Goal: Transaction & Acquisition: Download file/media

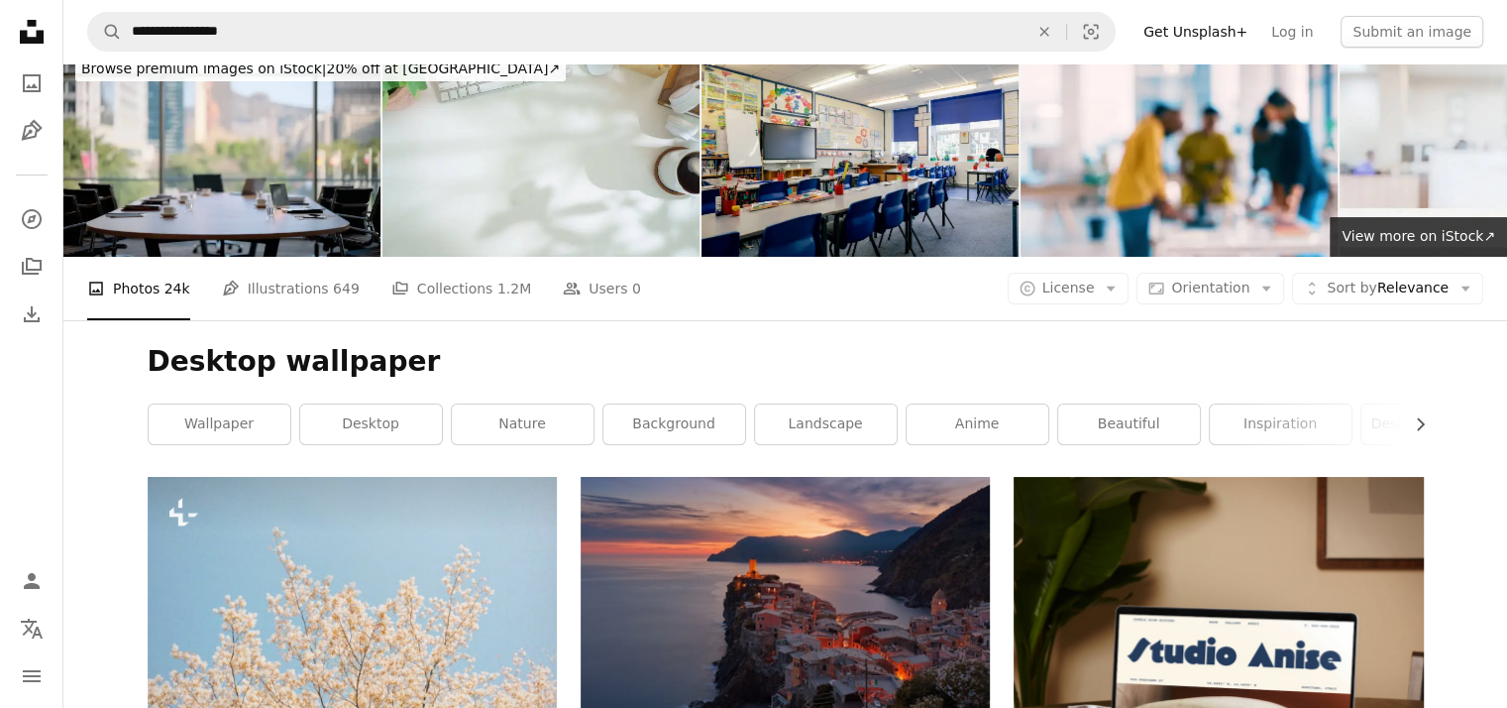
scroll to position [21, 0]
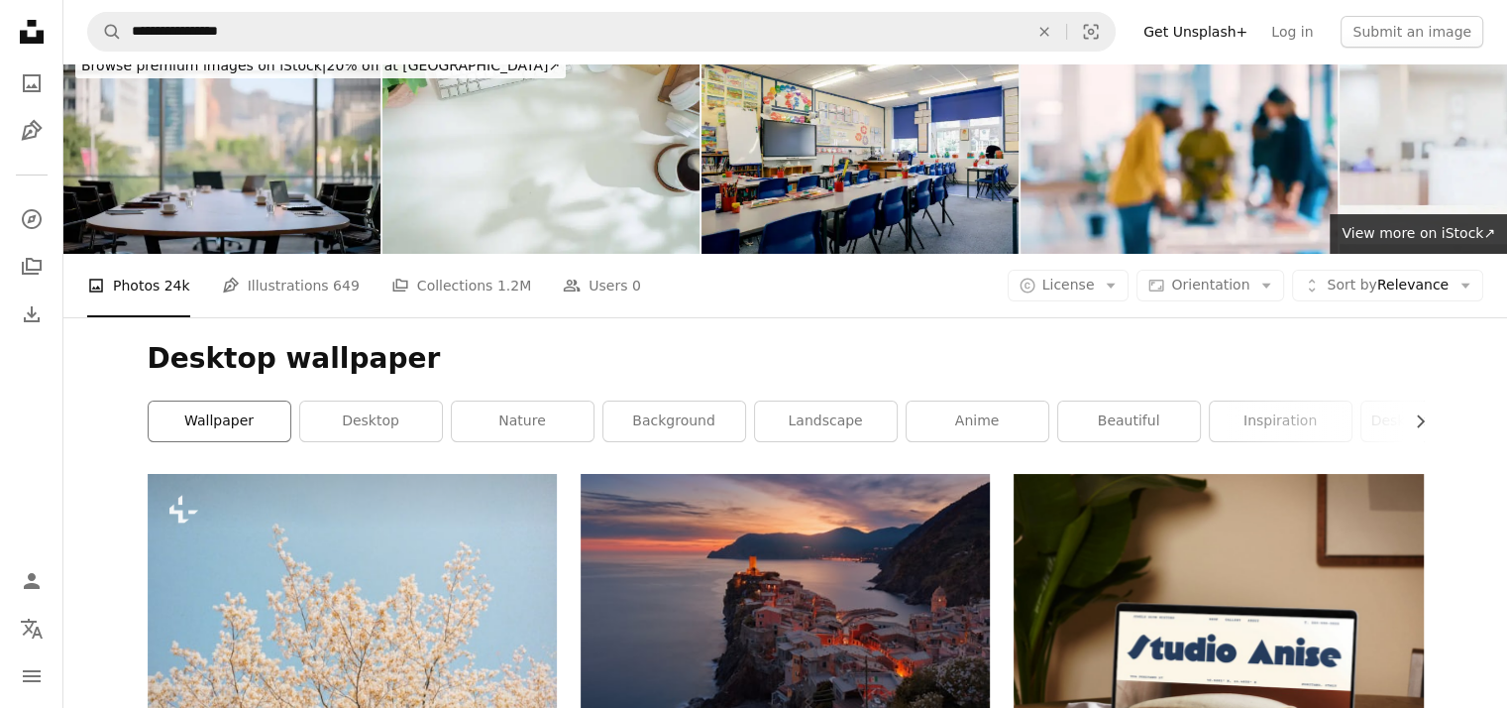
click at [246, 401] on link "wallpaper" at bounding box center [220, 421] width 142 height 40
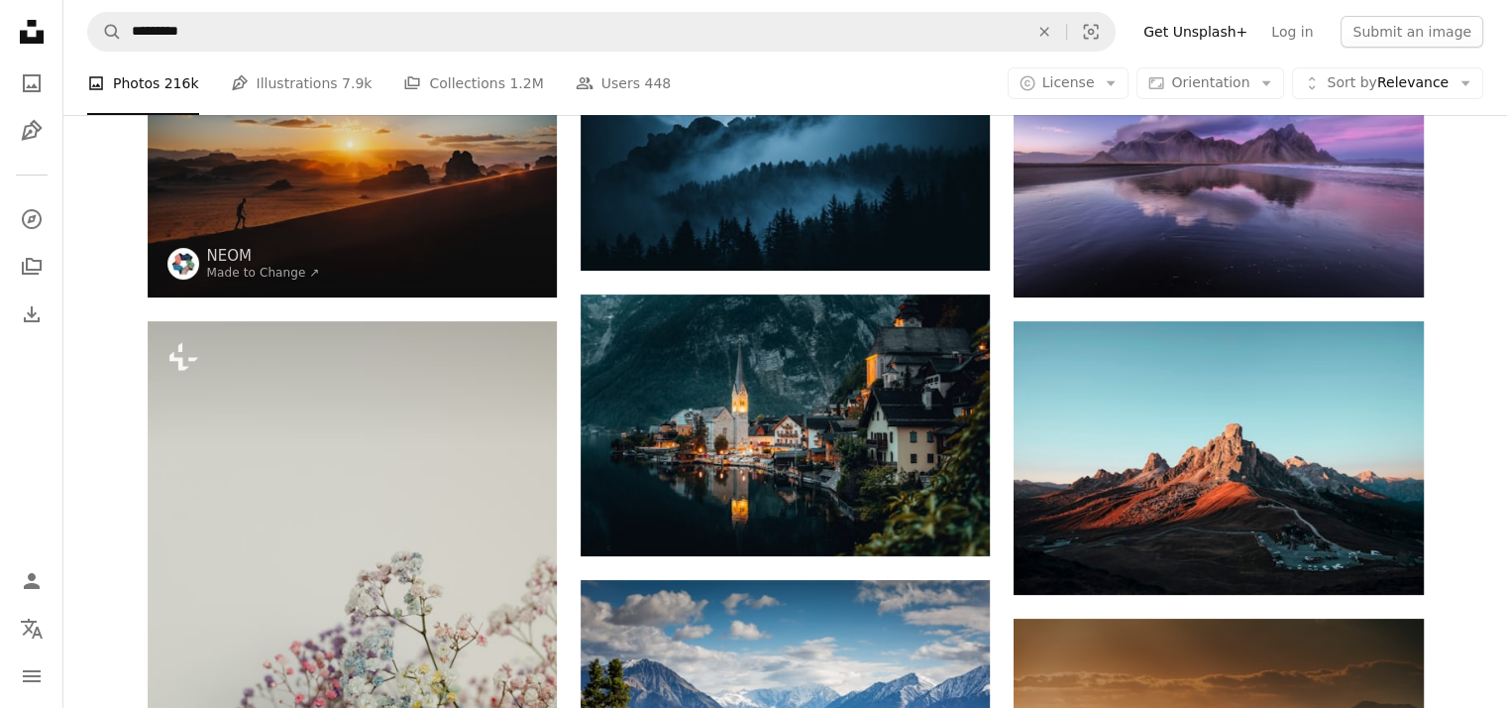
scroll to position [250, 0]
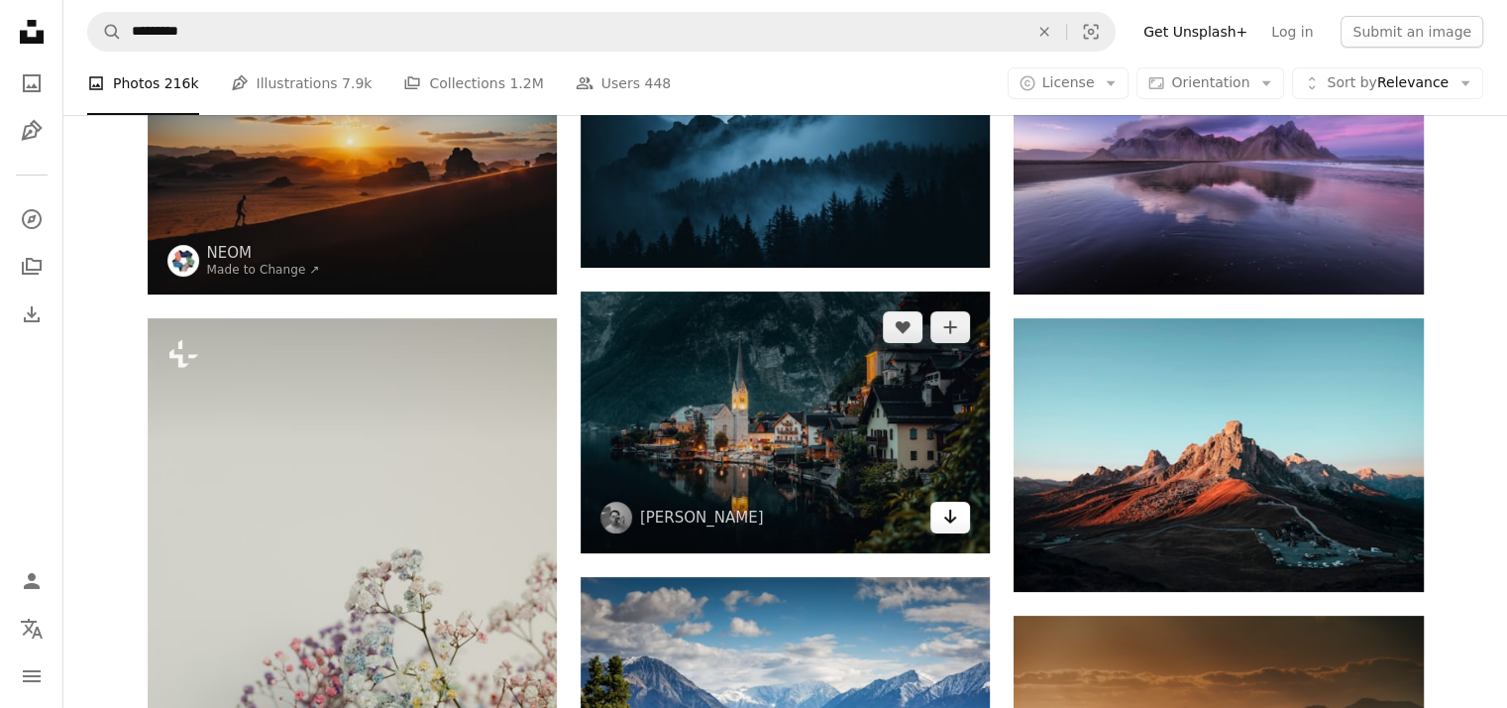
click at [951, 511] on icon "Download" at bounding box center [950, 516] width 13 height 14
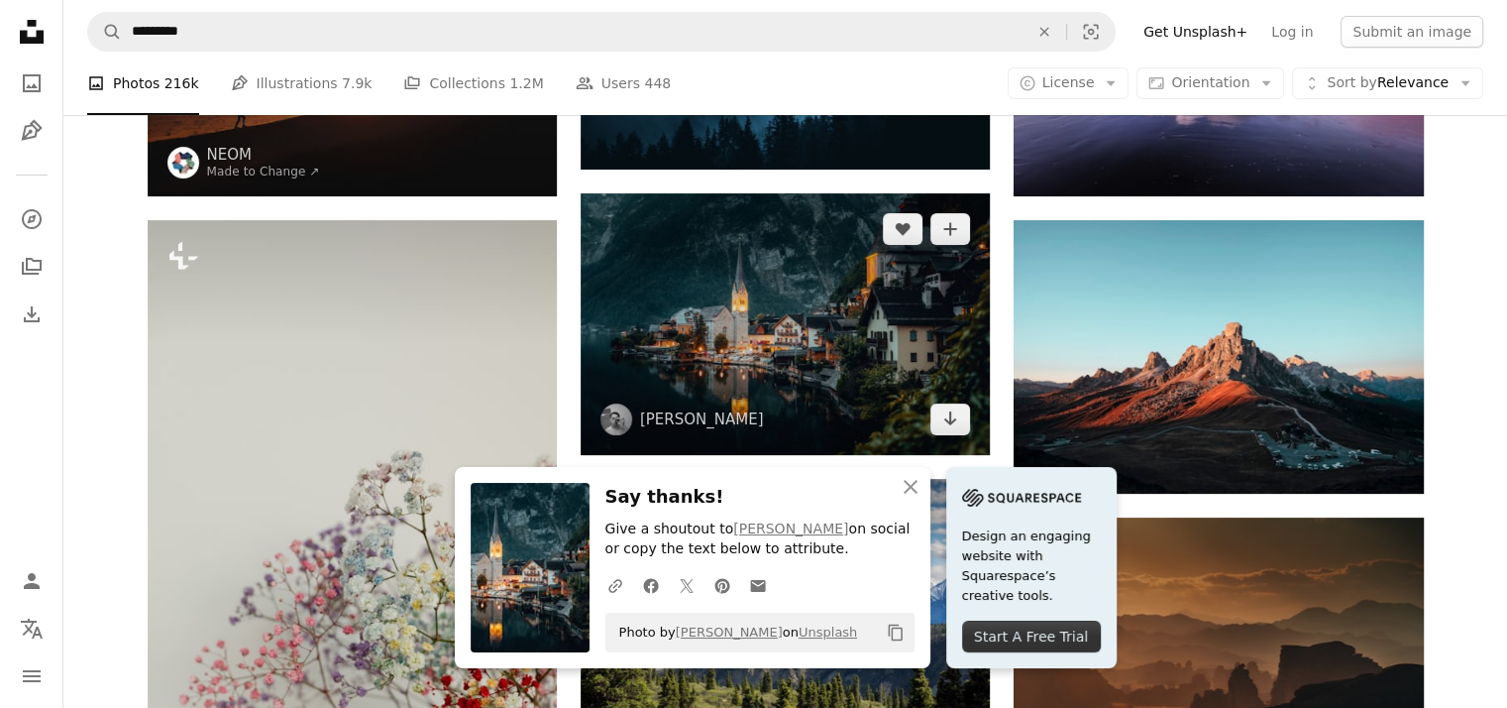
scroll to position [426, 0]
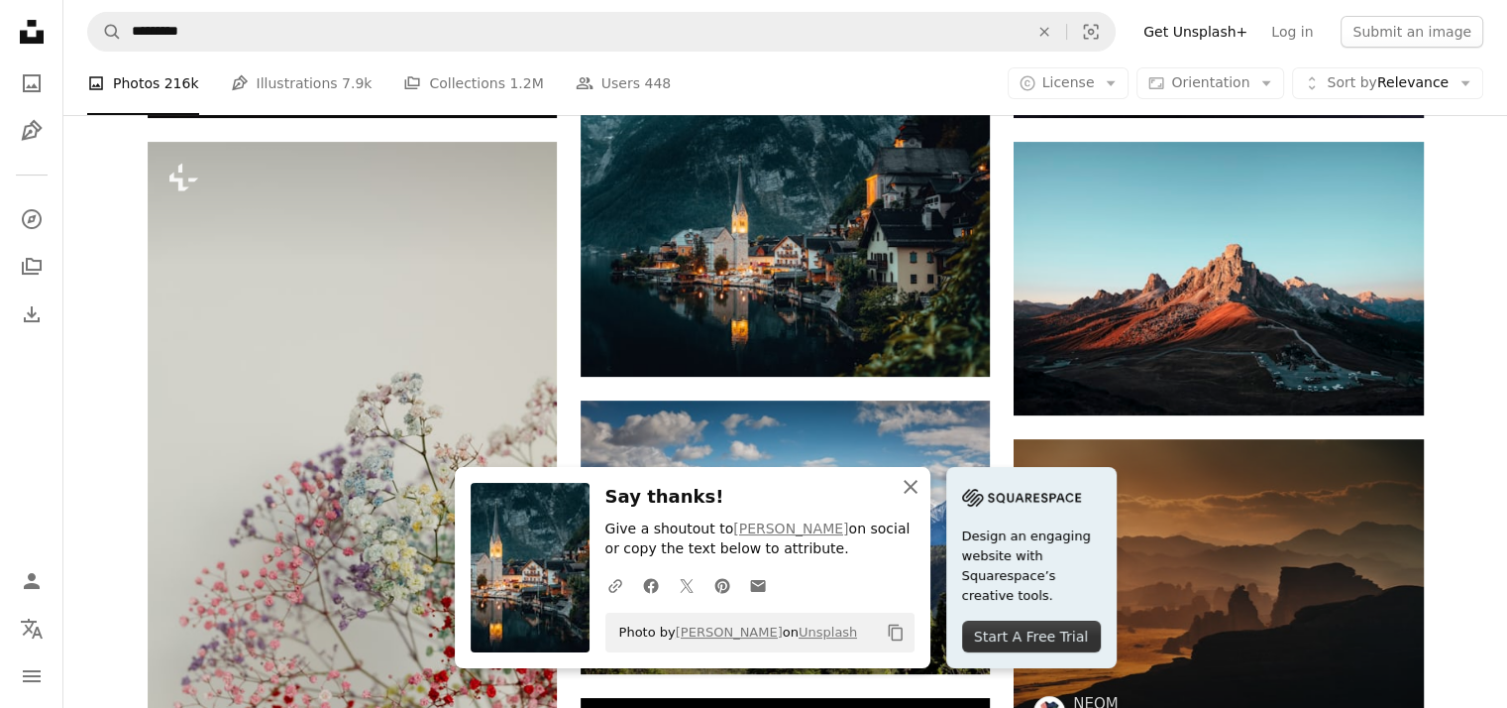
click at [918, 485] on icon "button" at bounding box center [911, 487] width 14 height 14
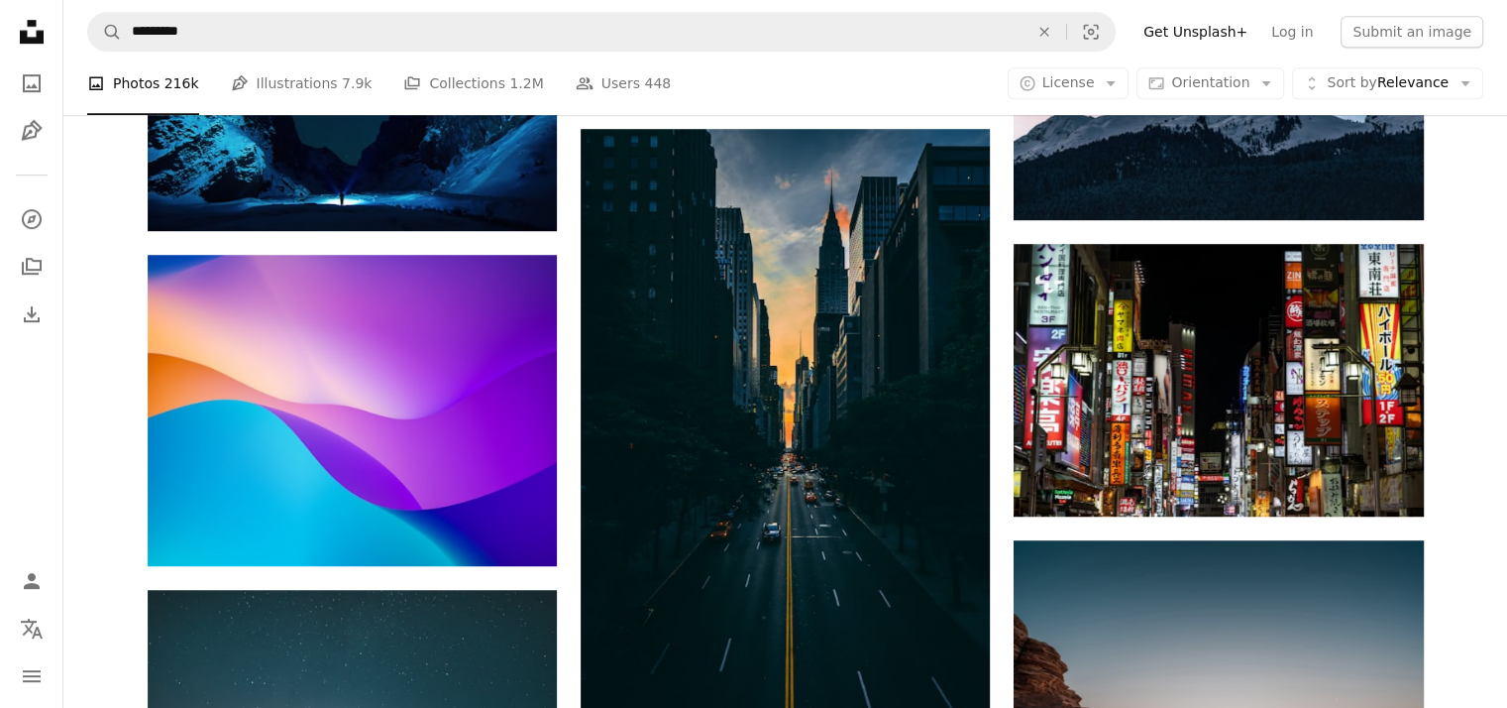
scroll to position [1245, 0]
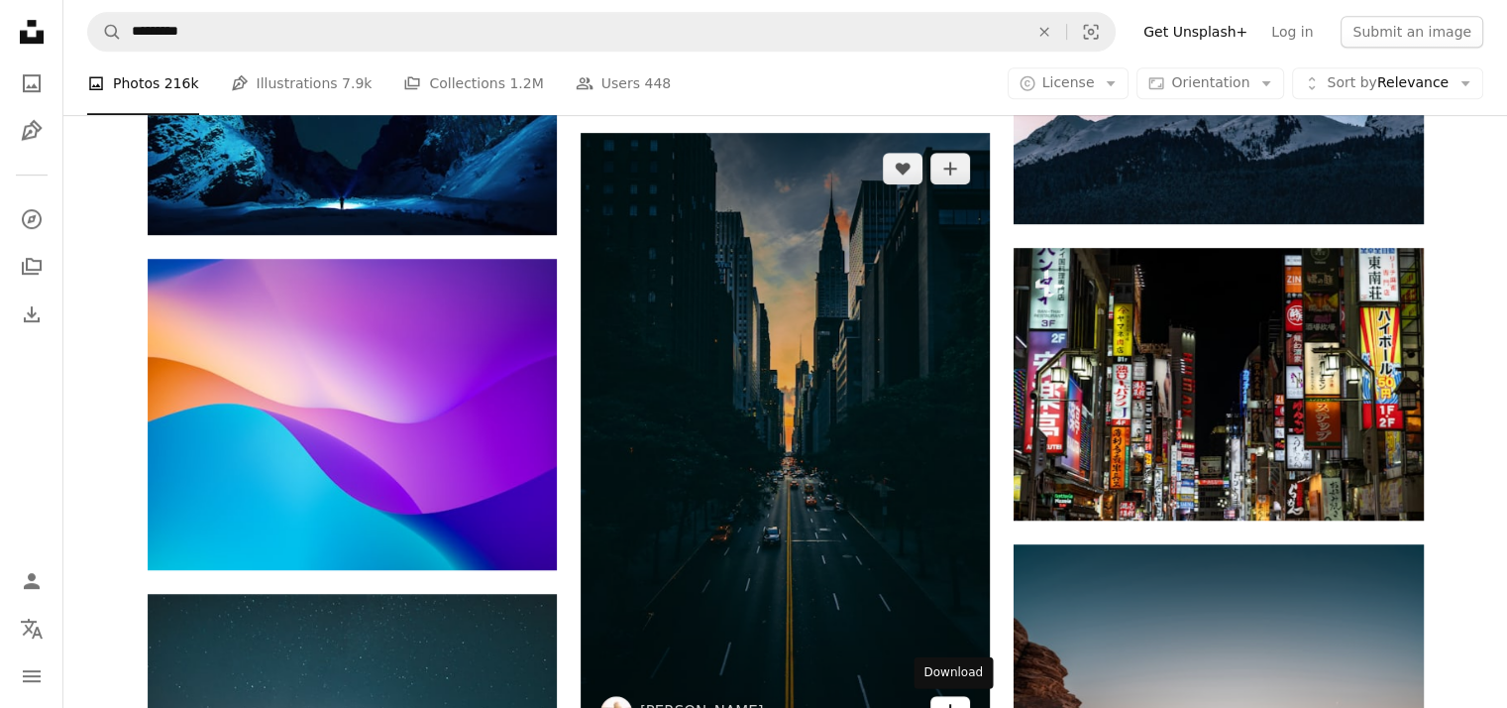
click at [954, 702] on icon "Arrow pointing down" at bounding box center [950, 711] width 16 height 24
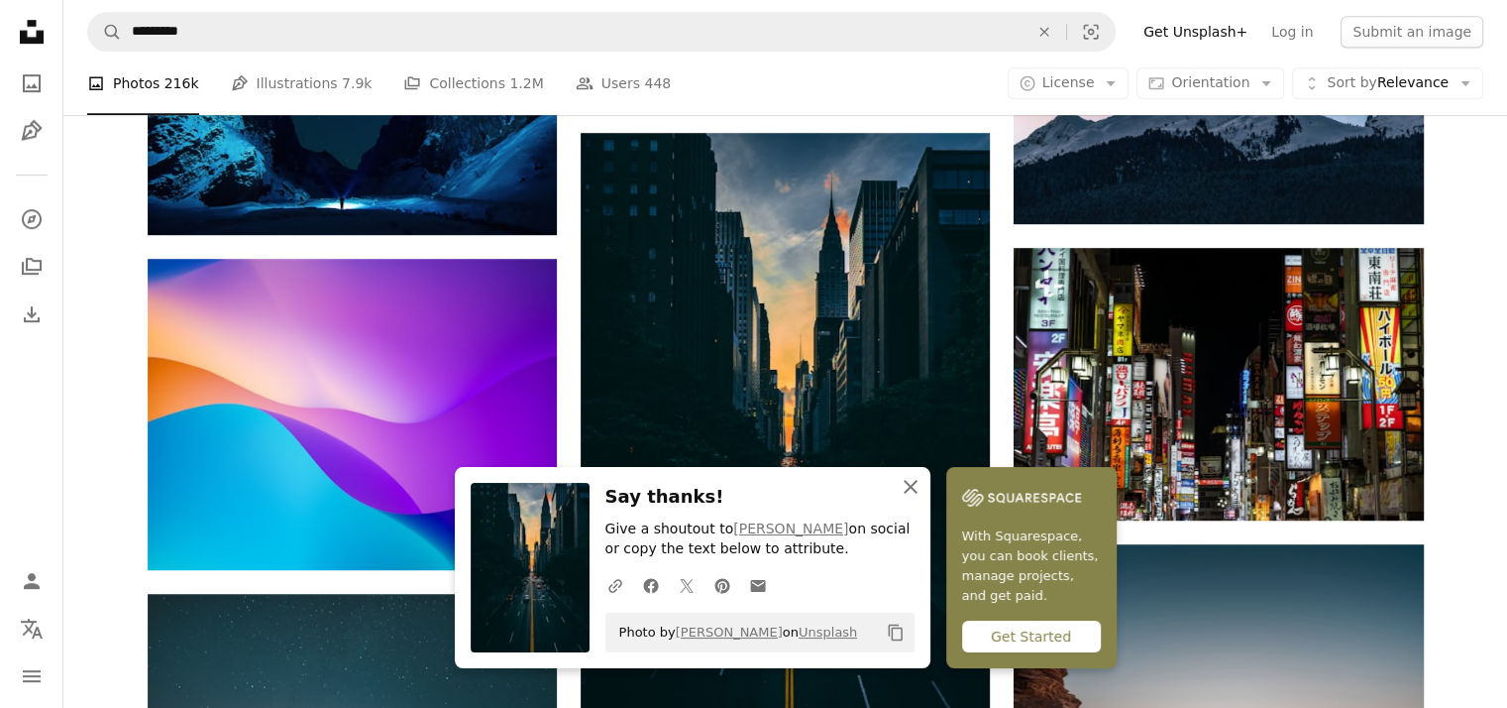
click at [923, 483] on icon "An X shape" at bounding box center [911, 487] width 24 height 24
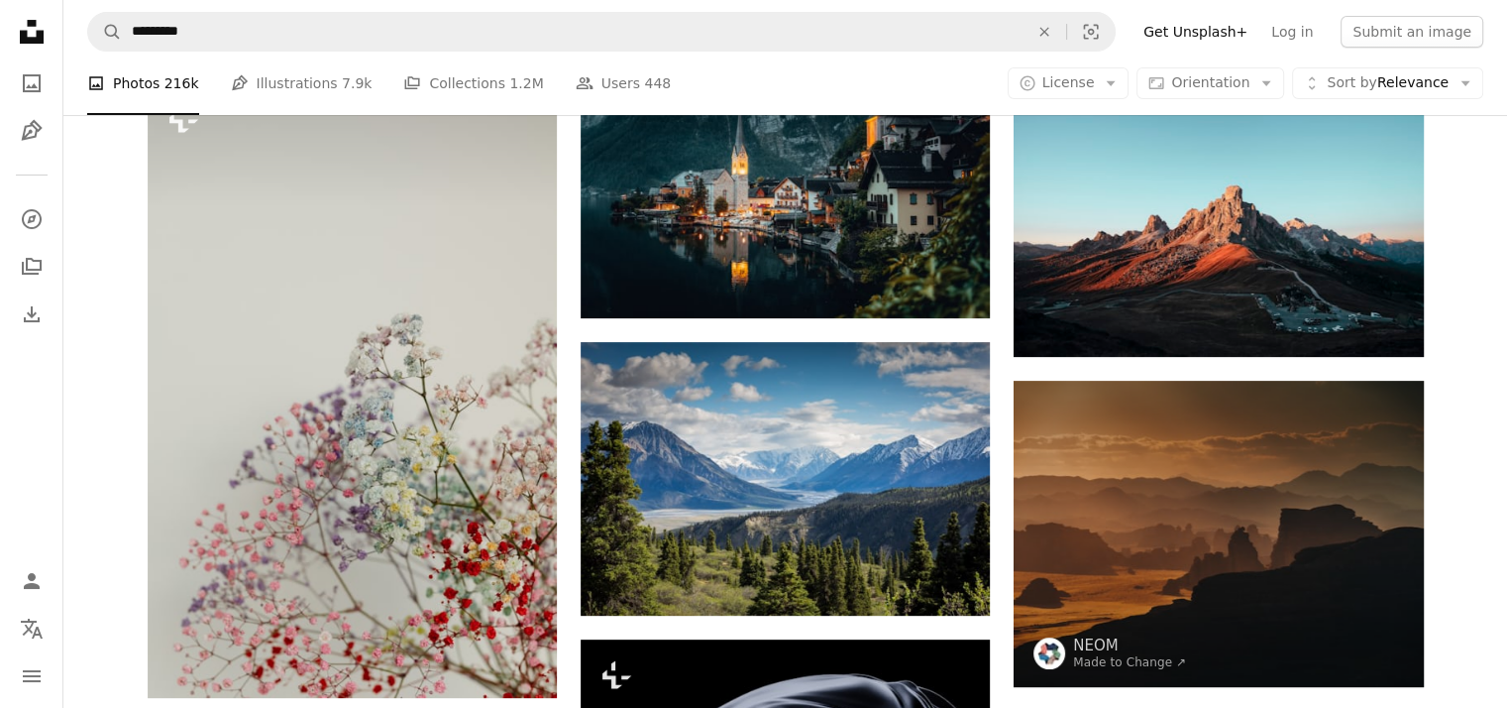
scroll to position [482, 0]
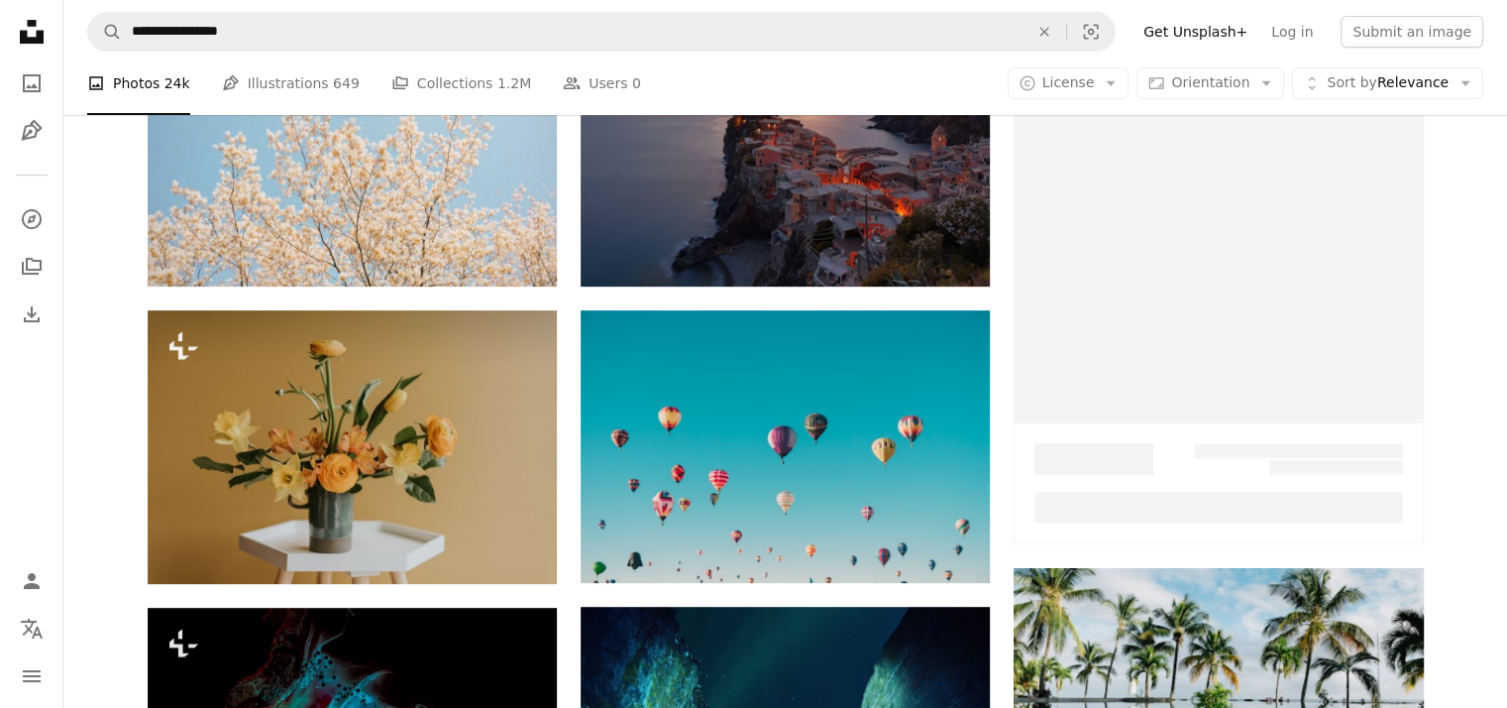
scroll to position [21, 0]
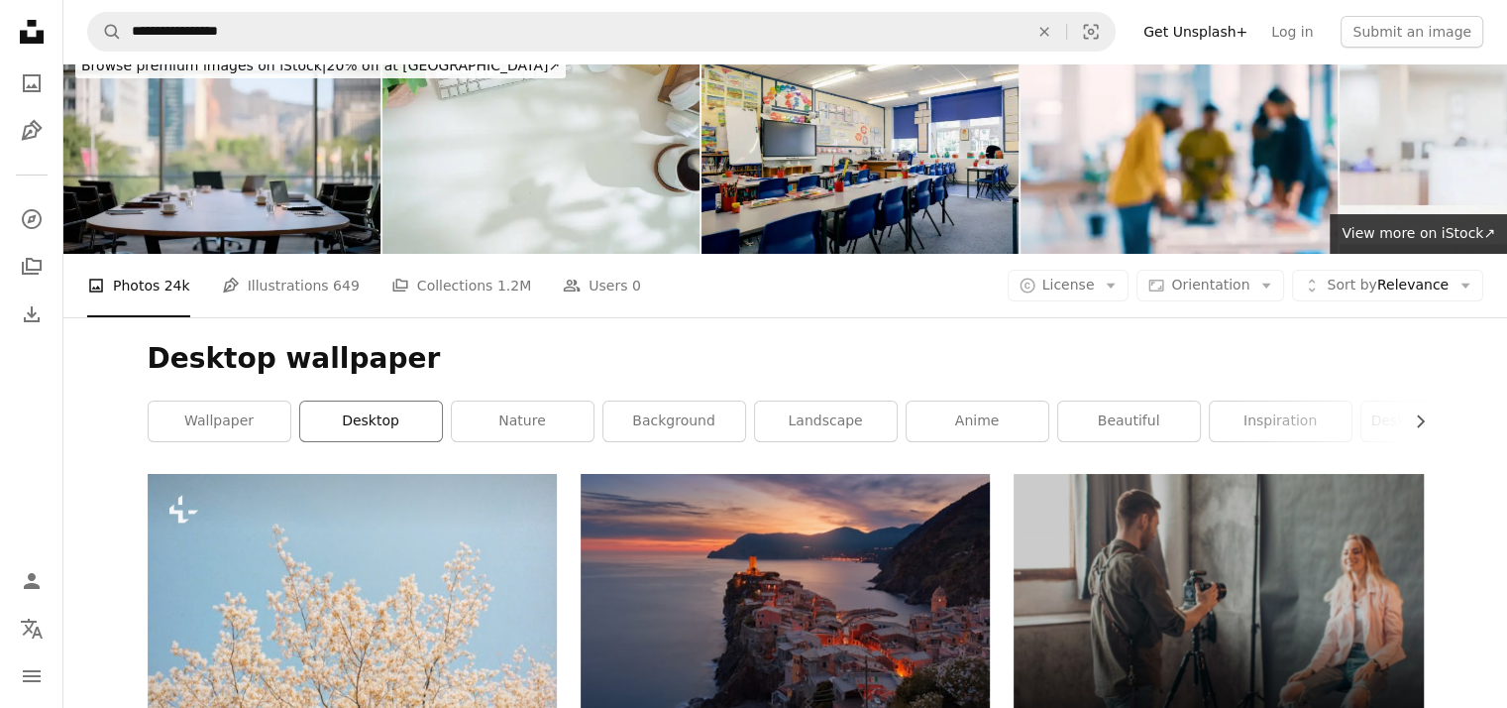
click at [392, 401] on link "desktop" at bounding box center [371, 421] width 142 height 40
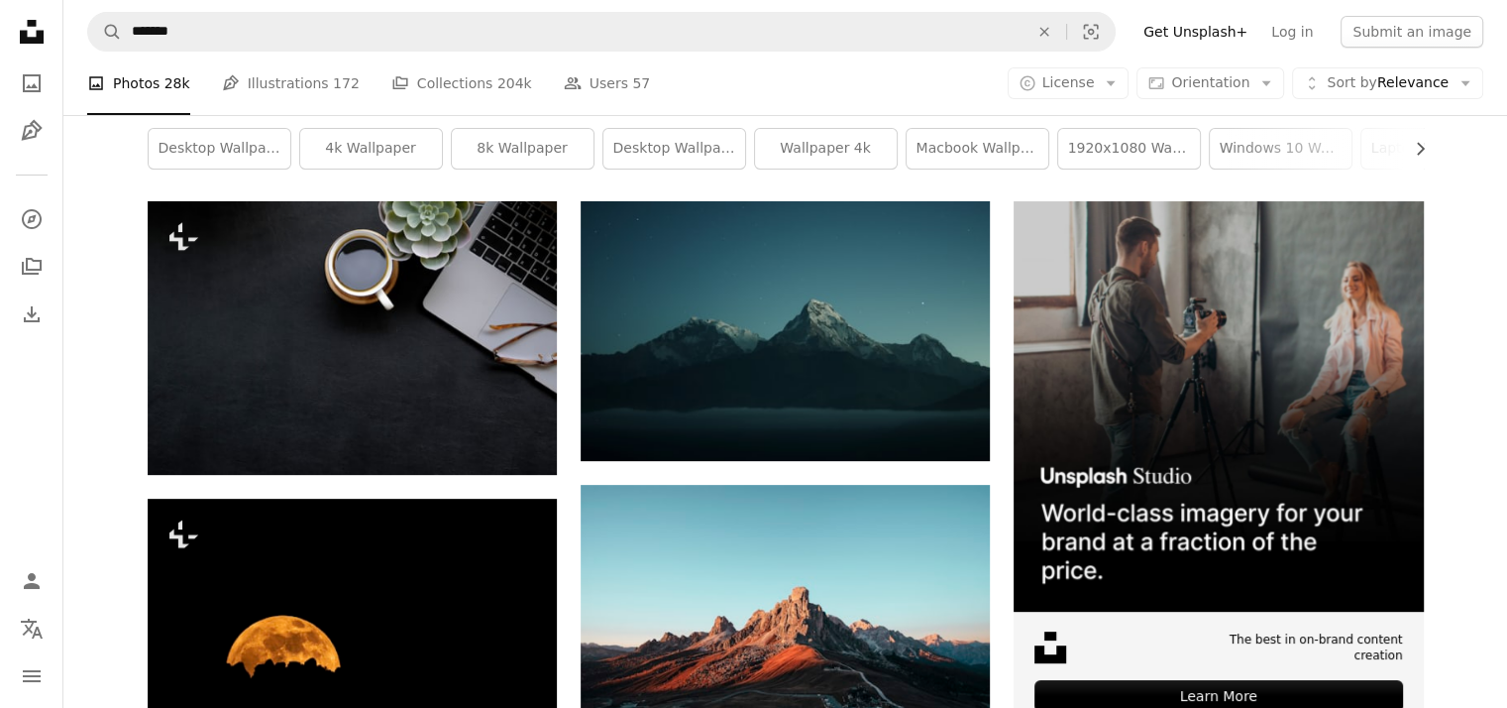
scroll to position [296, 0]
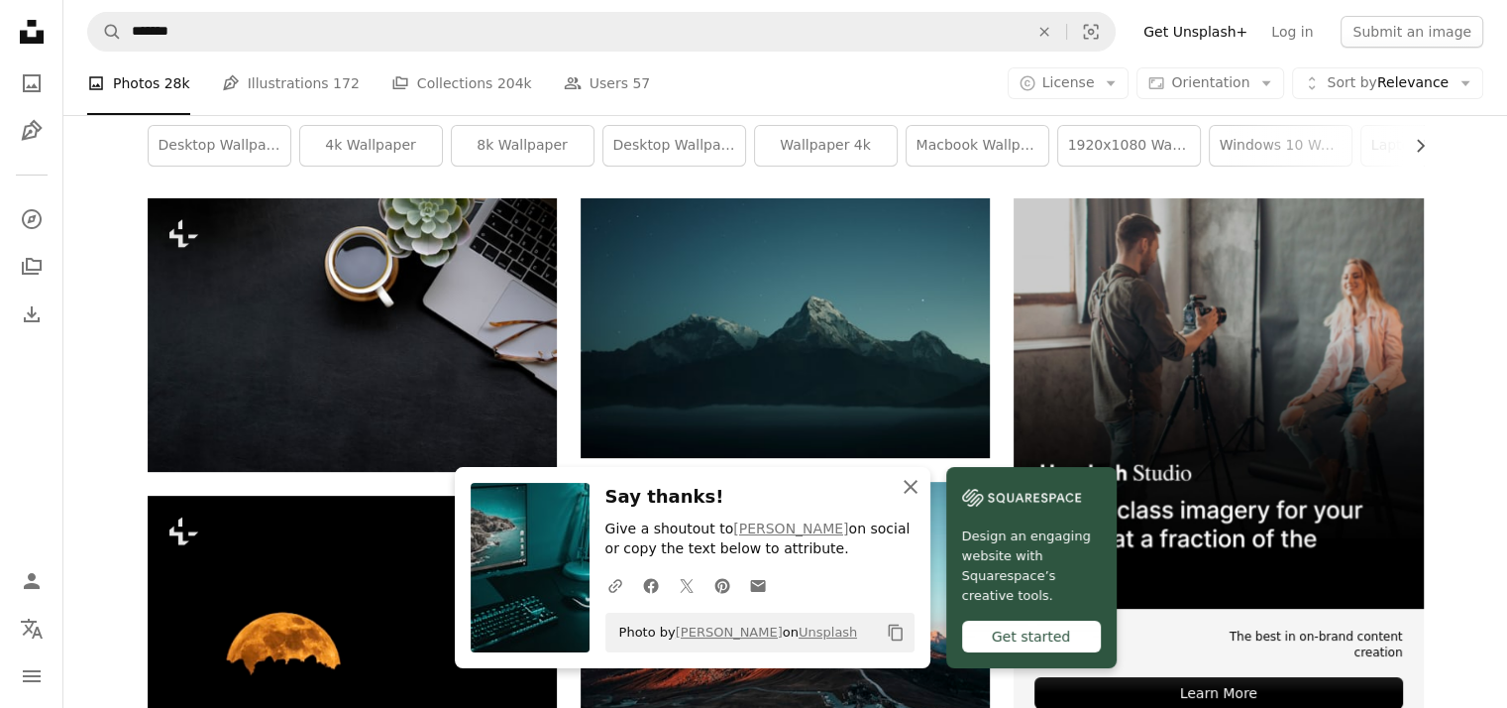
click at [918, 487] on icon "button" at bounding box center [911, 487] width 14 height 14
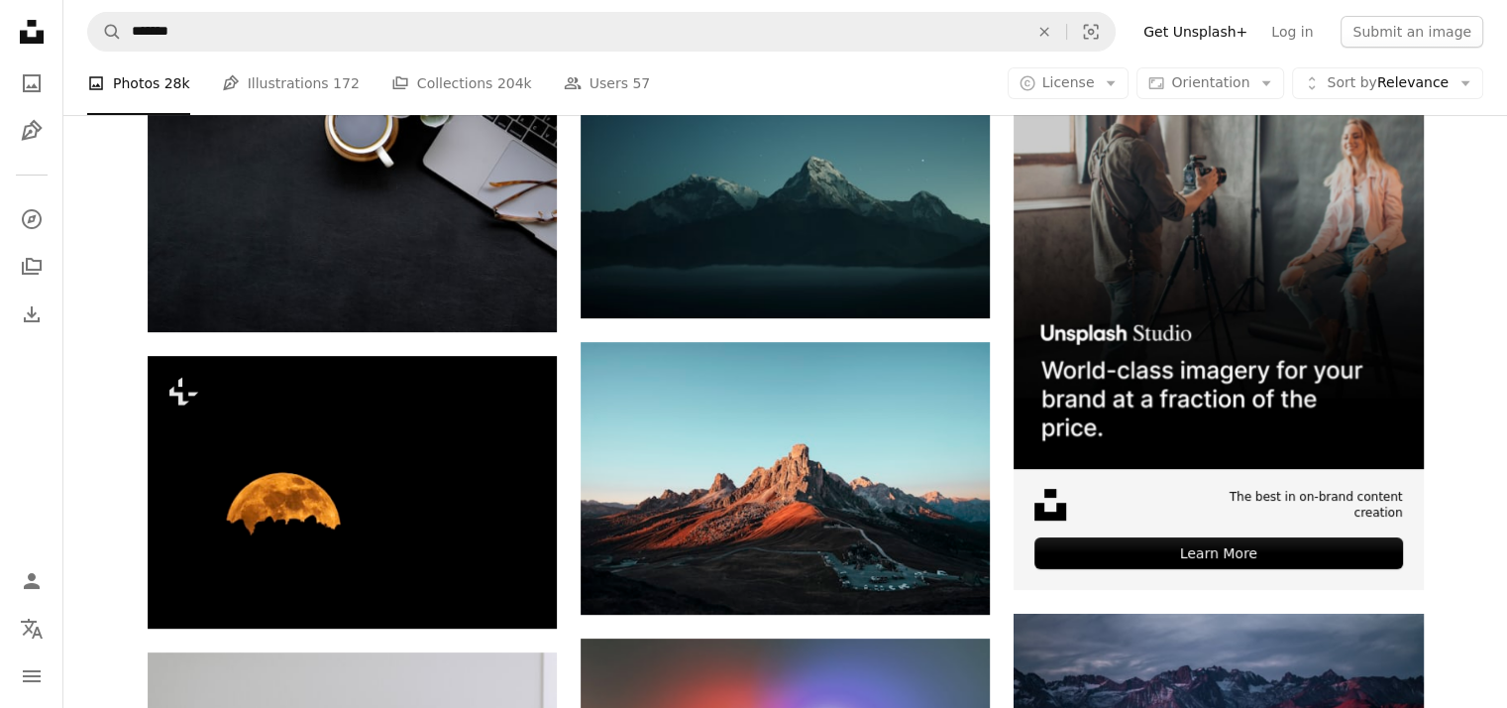
scroll to position [664, 0]
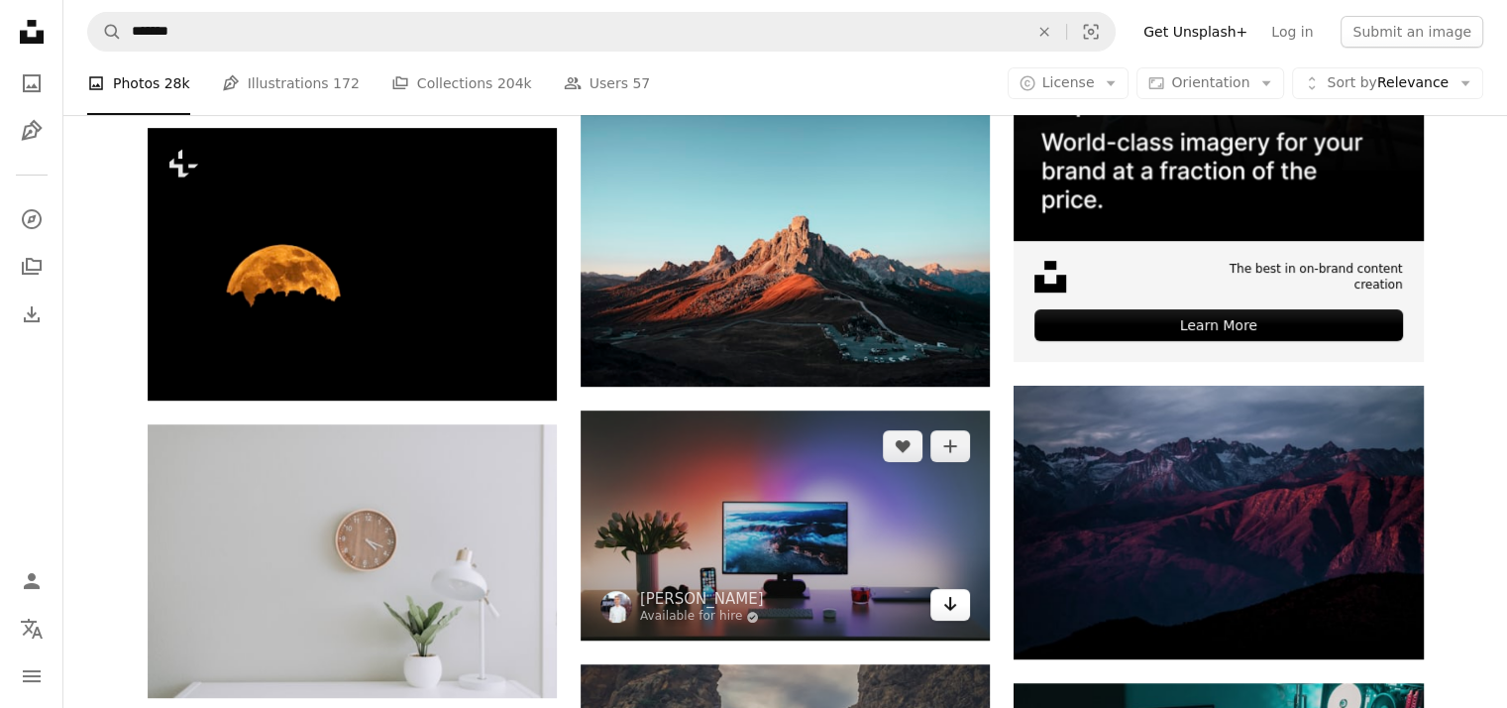
click at [953, 592] on icon "Arrow pointing down" at bounding box center [950, 604] width 16 height 24
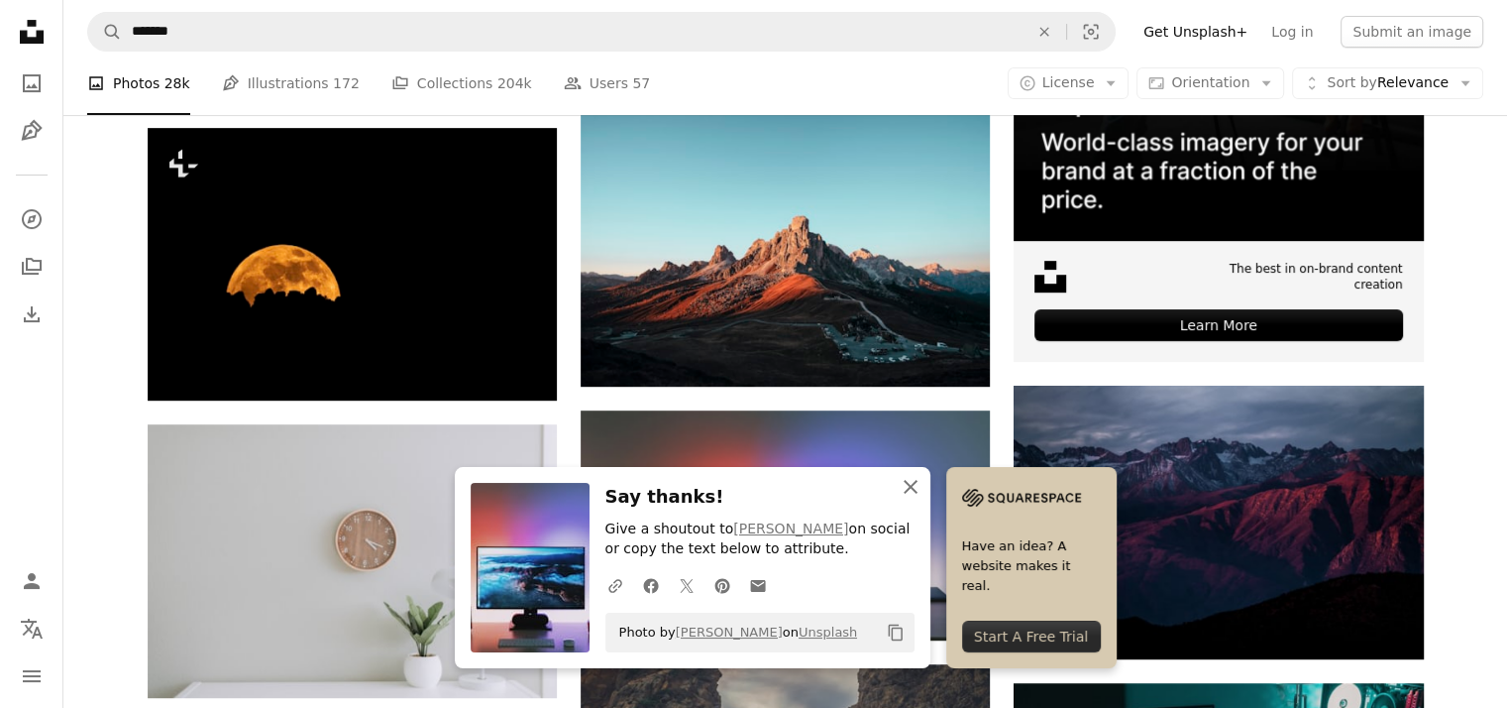
click at [923, 485] on icon "An X shape" at bounding box center [911, 487] width 24 height 24
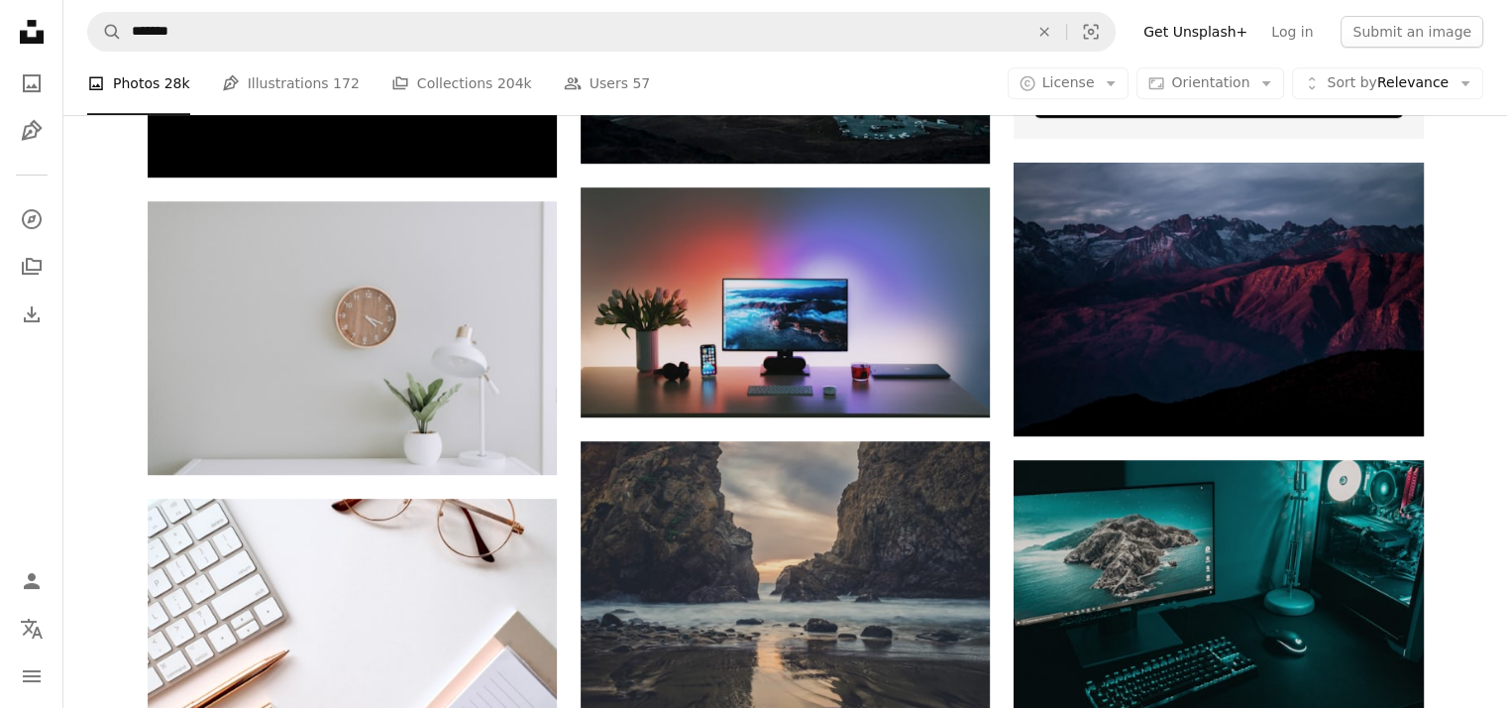
scroll to position [893, 0]
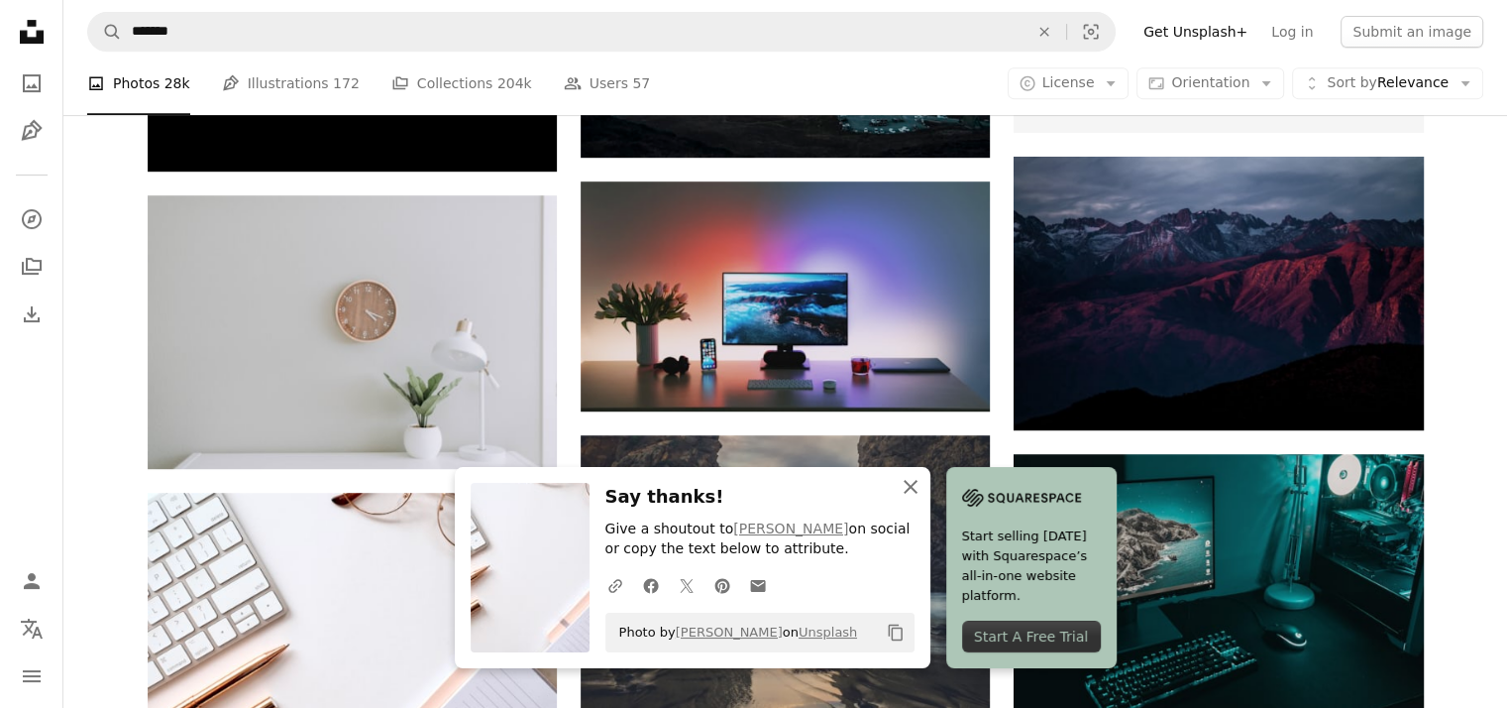
click at [923, 487] on icon "An X shape" at bounding box center [911, 487] width 24 height 24
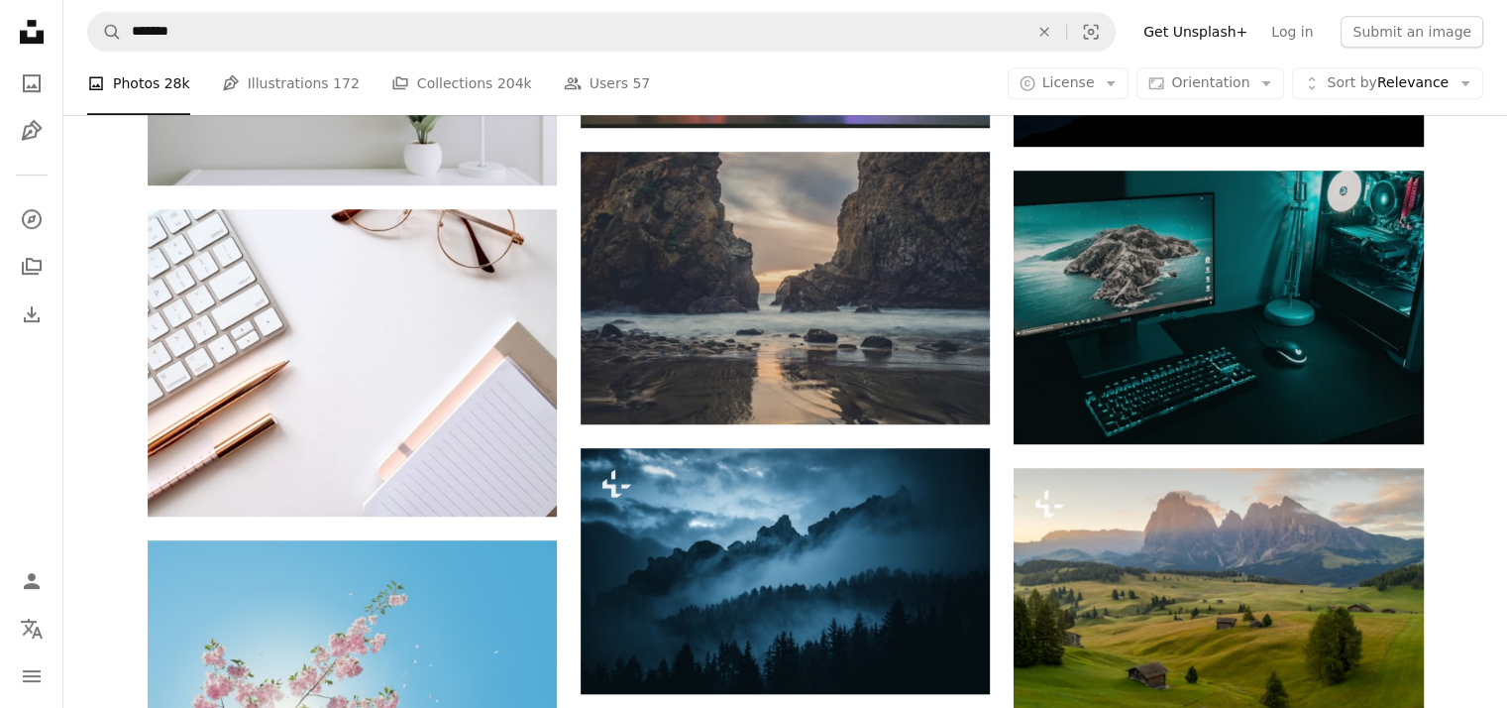
scroll to position [1180, 0]
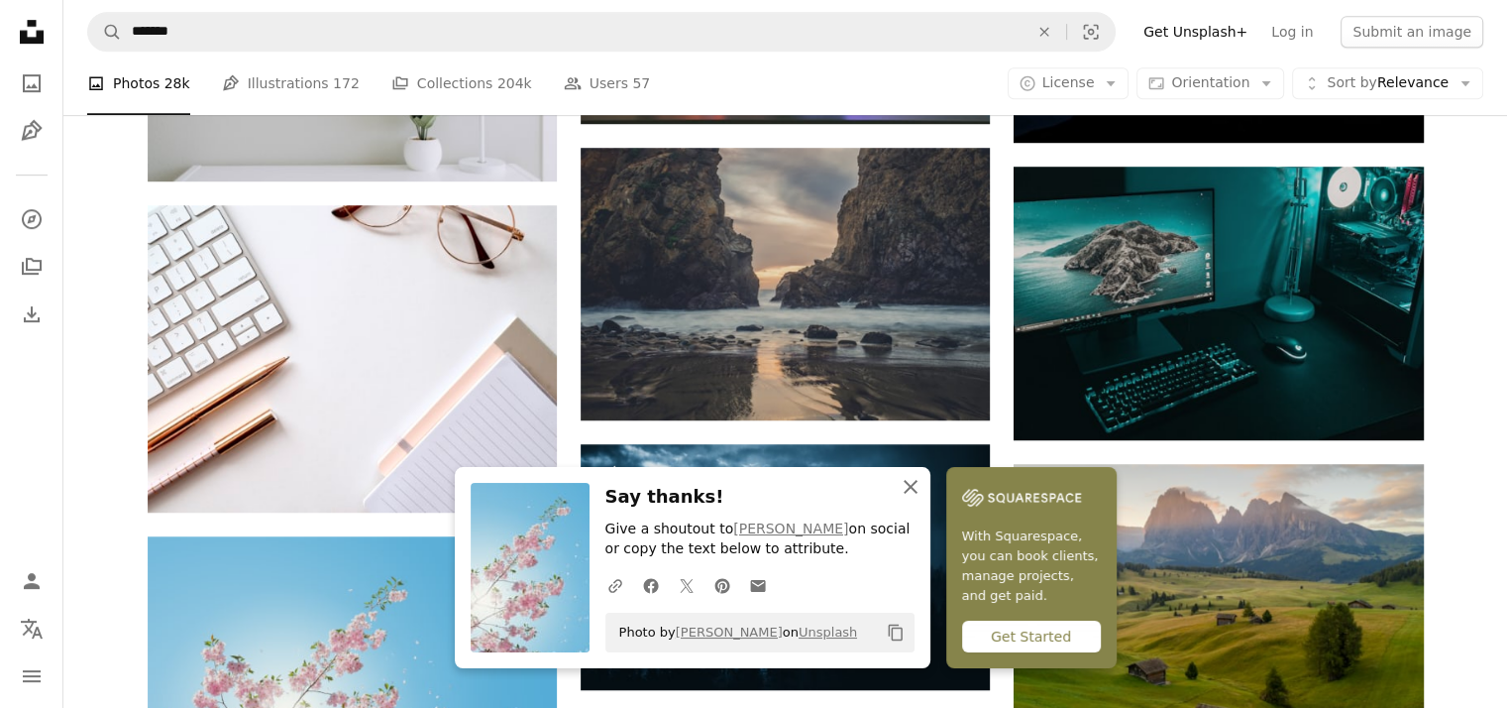
click at [918, 487] on icon "button" at bounding box center [911, 487] width 14 height 14
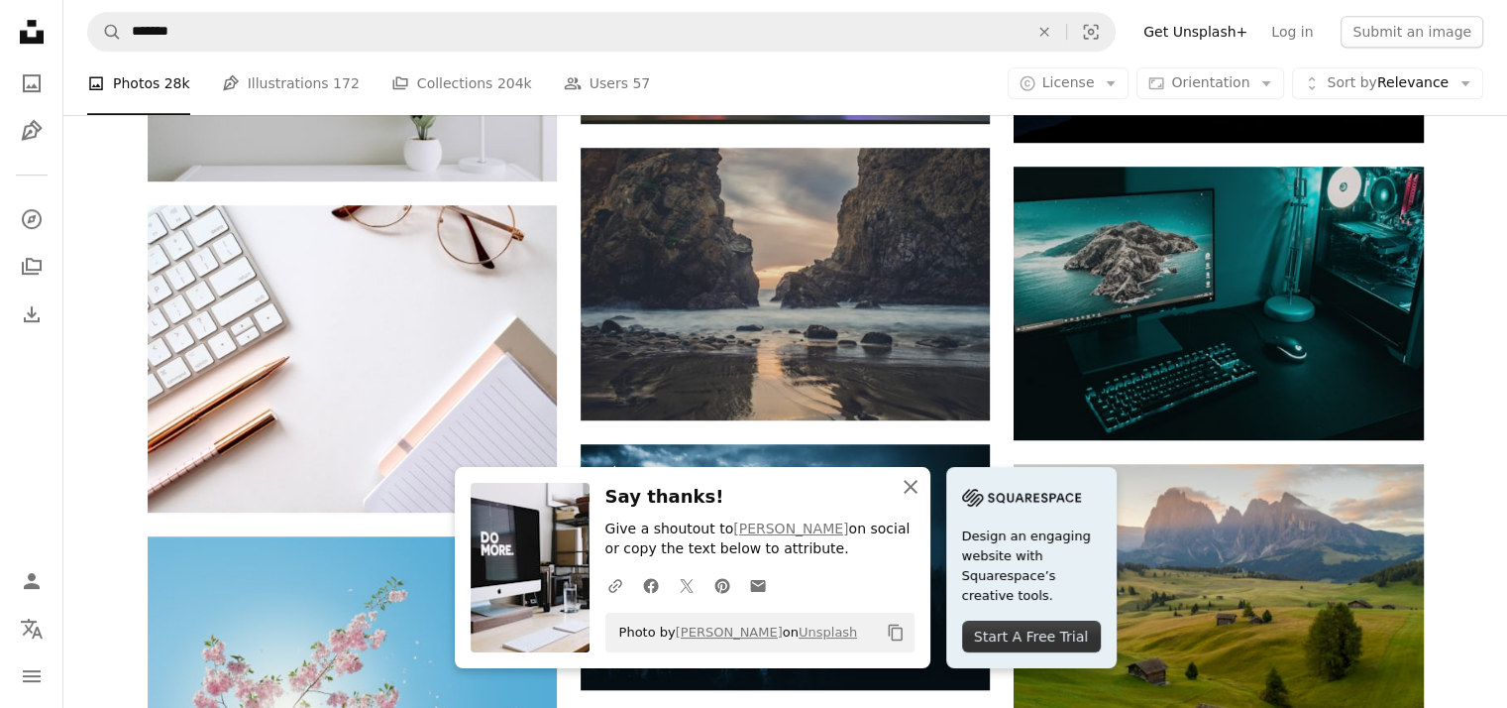
click at [923, 492] on icon "An X shape" at bounding box center [911, 487] width 24 height 24
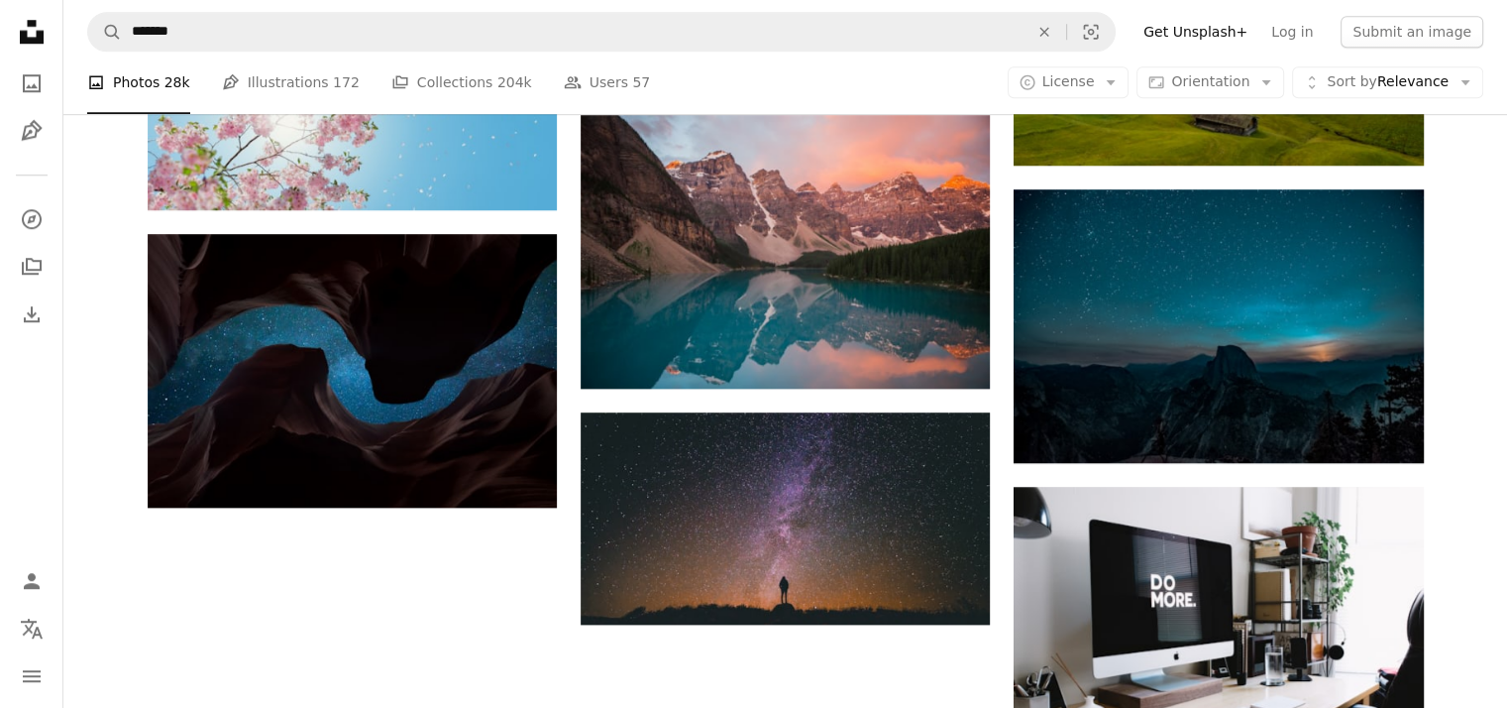
scroll to position [1785, 0]
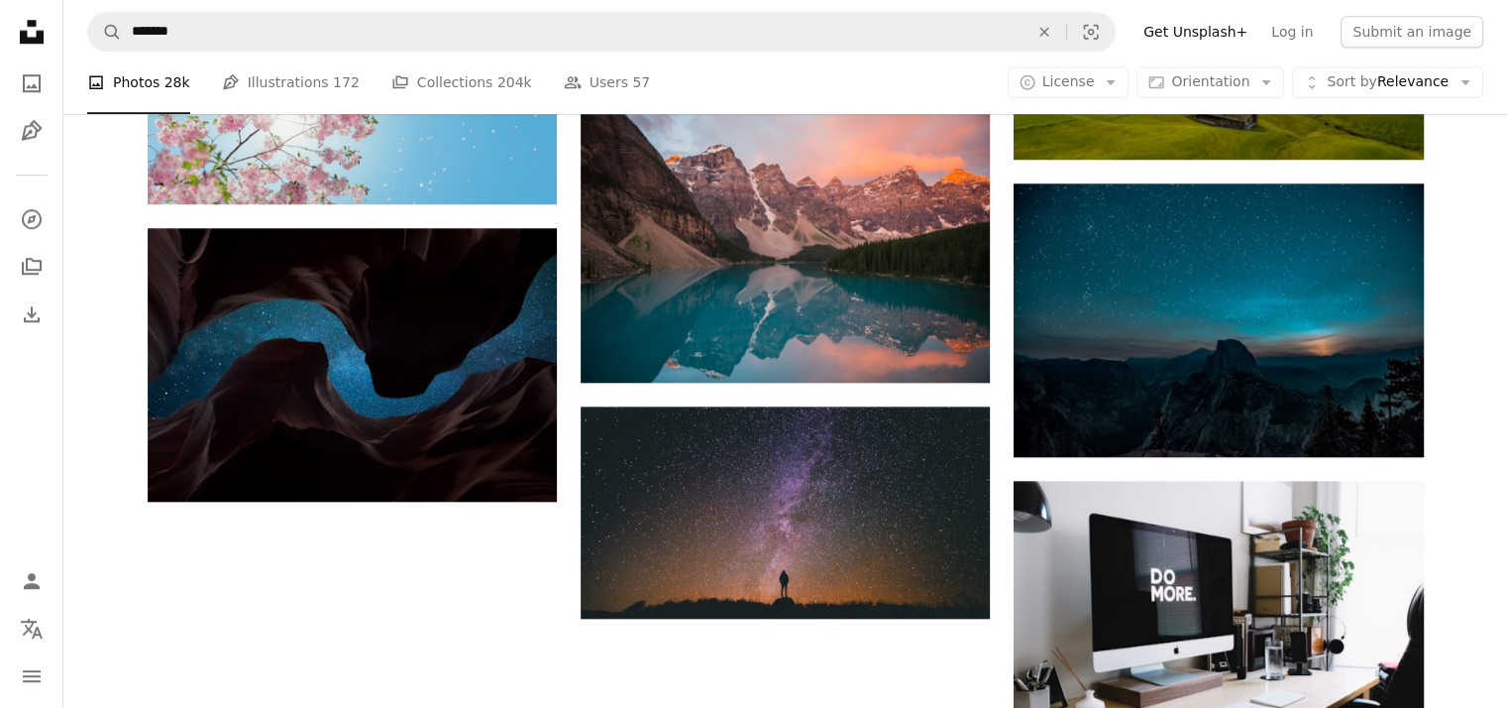
drag, startPoint x: 1496, startPoint y: 550, endPoint x: 1492, endPoint y: 623, distance: 73.5
click at [1492, 623] on div "Plus sign for Unsplash+ A heart A plus sign Getty Images For Unsplash+ A lock D…" at bounding box center [785, 499] width 1444 height 3579
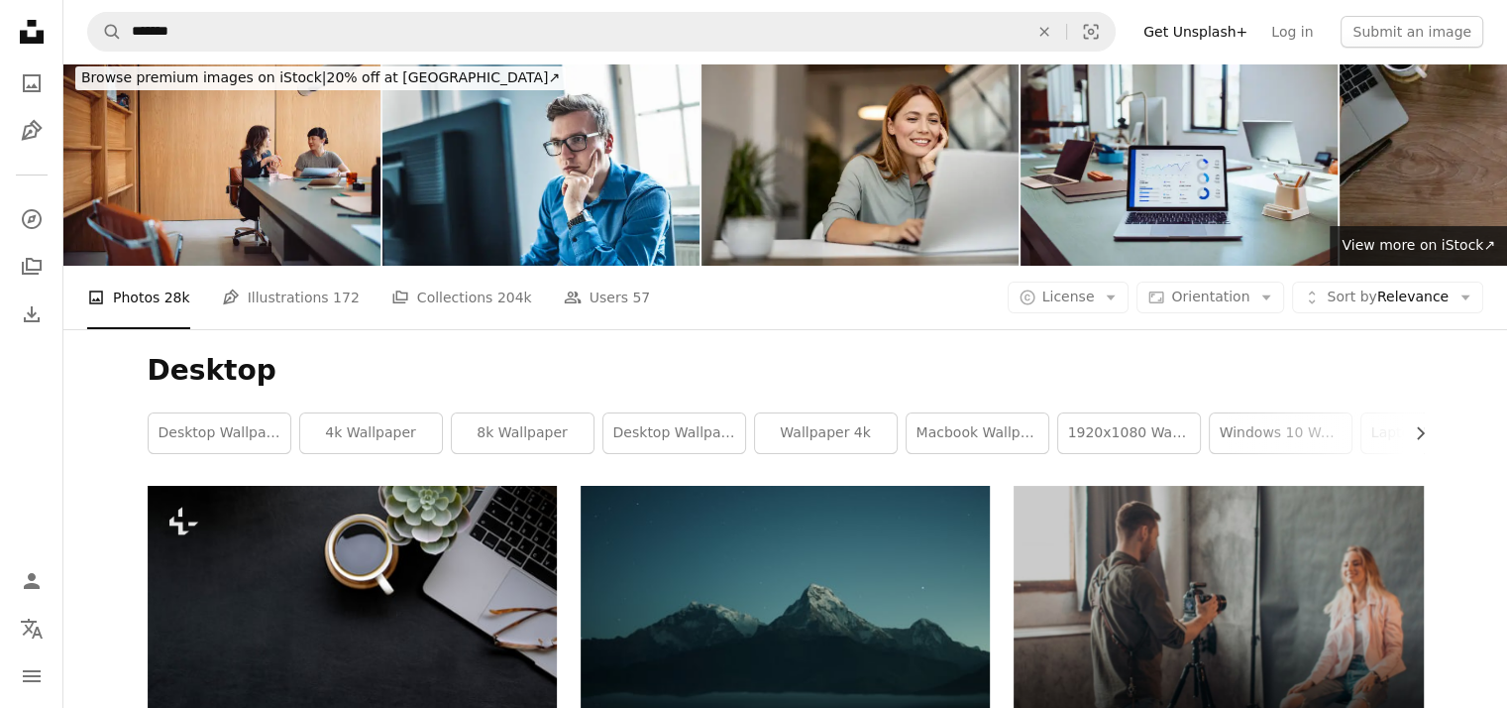
scroll to position [0, 0]
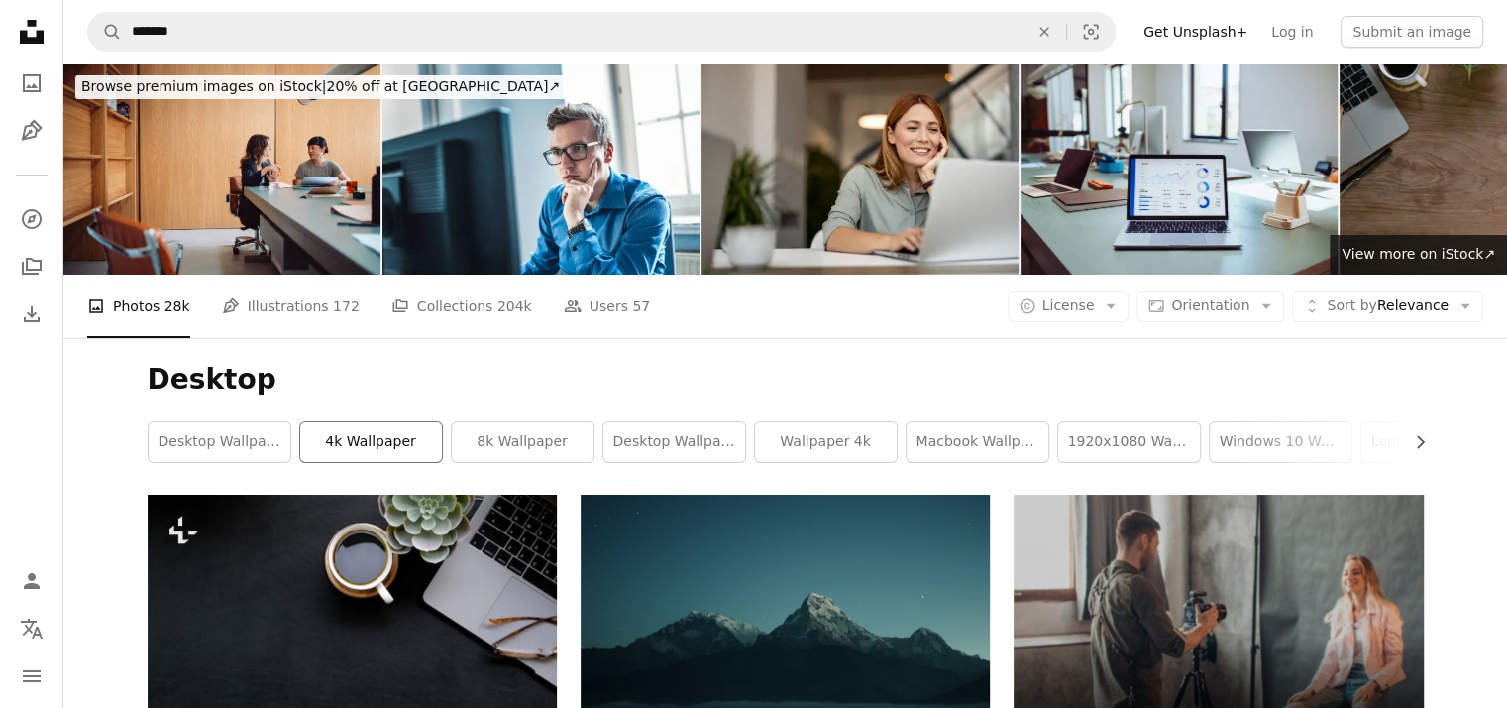
click at [386, 422] on link "4k wallpaper" at bounding box center [371, 442] width 142 height 40
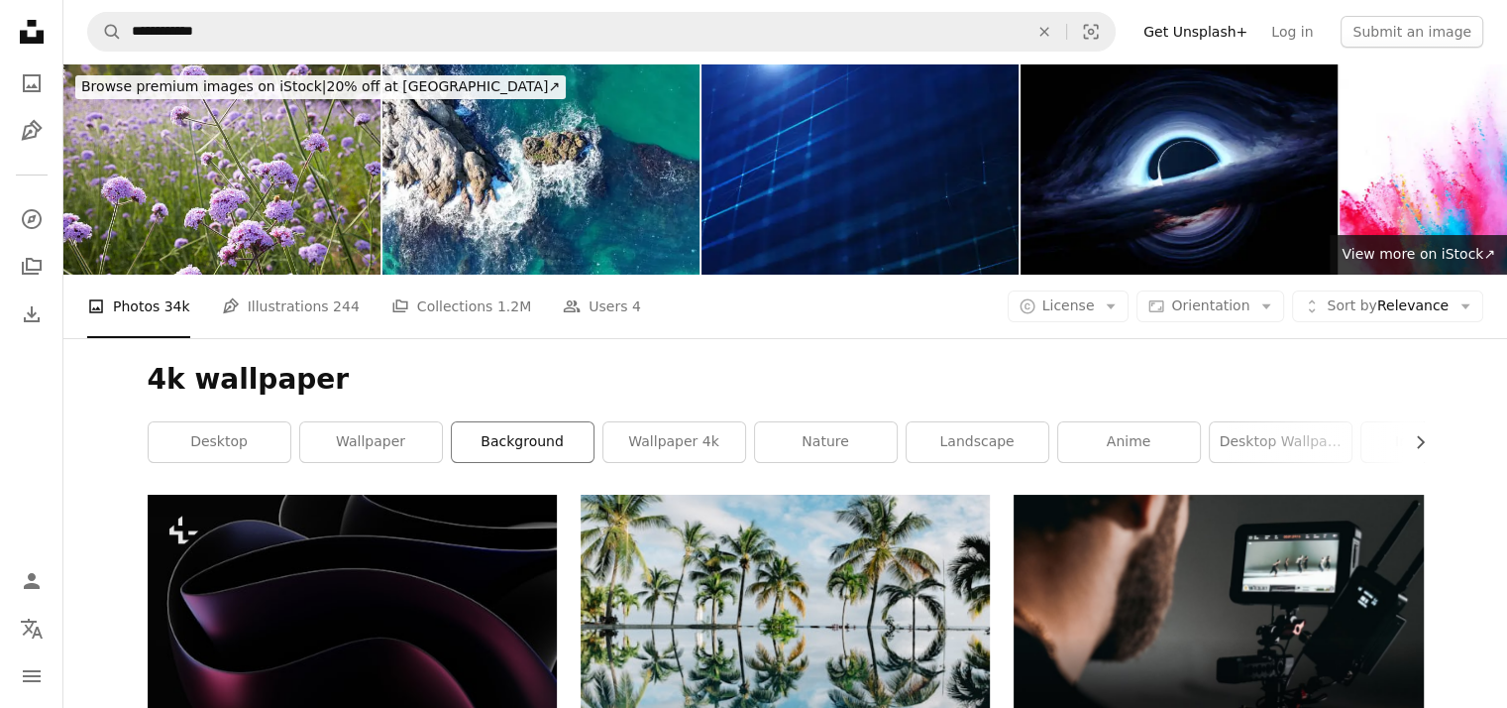
click at [523, 422] on link "background" at bounding box center [523, 442] width 142 height 40
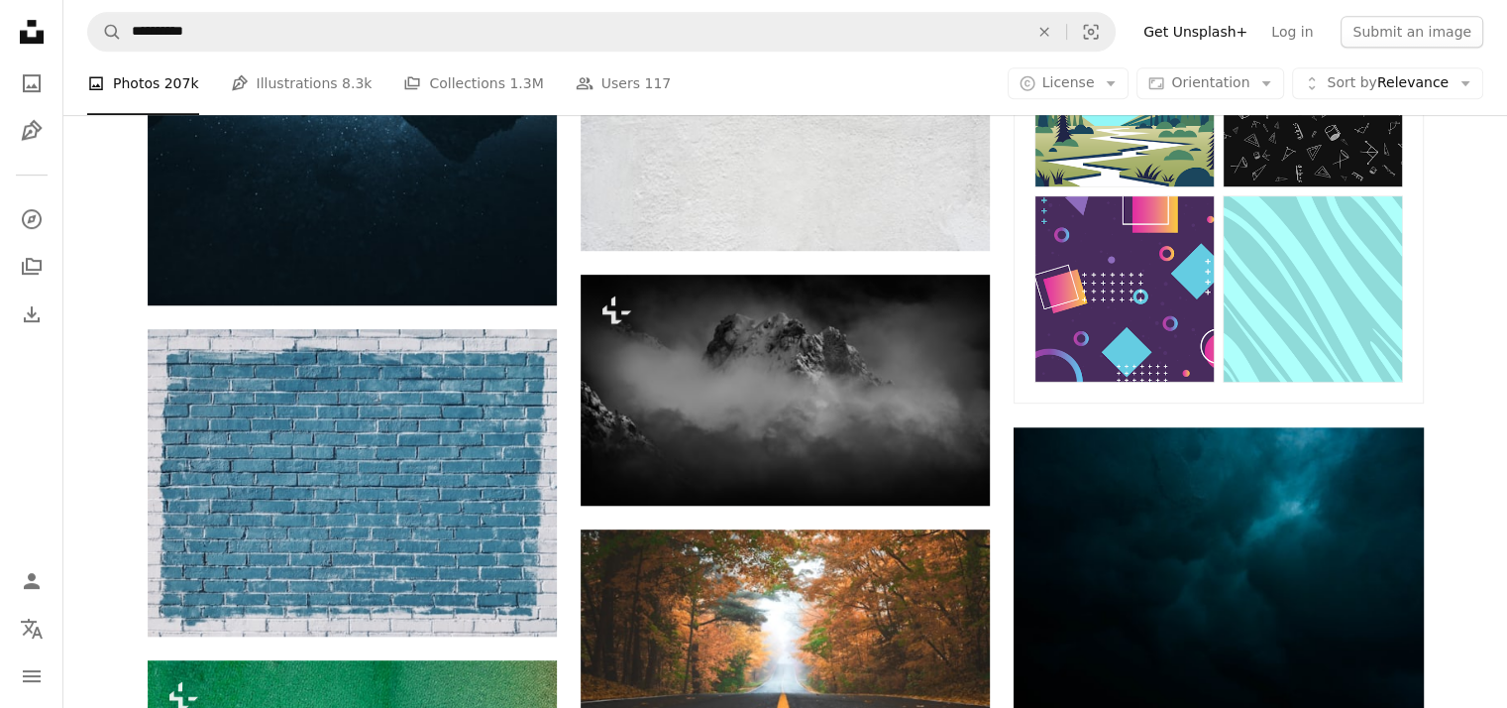
scroll to position [1122, 0]
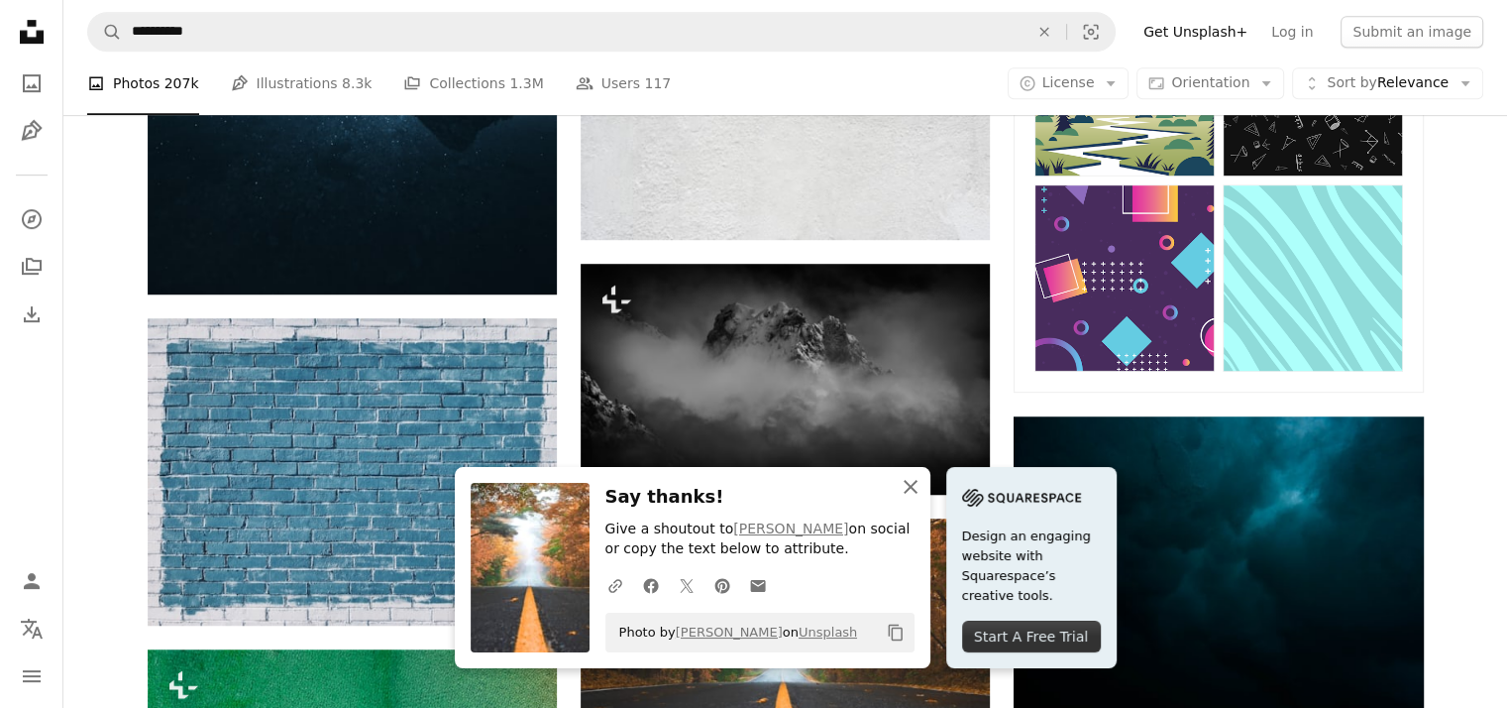
click at [918, 485] on icon "button" at bounding box center [911, 487] width 14 height 14
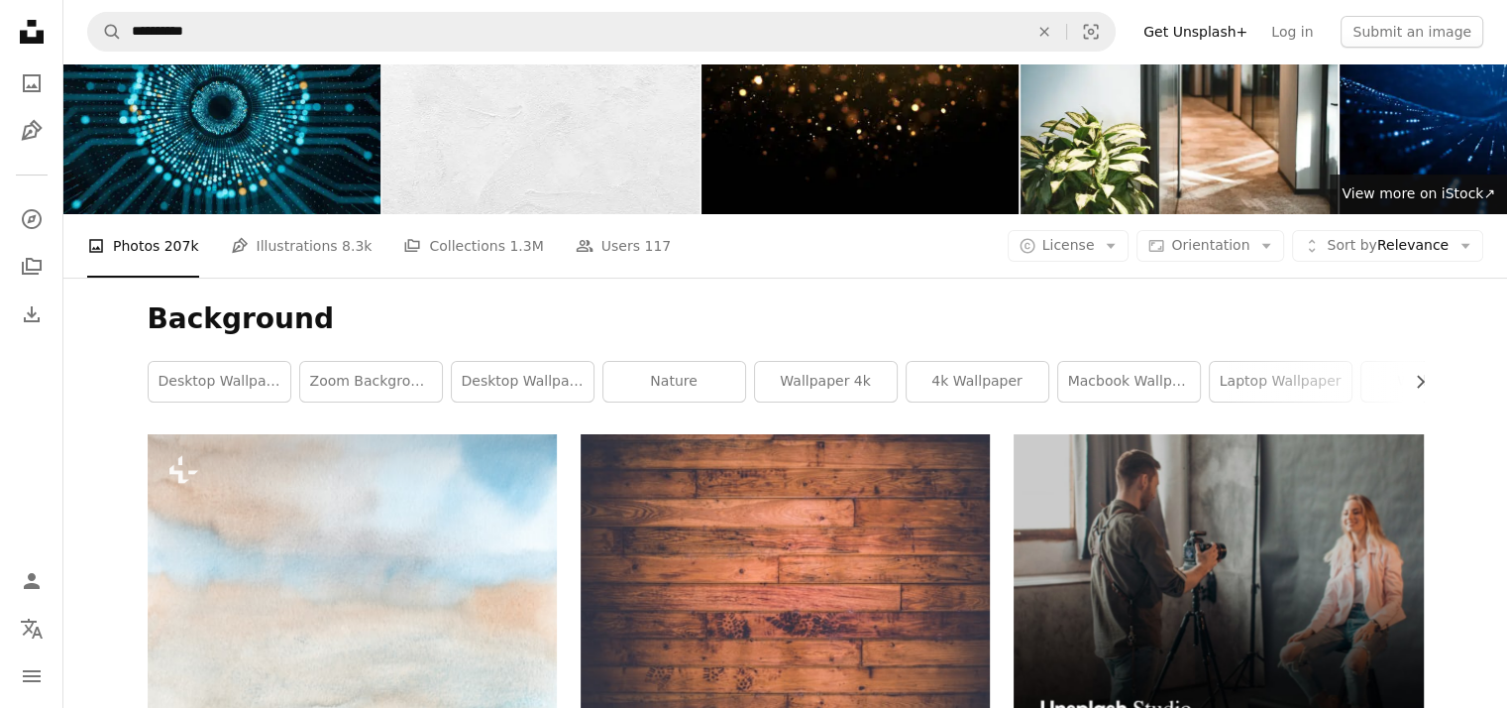
scroll to position [71, 0]
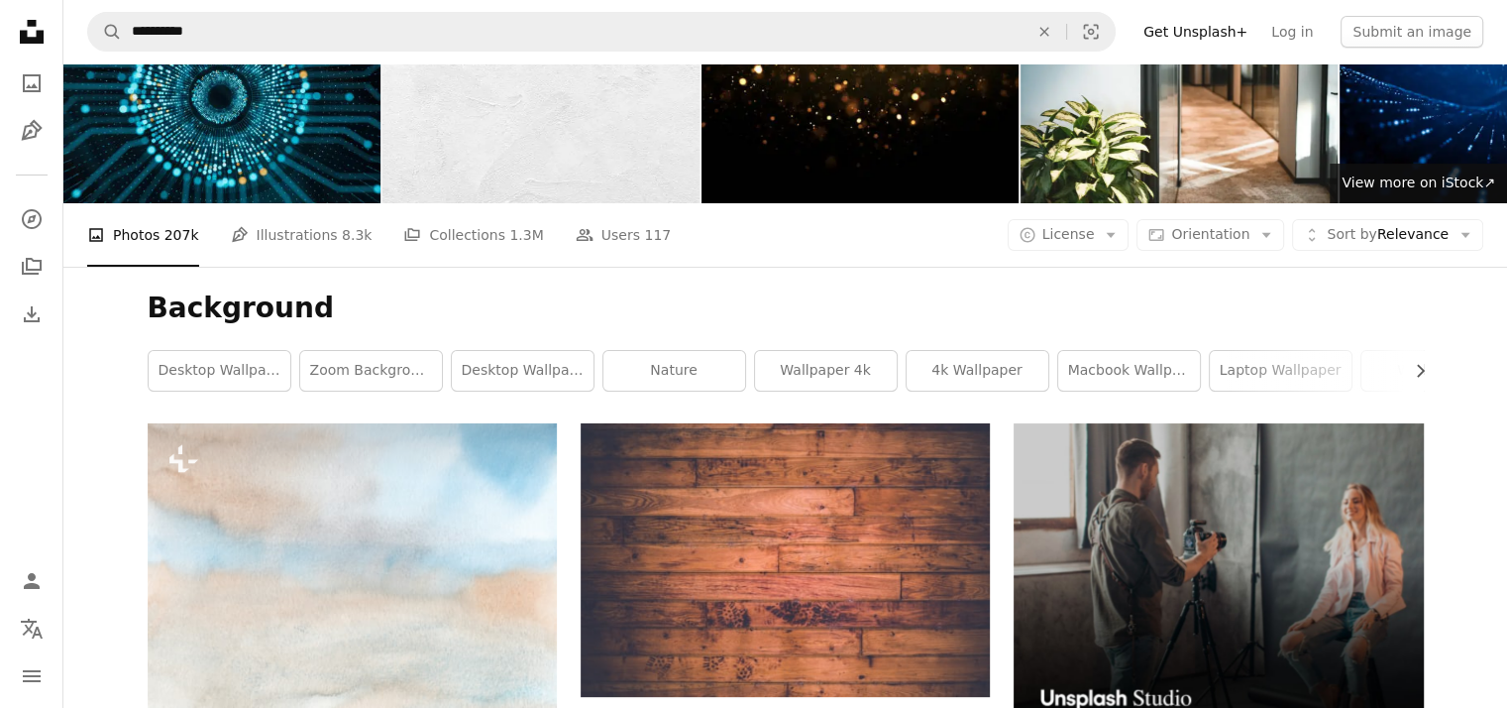
click at [839, 351] on link "wallpaper 4k" at bounding box center [826, 371] width 142 height 40
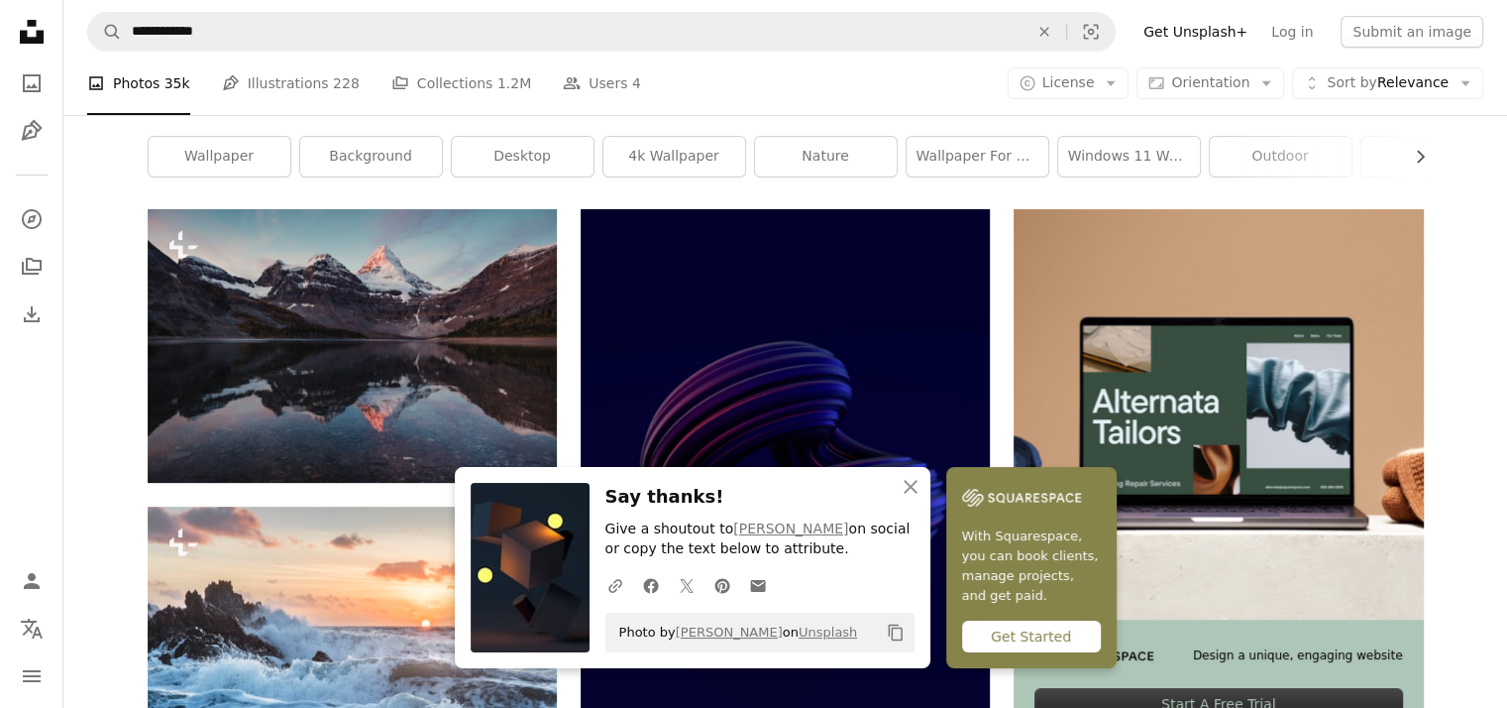
scroll to position [300, 0]
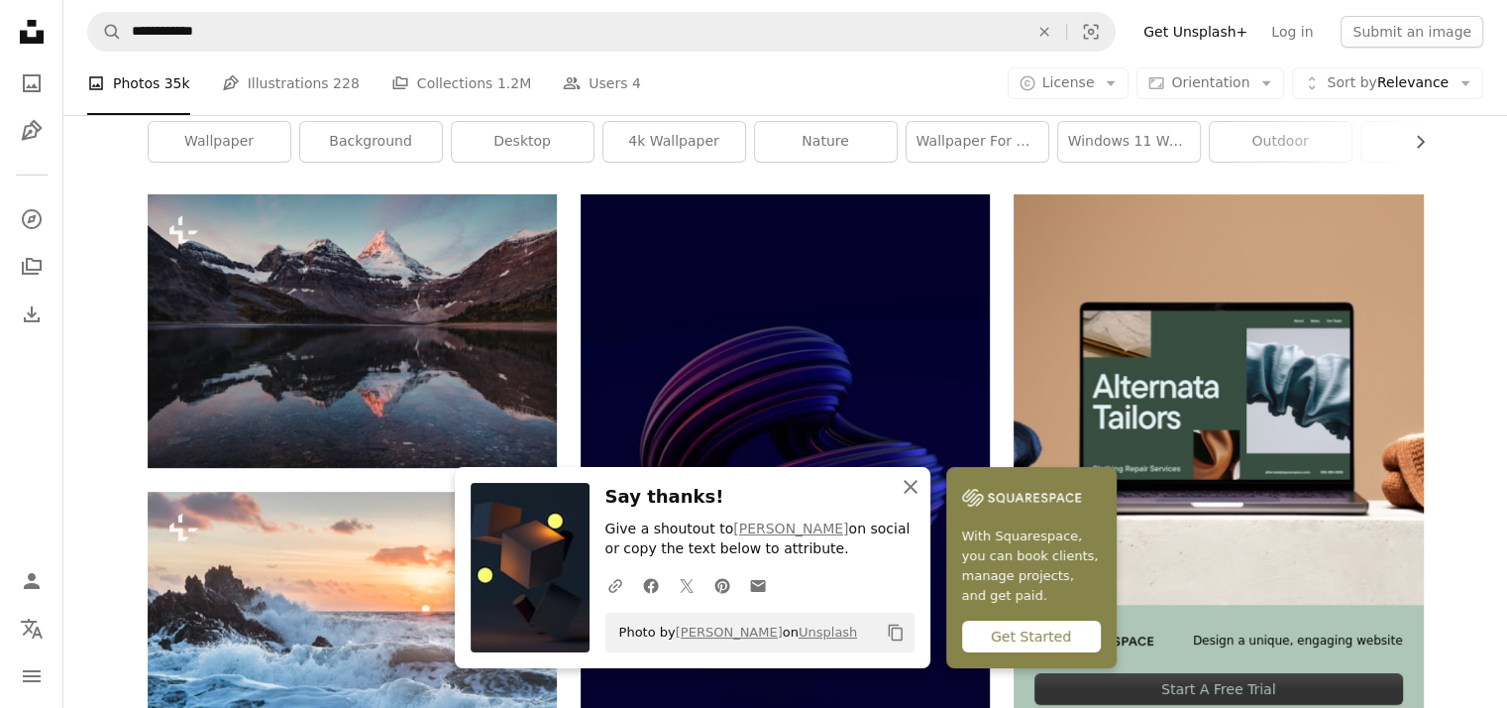
click at [918, 487] on icon "button" at bounding box center [911, 487] width 14 height 14
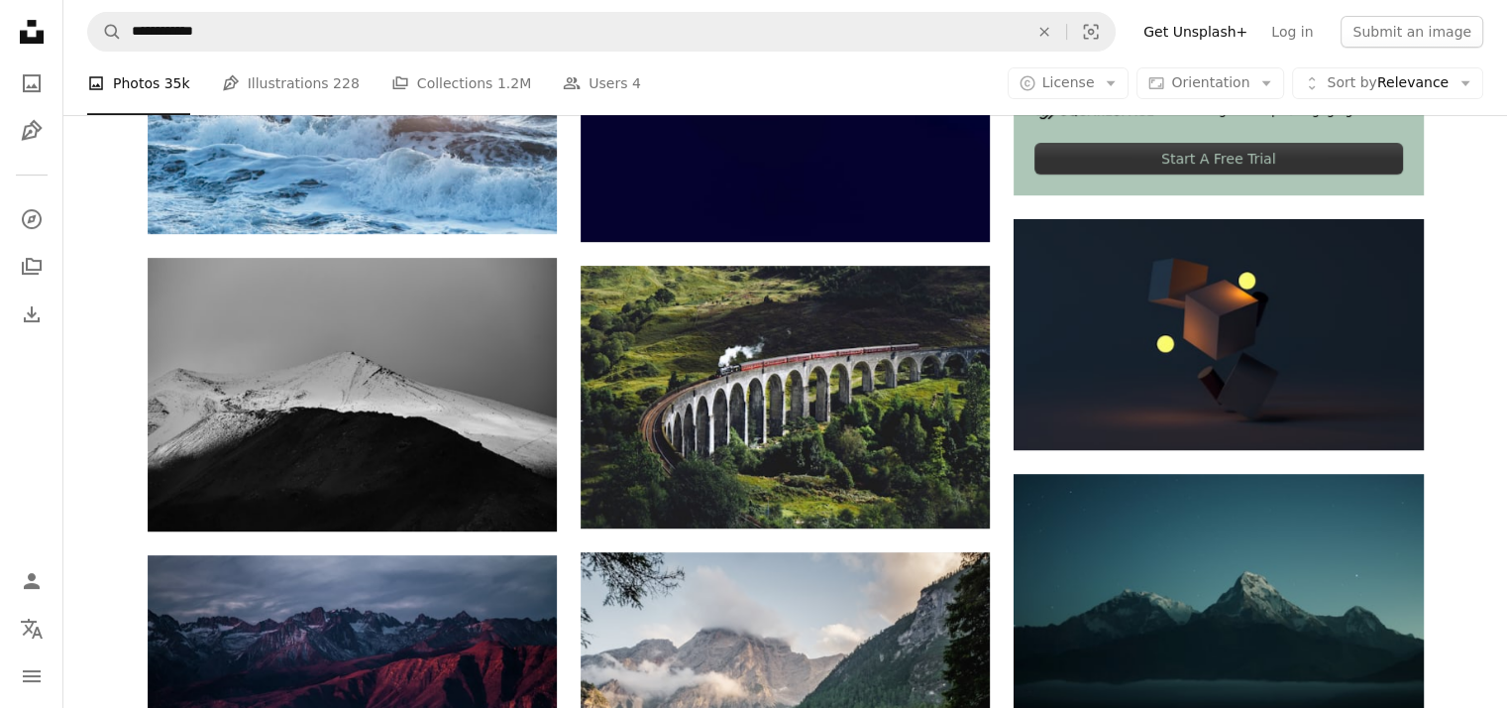
scroll to position [834, 0]
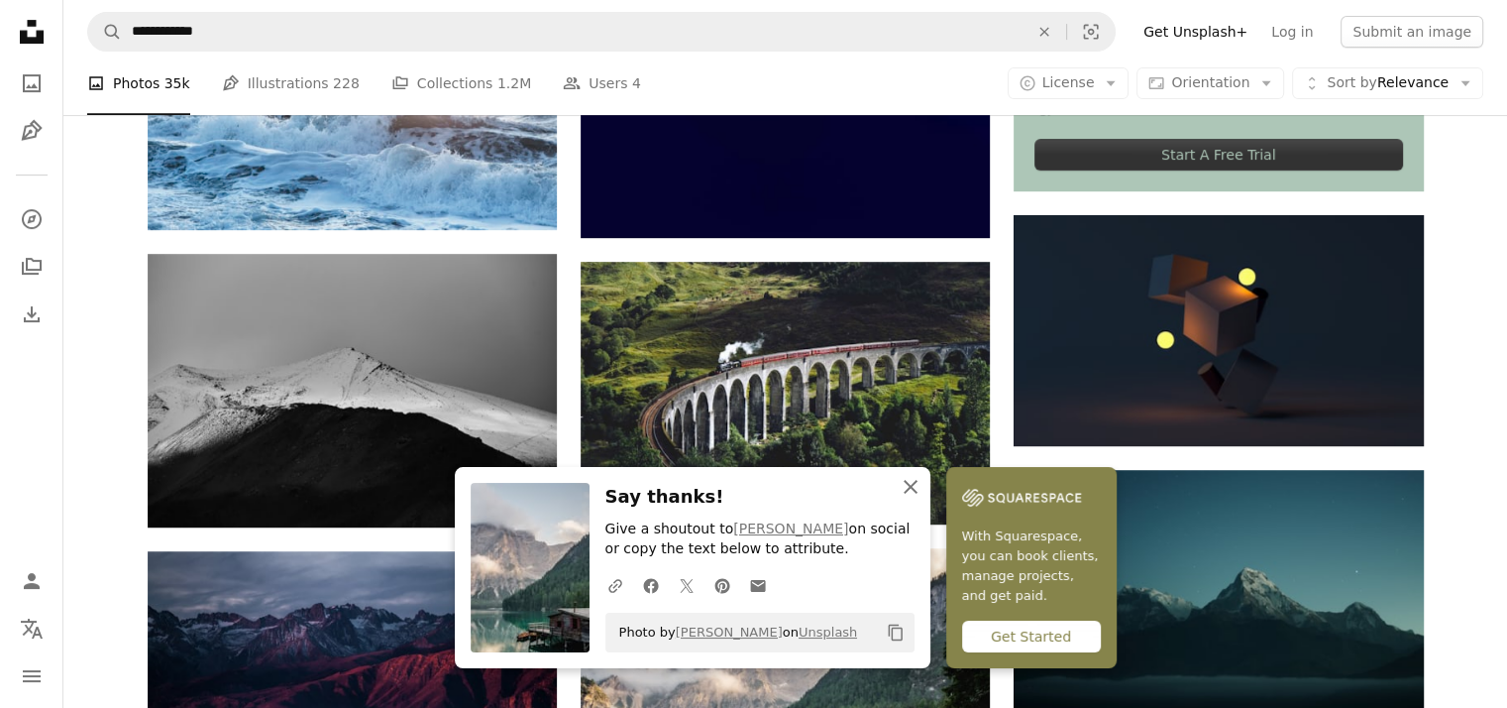
click at [918, 485] on icon "button" at bounding box center [911, 487] width 14 height 14
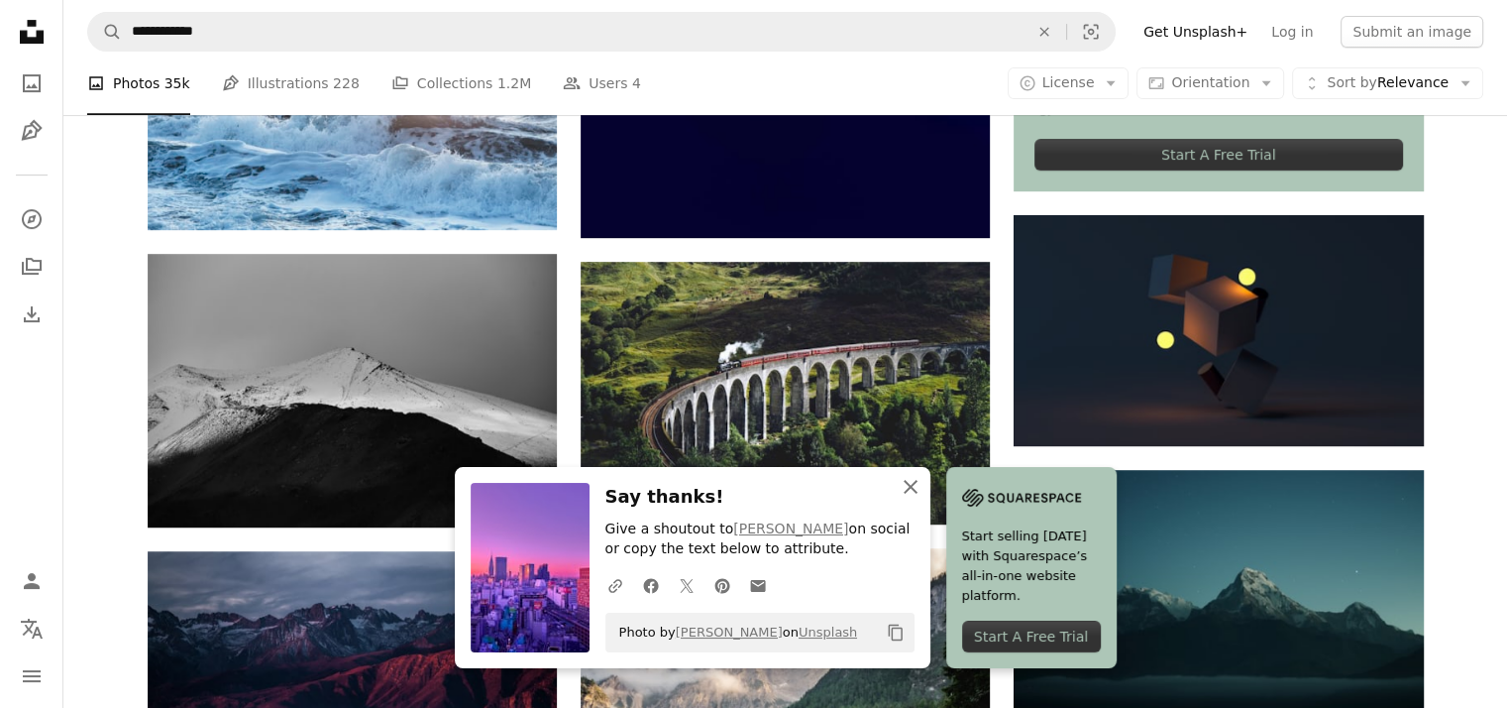
click at [918, 491] on icon "button" at bounding box center [911, 487] width 14 height 14
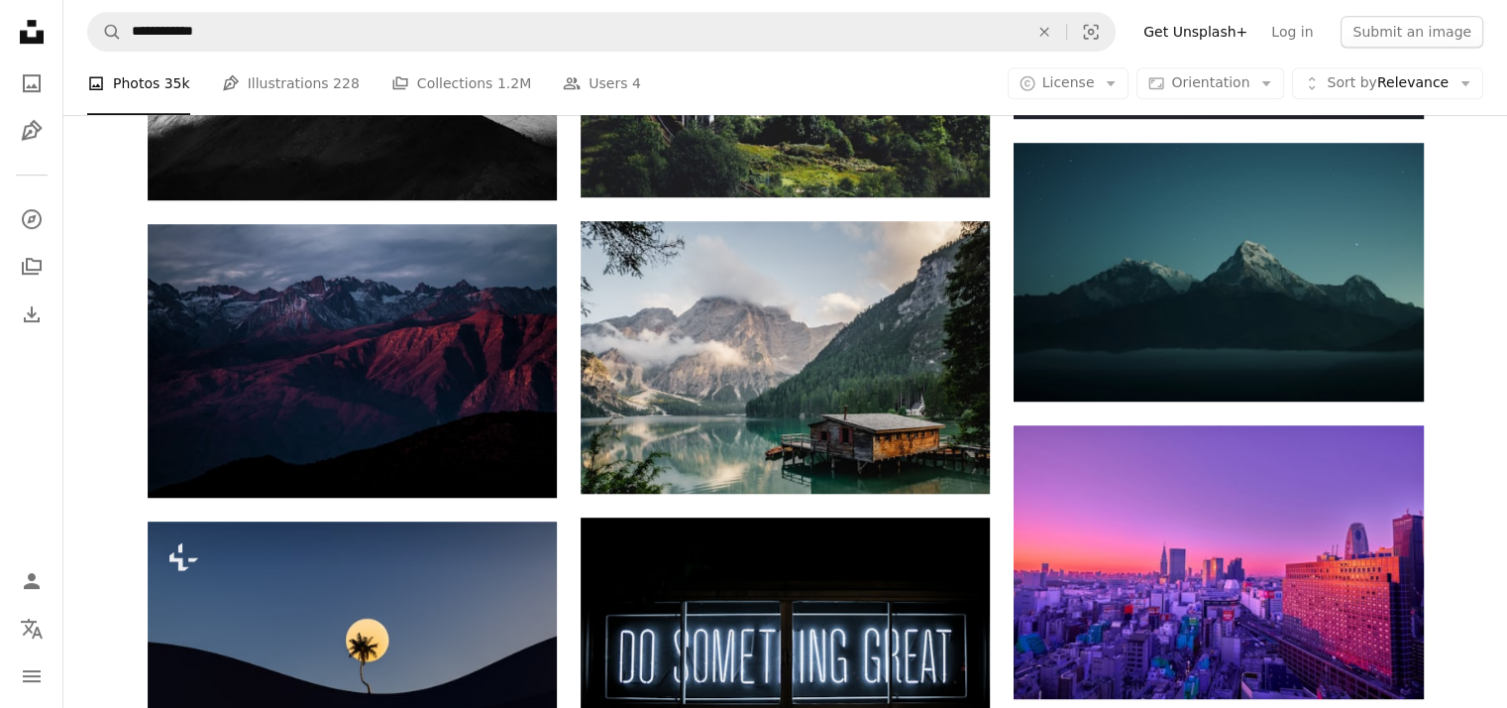
scroll to position [1190, 0]
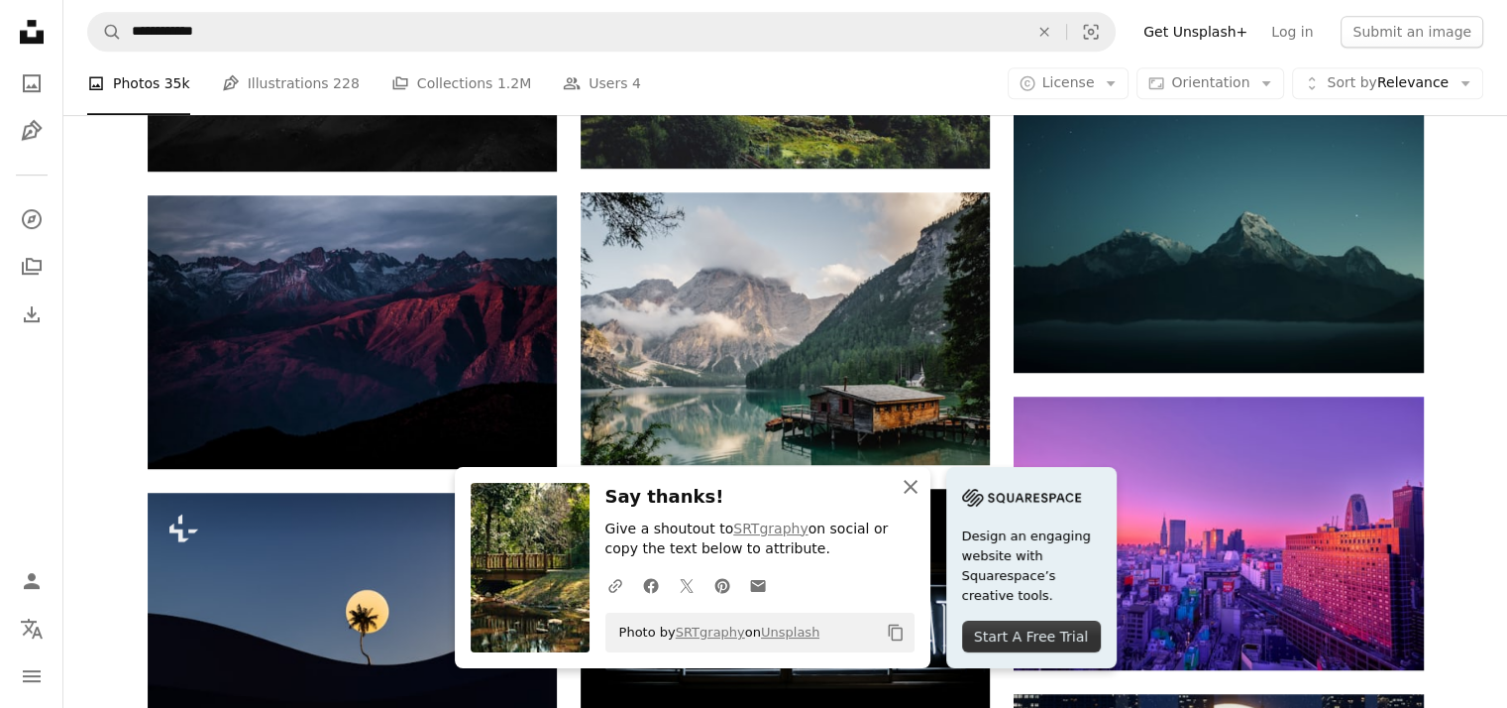
click at [923, 483] on icon "An X shape" at bounding box center [911, 487] width 24 height 24
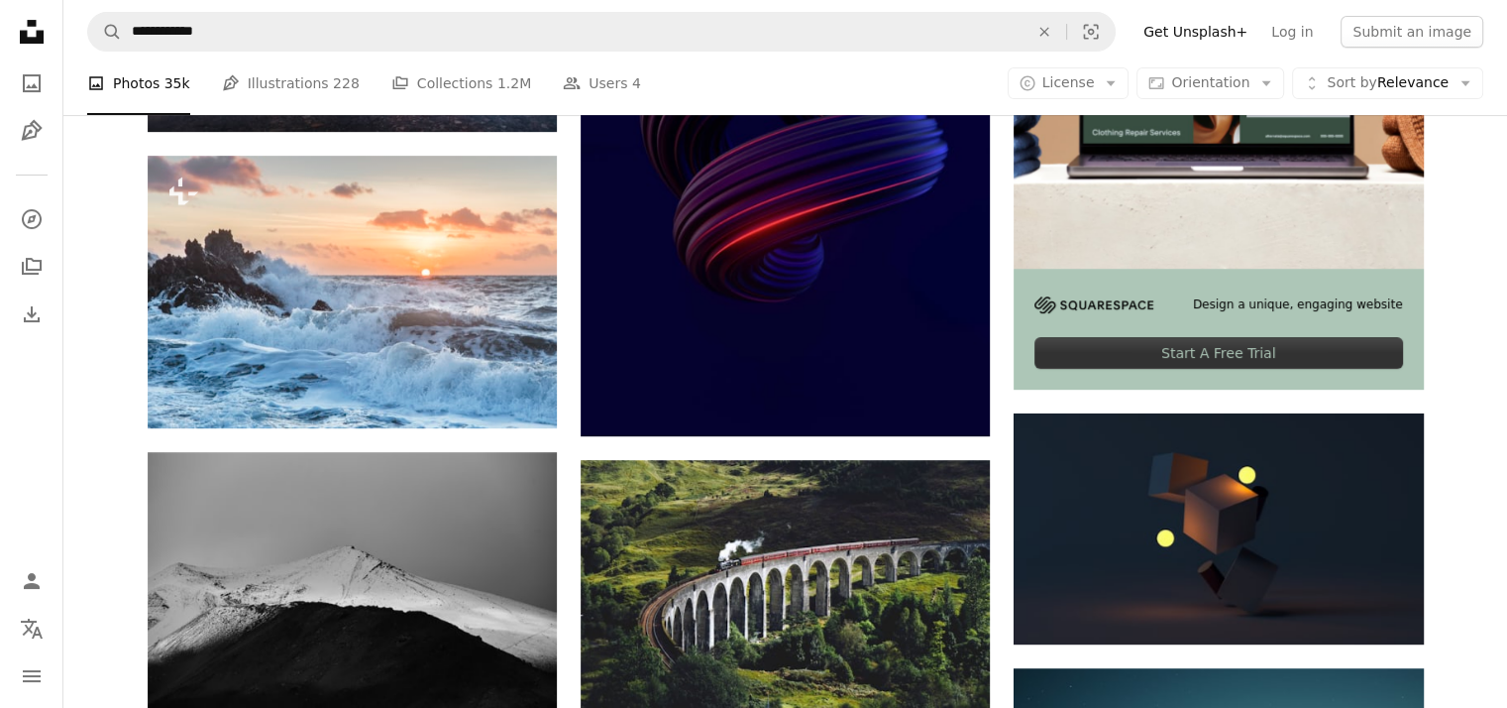
scroll to position [0, 0]
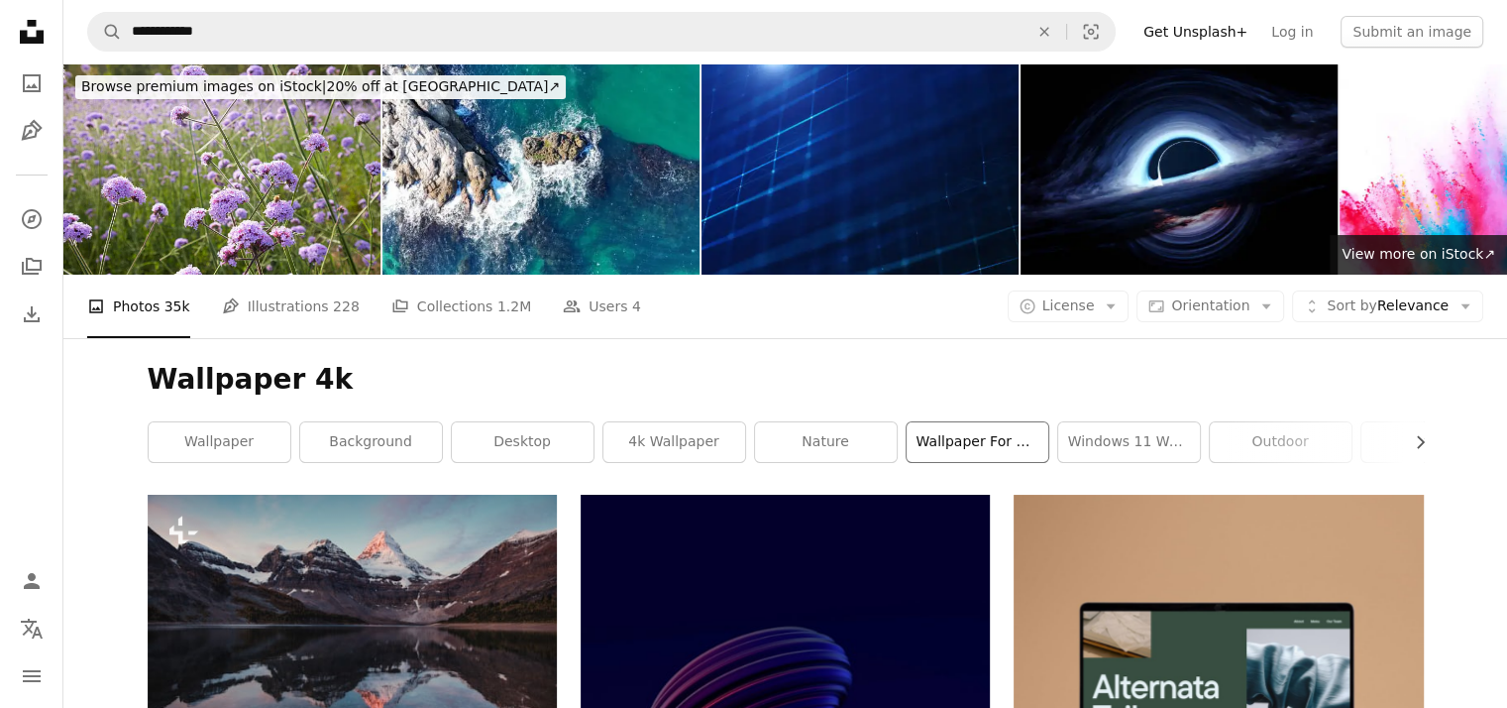
click at [993, 422] on link "wallpaper for mobile" at bounding box center [978, 442] width 142 height 40
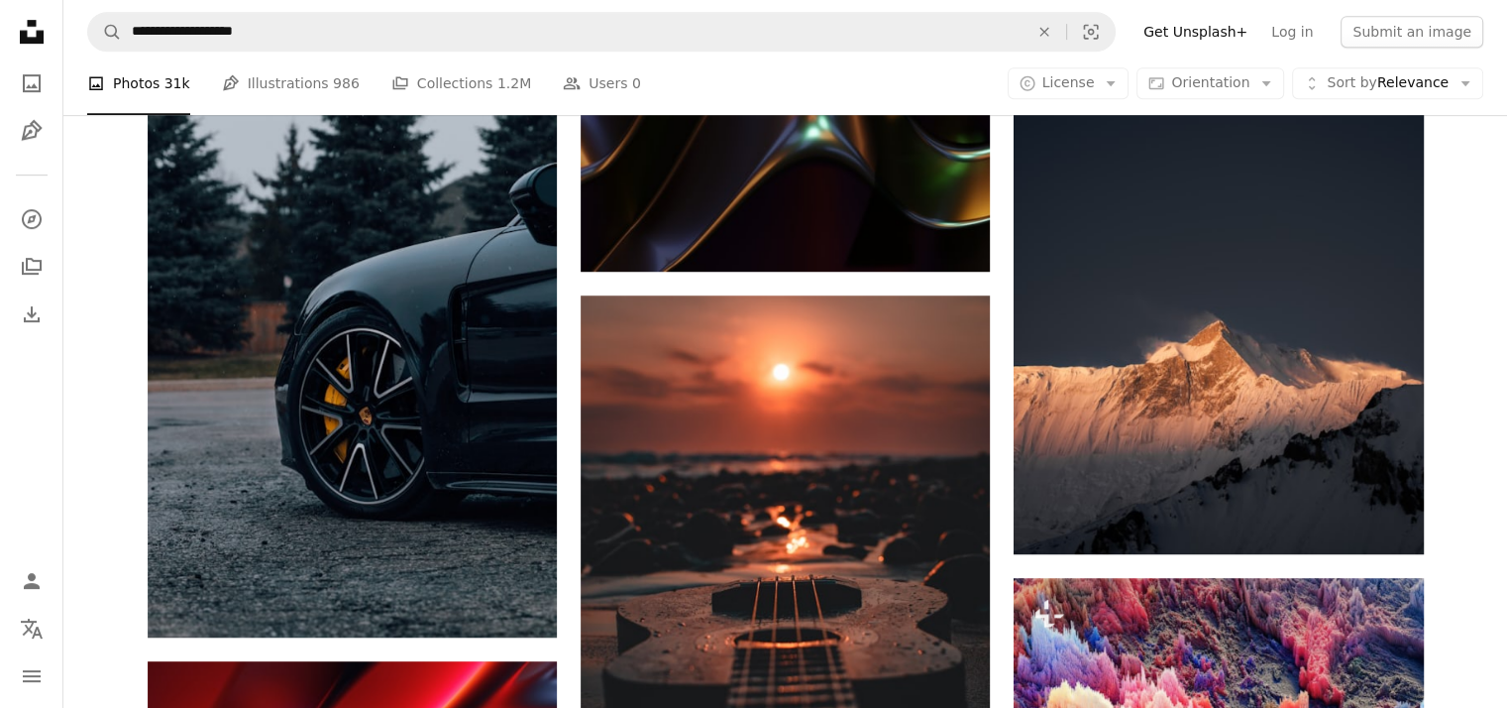
scroll to position [1096, 0]
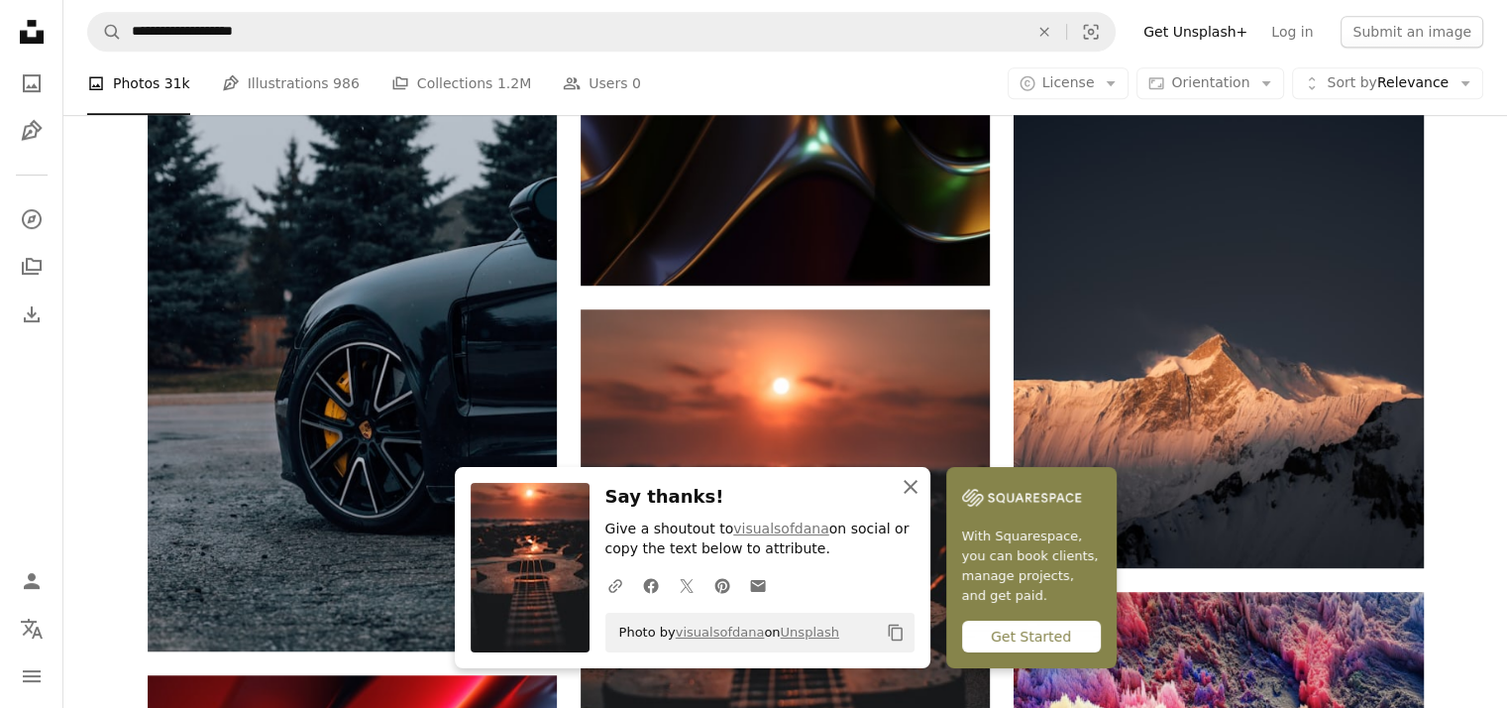
click at [923, 495] on icon "An X shape" at bounding box center [911, 487] width 24 height 24
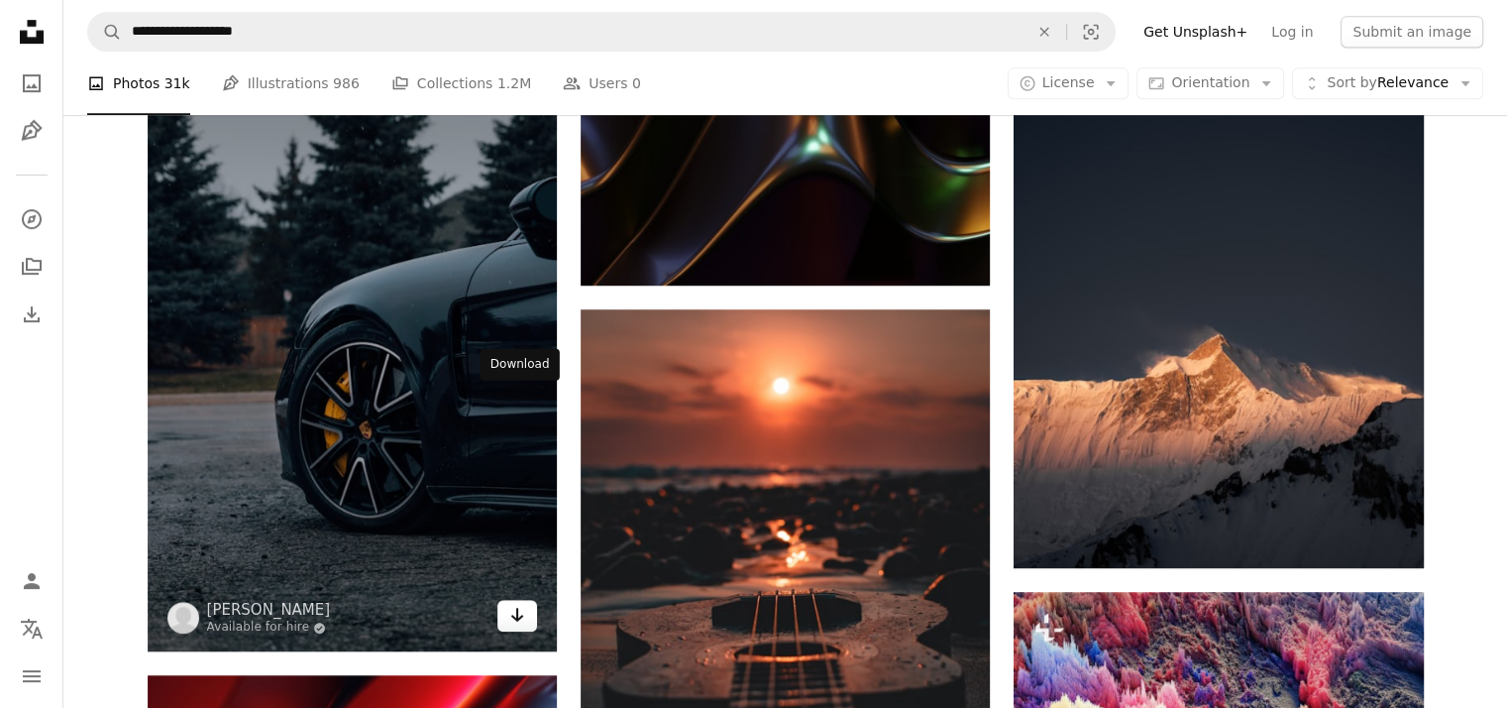
click at [513, 608] on icon "Download" at bounding box center [517, 615] width 13 height 14
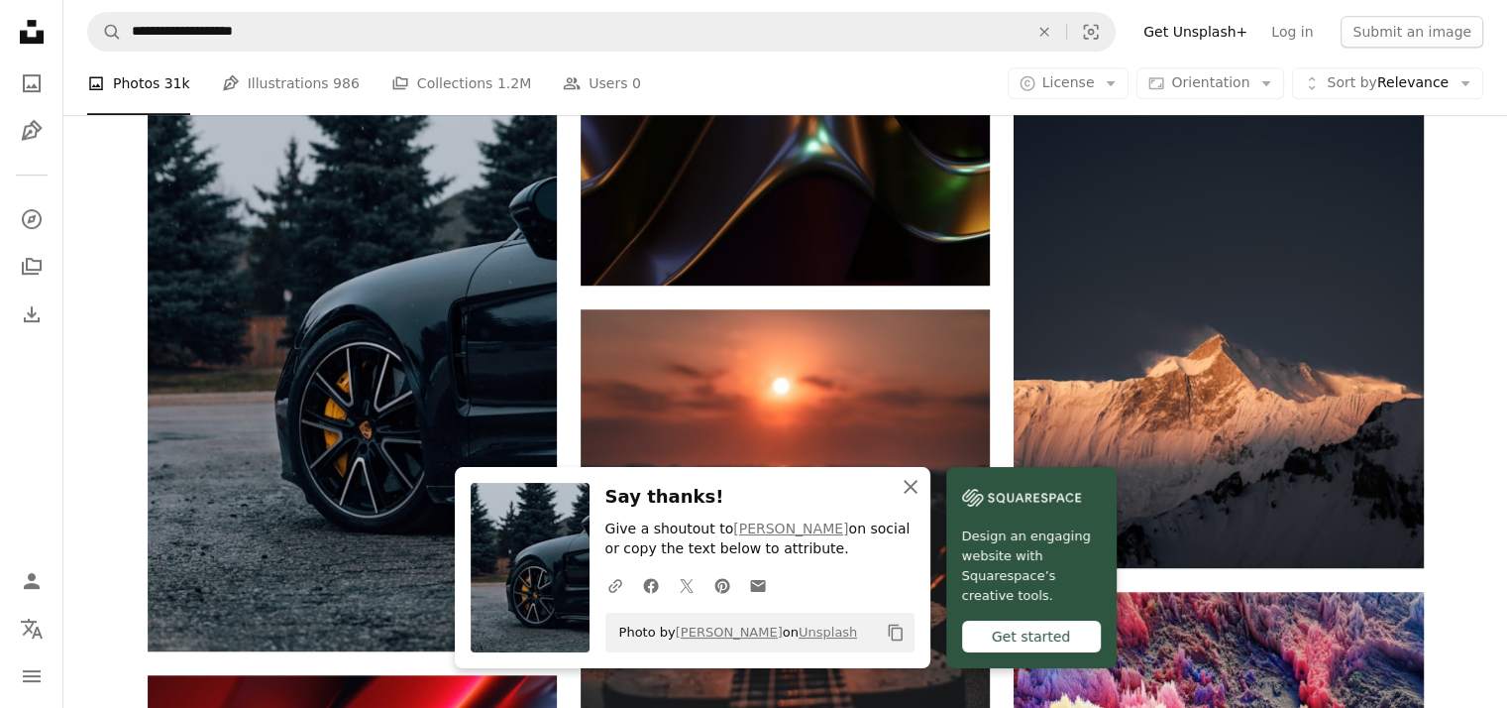
click at [923, 487] on icon "An X shape" at bounding box center [911, 487] width 24 height 24
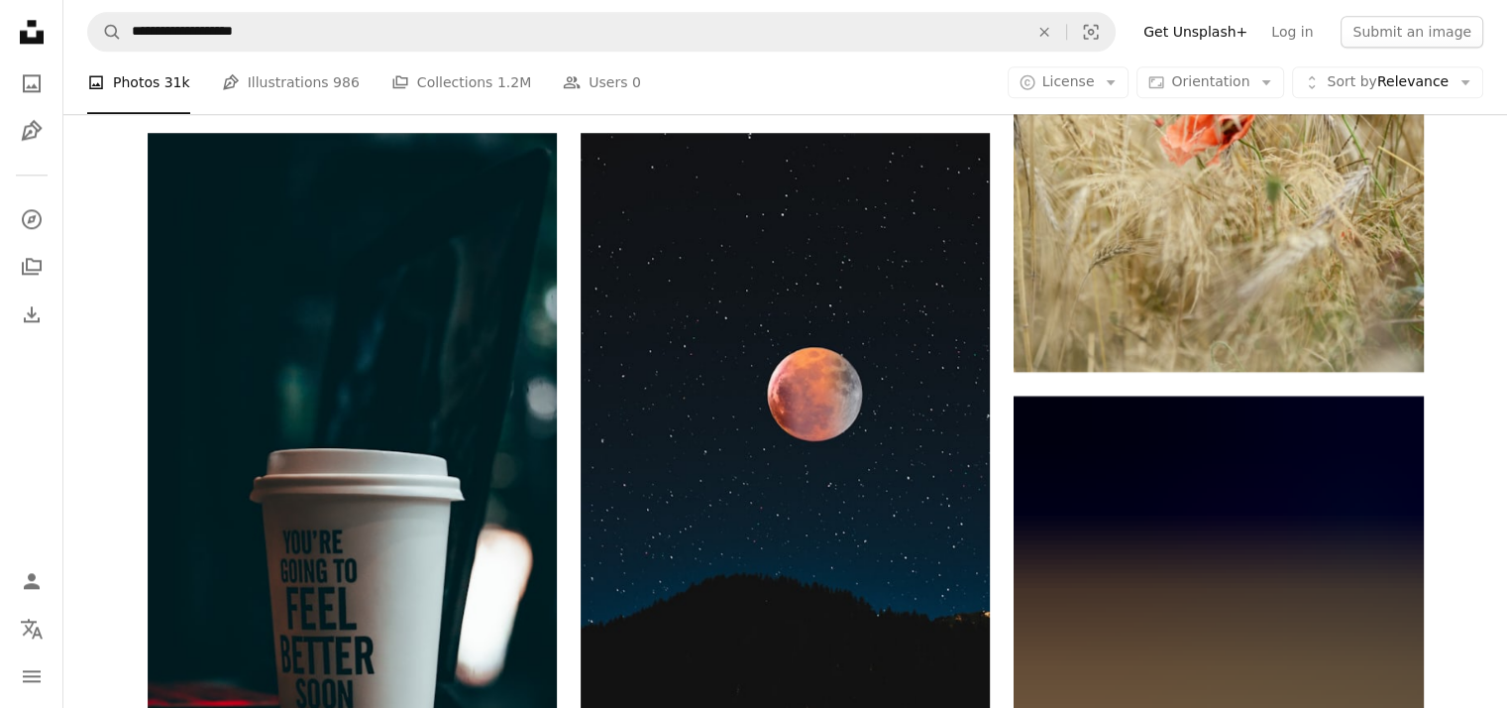
scroll to position [2555, 0]
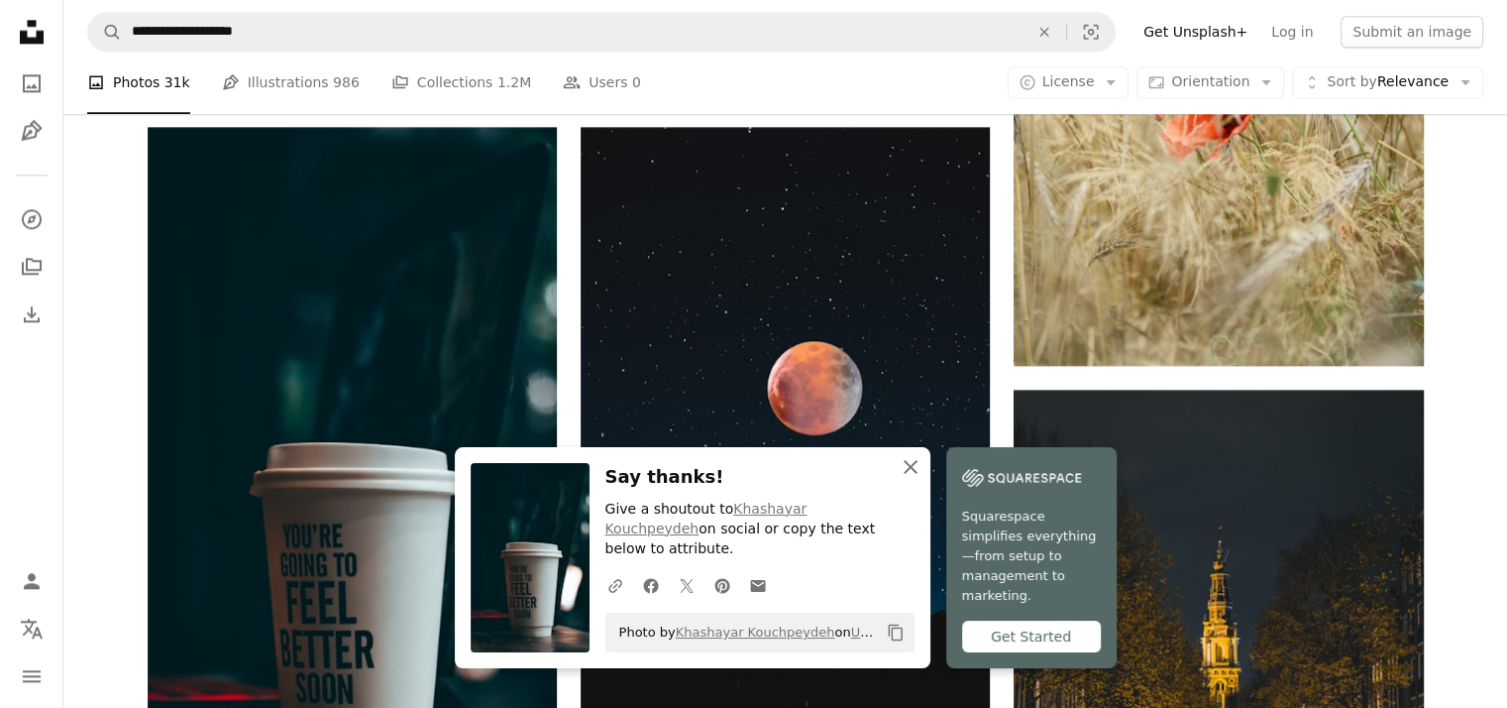
click at [923, 479] on icon "An X shape" at bounding box center [911, 467] width 24 height 24
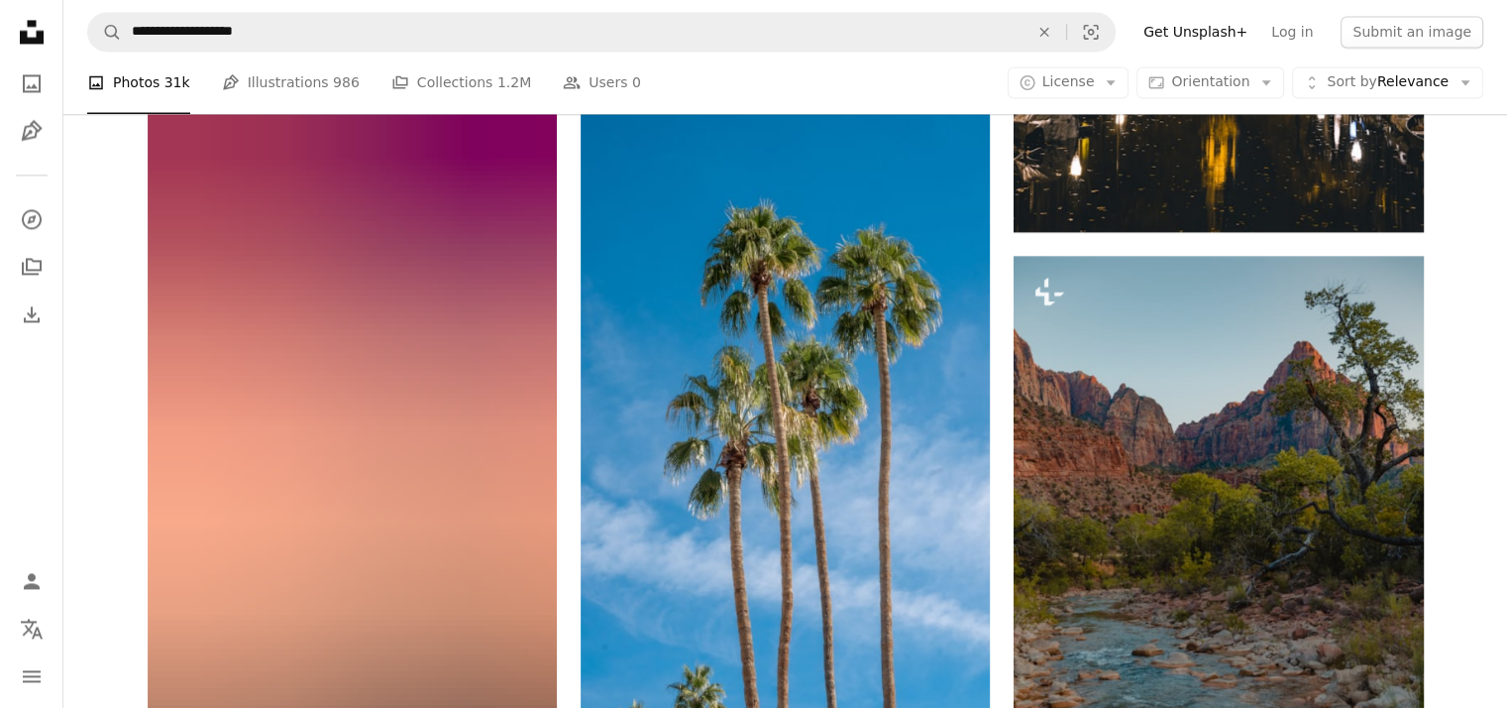
scroll to position [3334, 0]
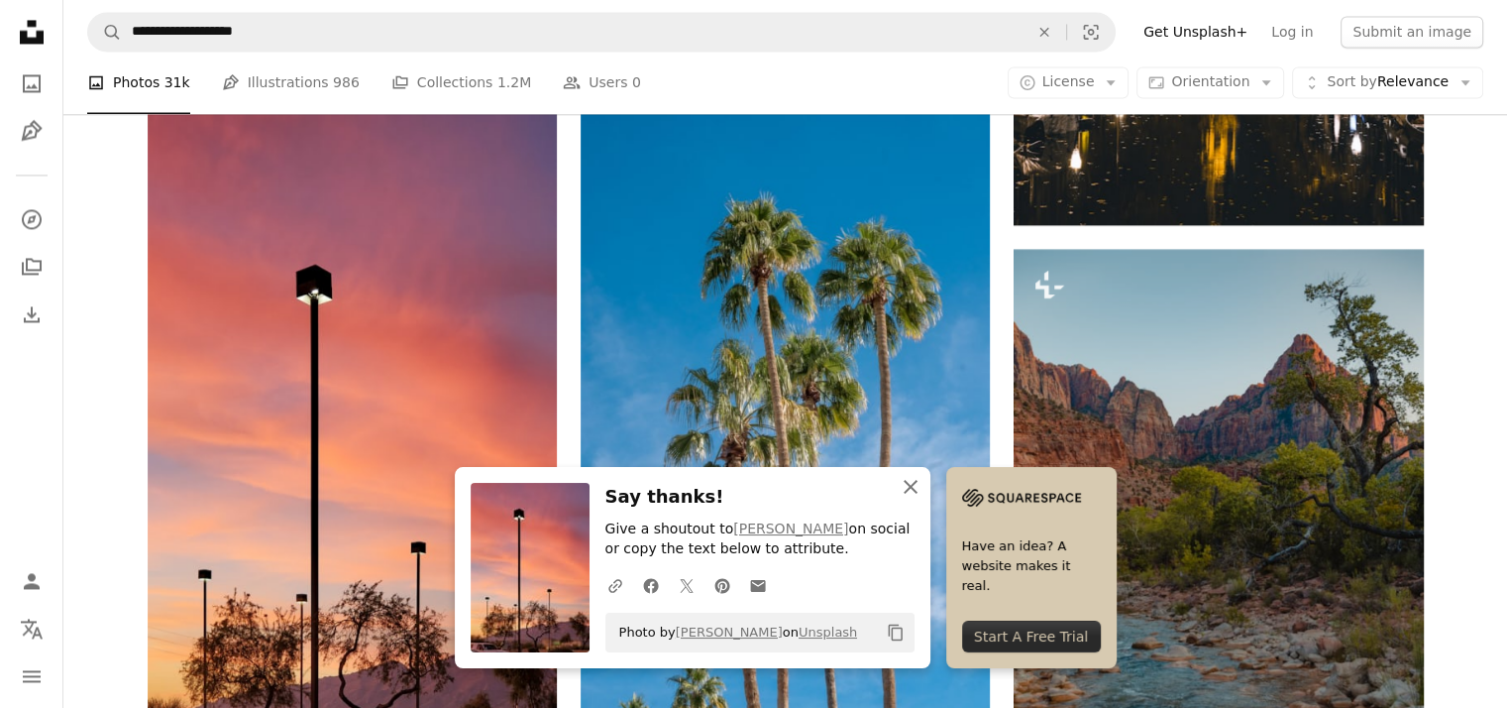
click at [918, 489] on icon "button" at bounding box center [911, 487] width 14 height 14
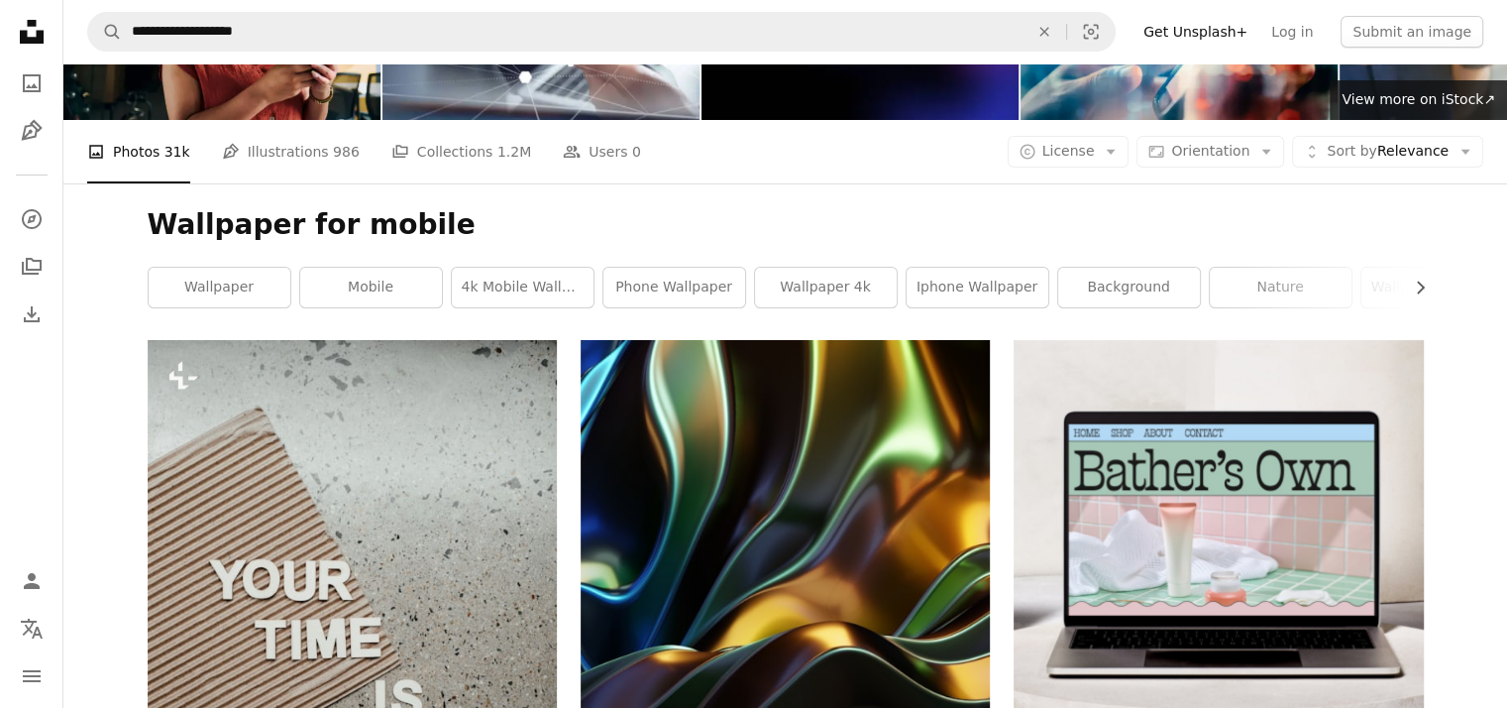
scroll to position [174, 0]
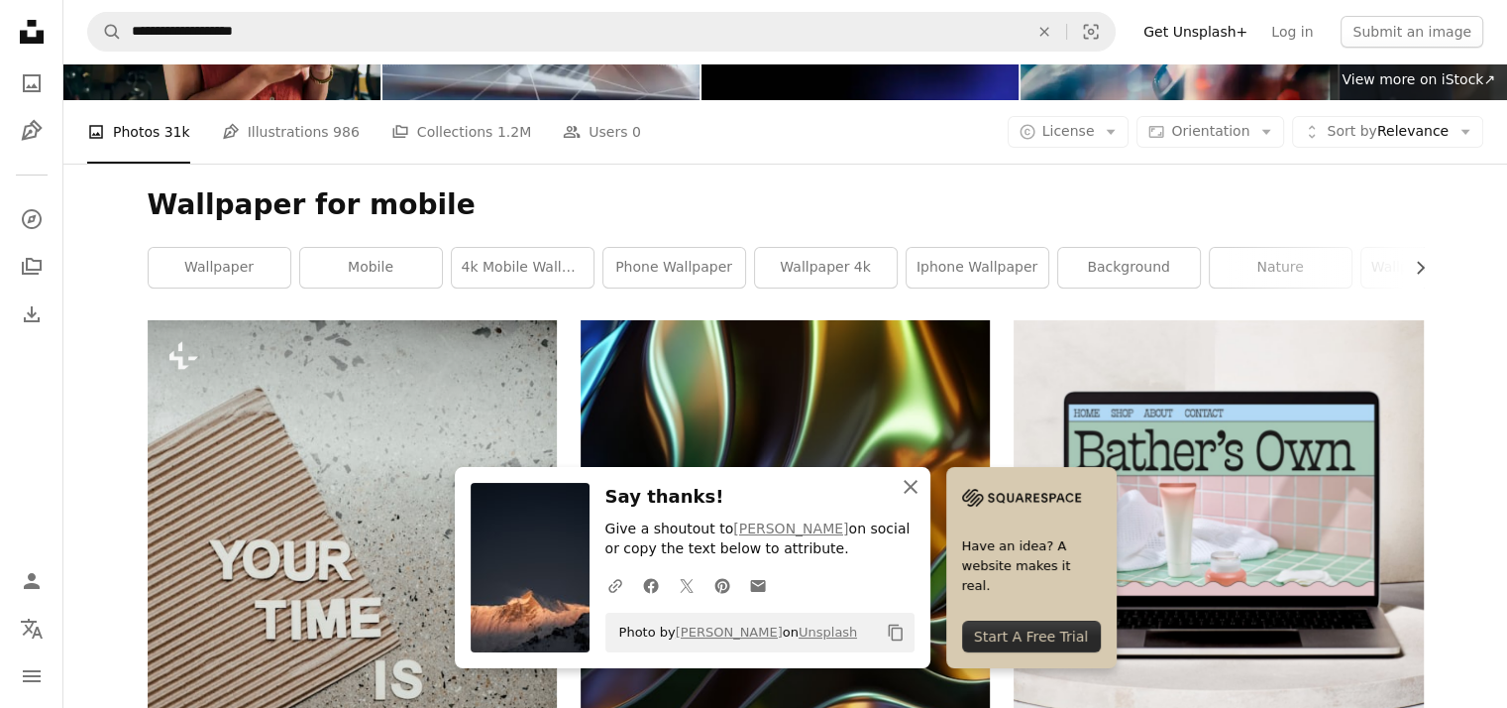
click at [918, 490] on icon "button" at bounding box center [911, 487] width 14 height 14
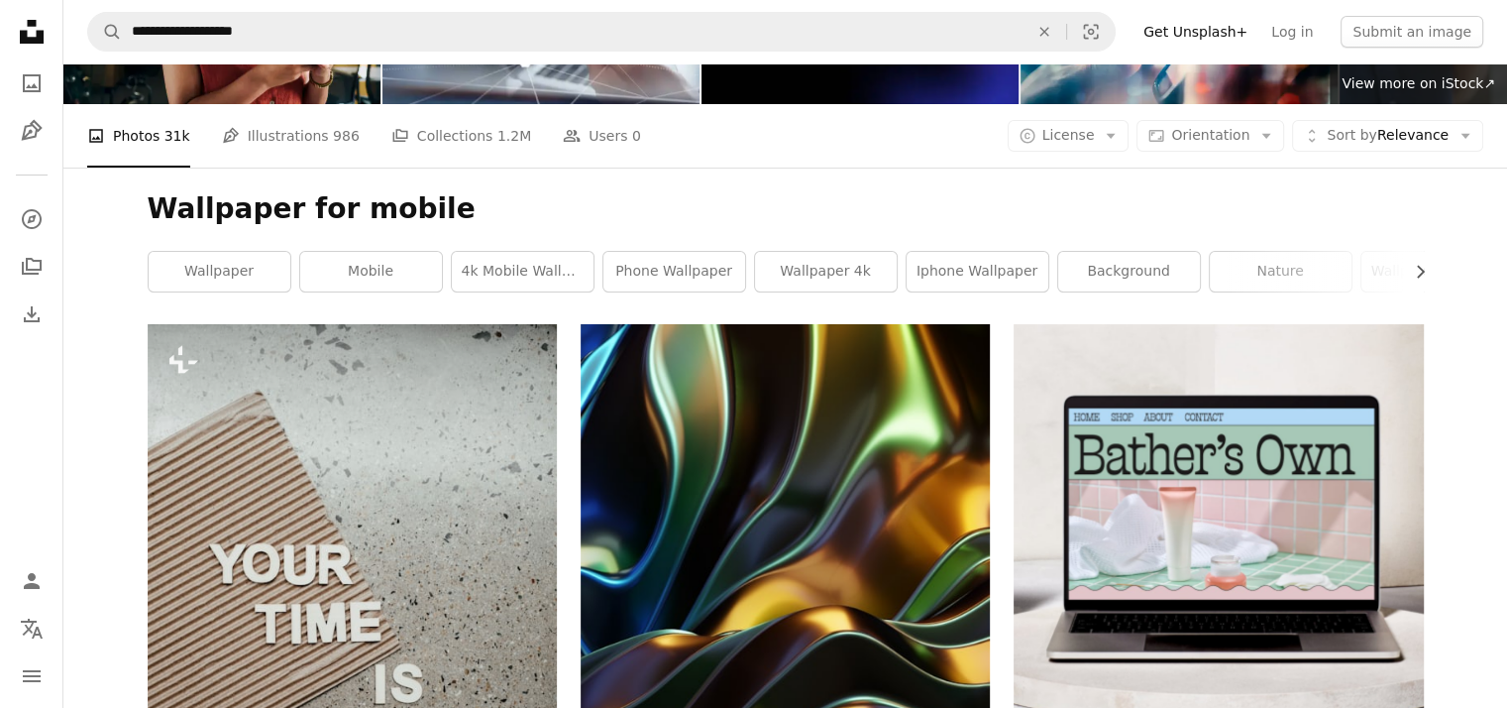
scroll to position [0, 0]
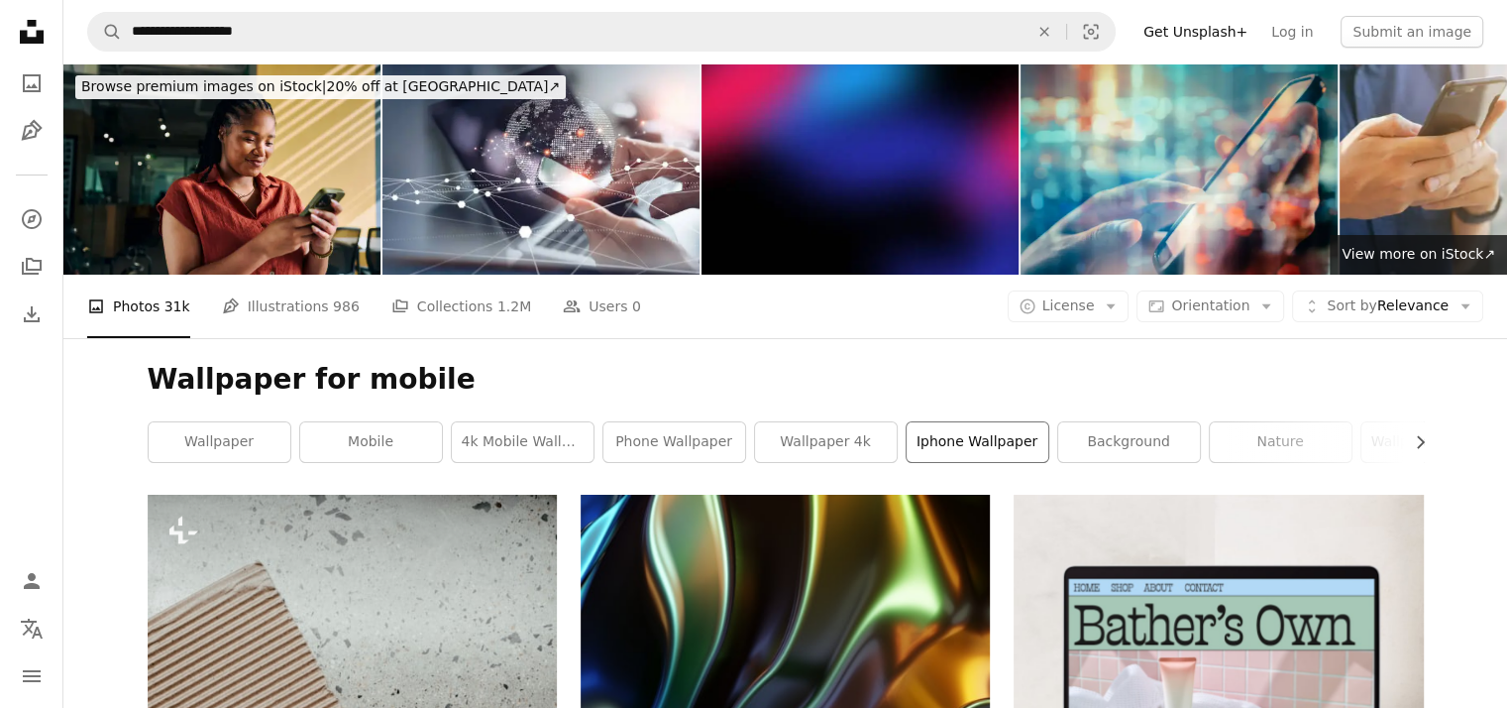
click at [987, 422] on link "iphone wallpaper" at bounding box center [978, 442] width 142 height 40
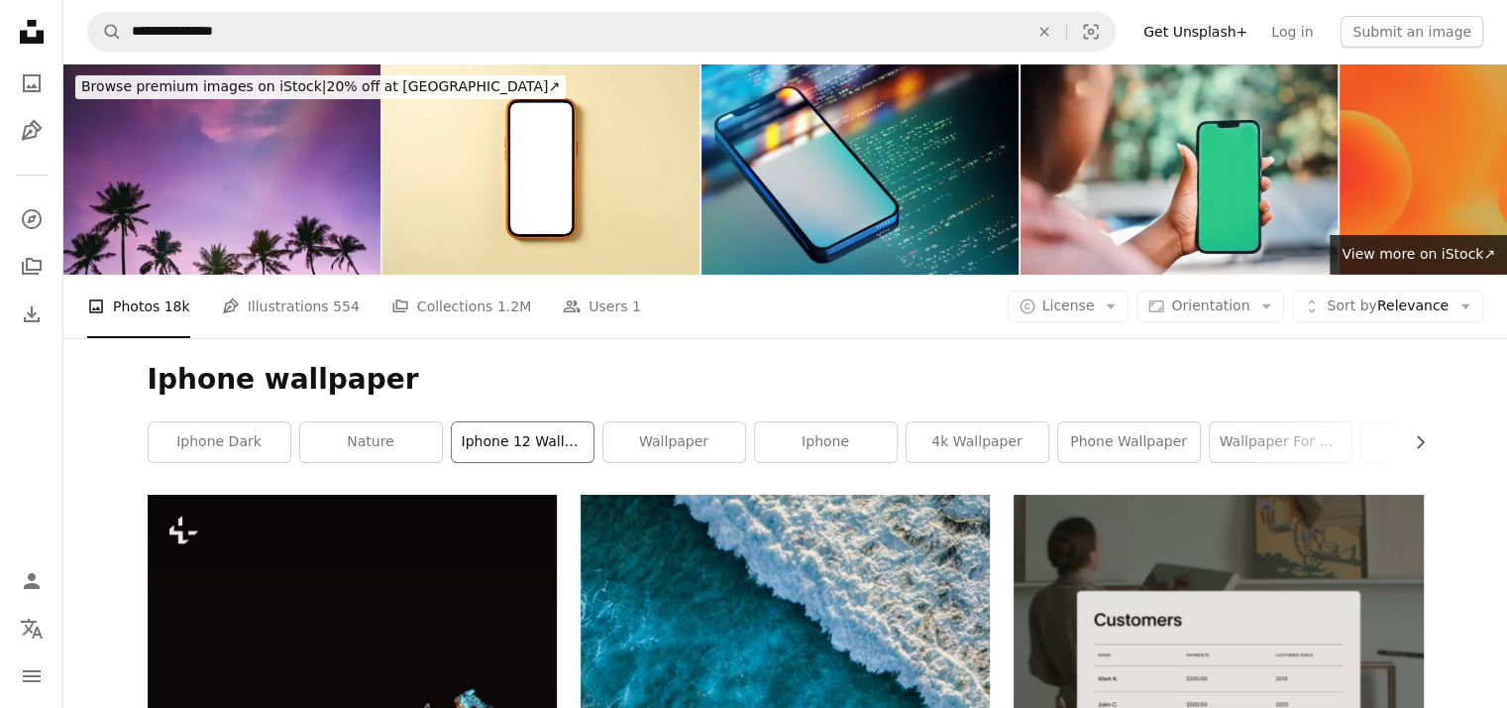
click at [503, 422] on link "iphone 12 wallpaper" at bounding box center [523, 442] width 142 height 40
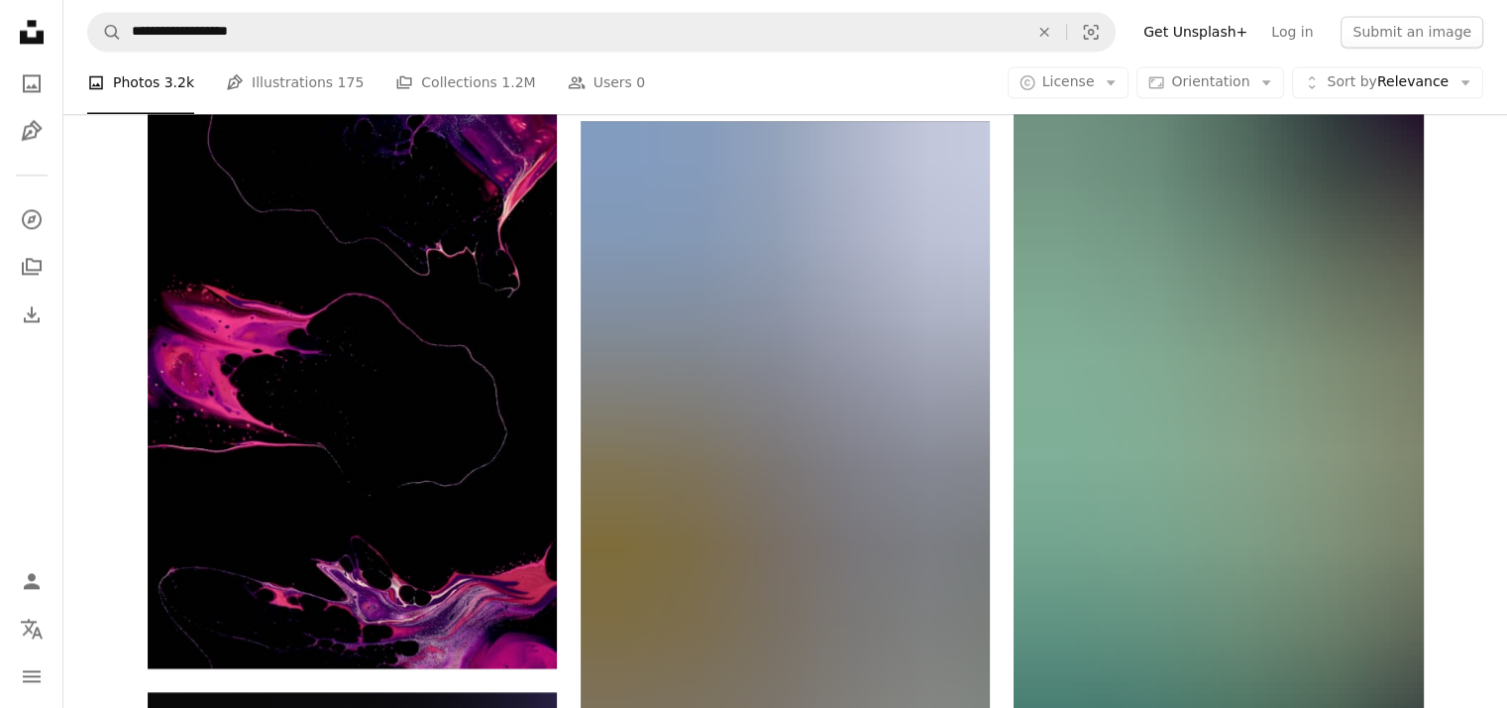
scroll to position [2931, 0]
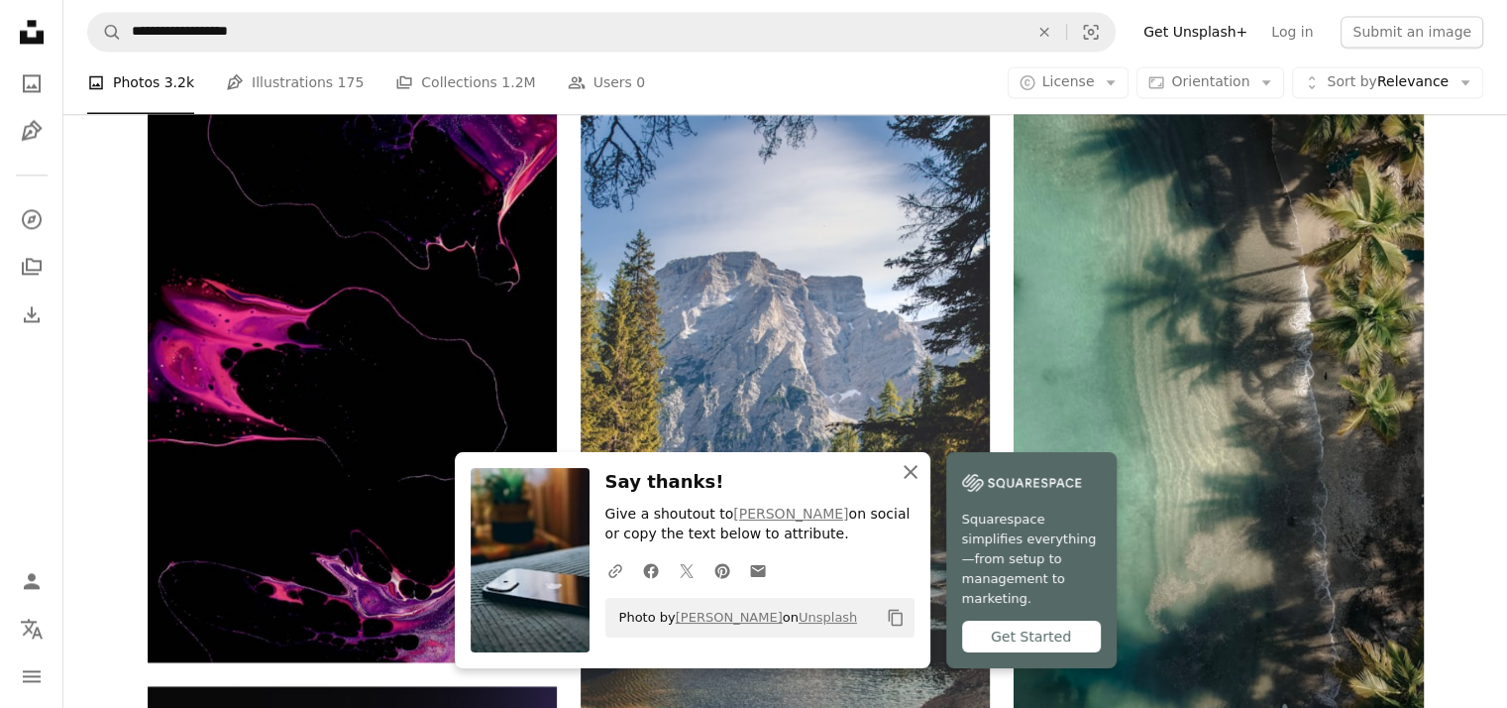
click at [923, 484] on icon "An X shape" at bounding box center [911, 472] width 24 height 24
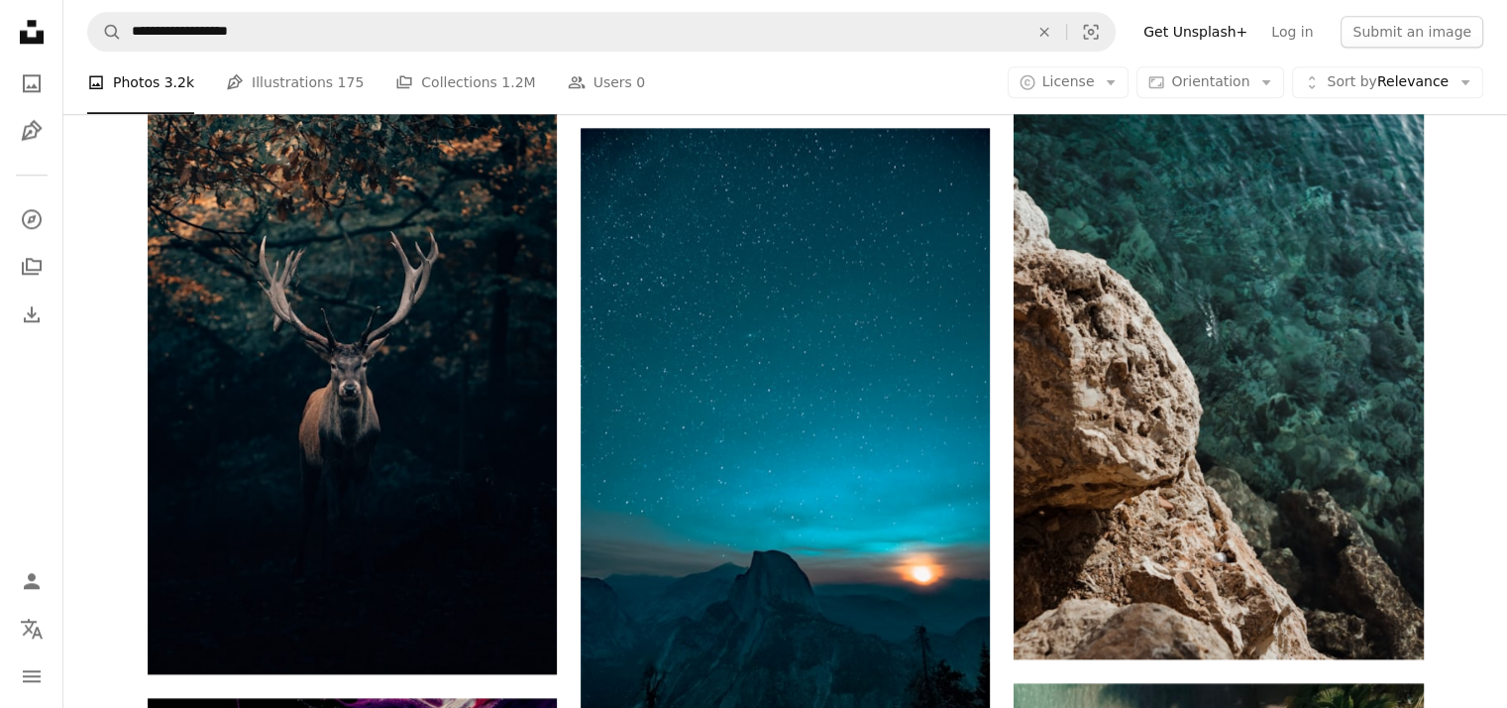
scroll to position [2347, 0]
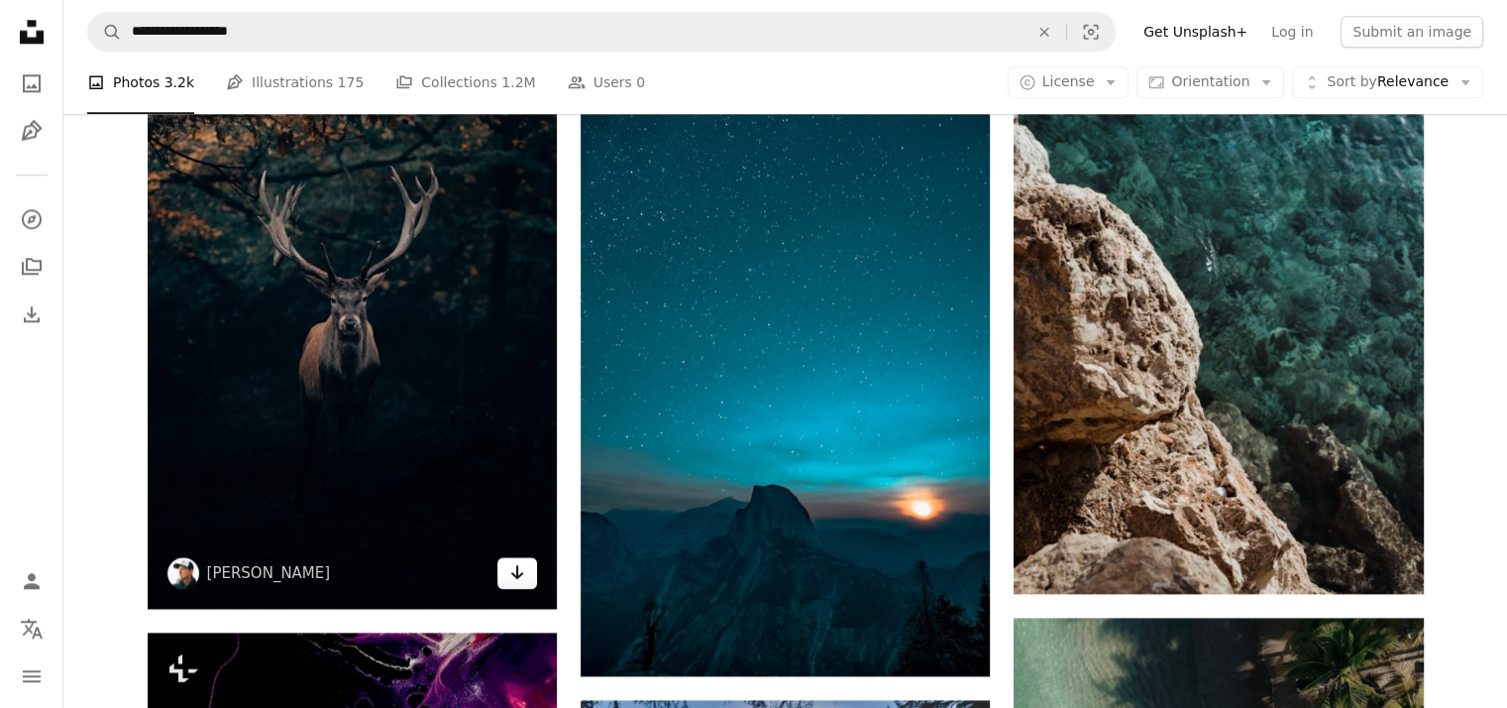
click at [515, 565] on icon "Download" at bounding box center [517, 572] width 13 height 14
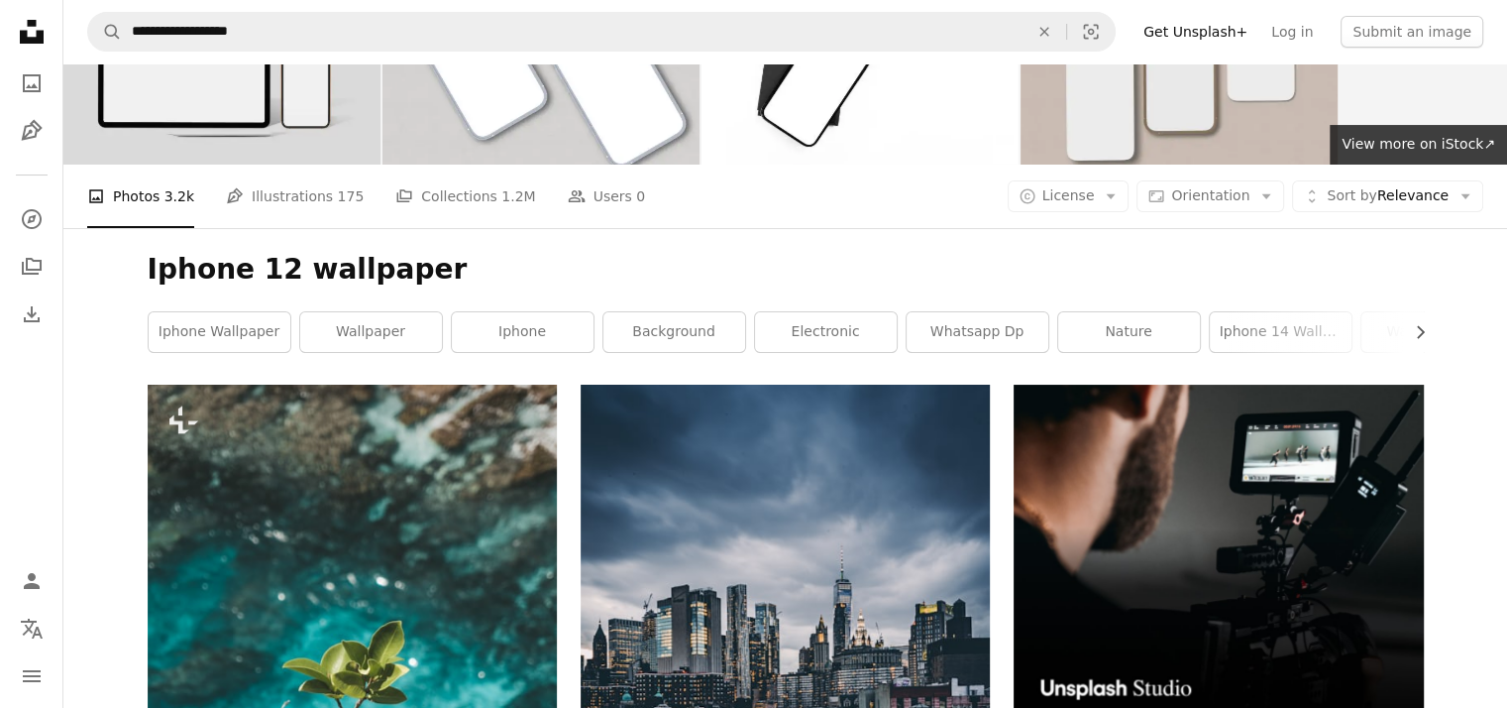
scroll to position [0, 0]
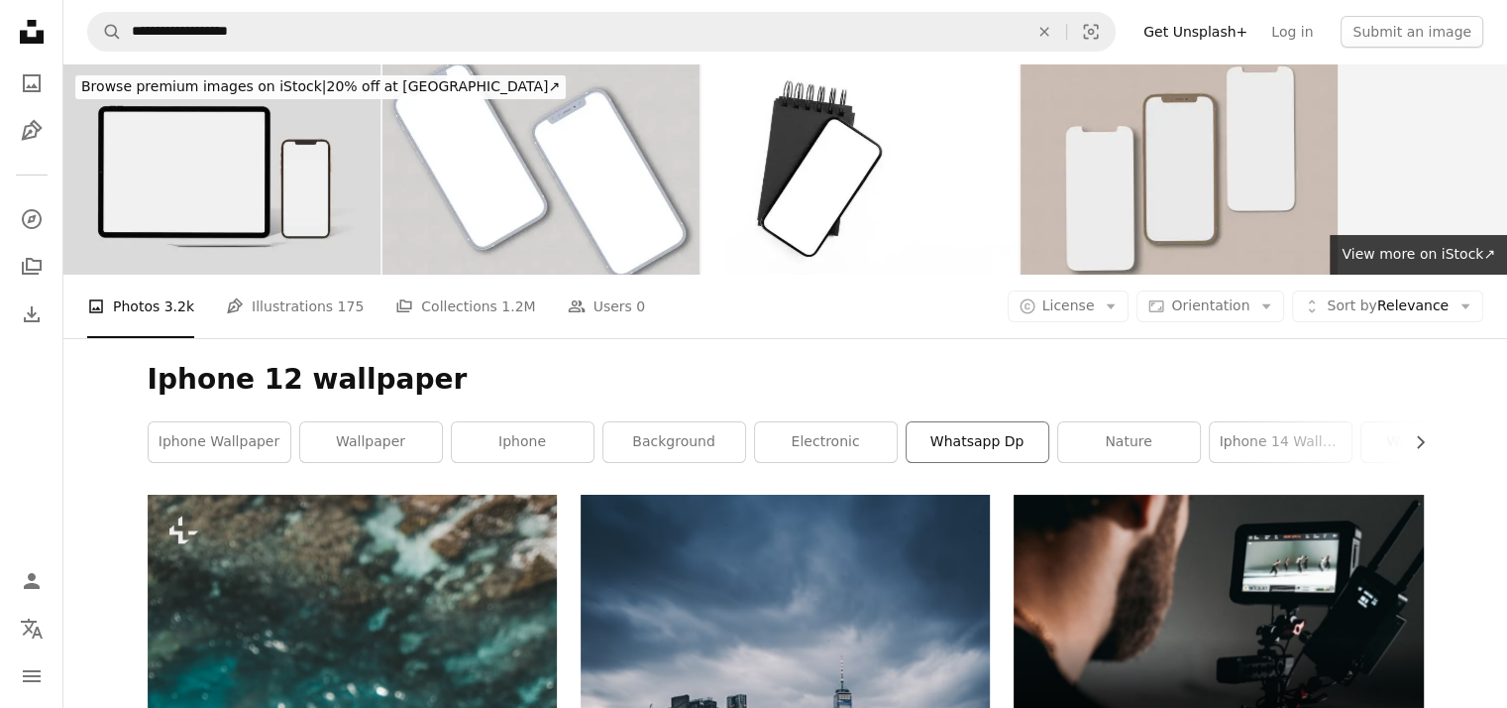
click at [968, 422] on link "whatsapp dp" at bounding box center [978, 442] width 142 height 40
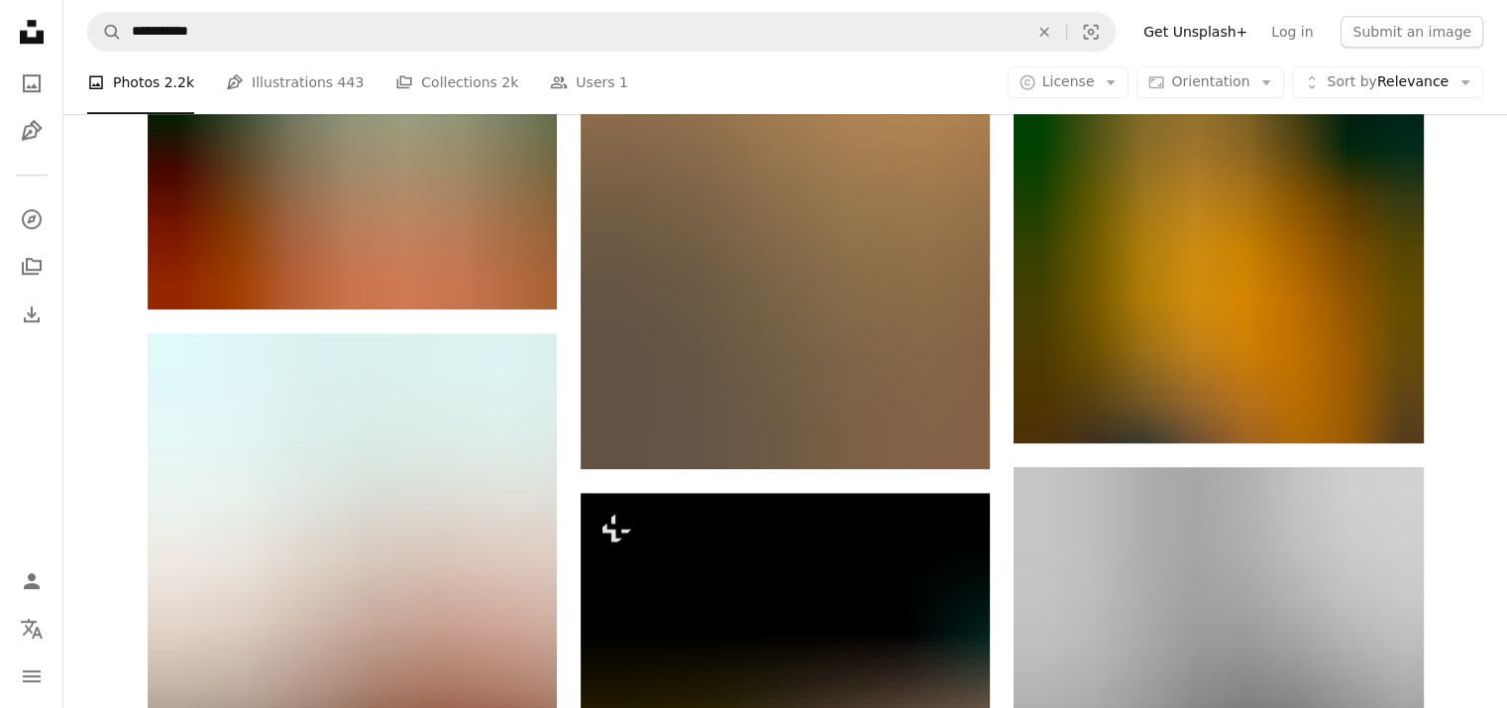
scroll to position [1618, 0]
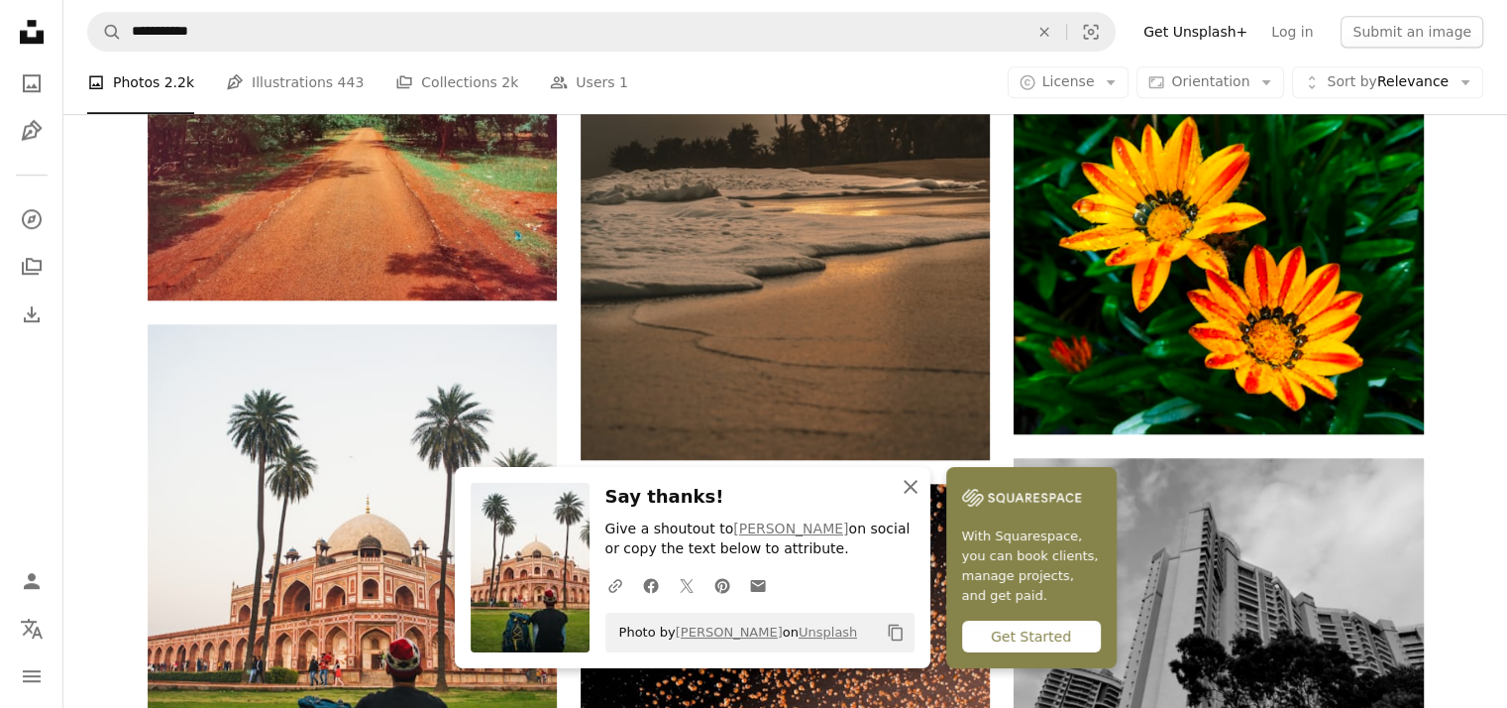
click at [923, 487] on icon "An X shape" at bounding box center [911, 487] width 24 height 24
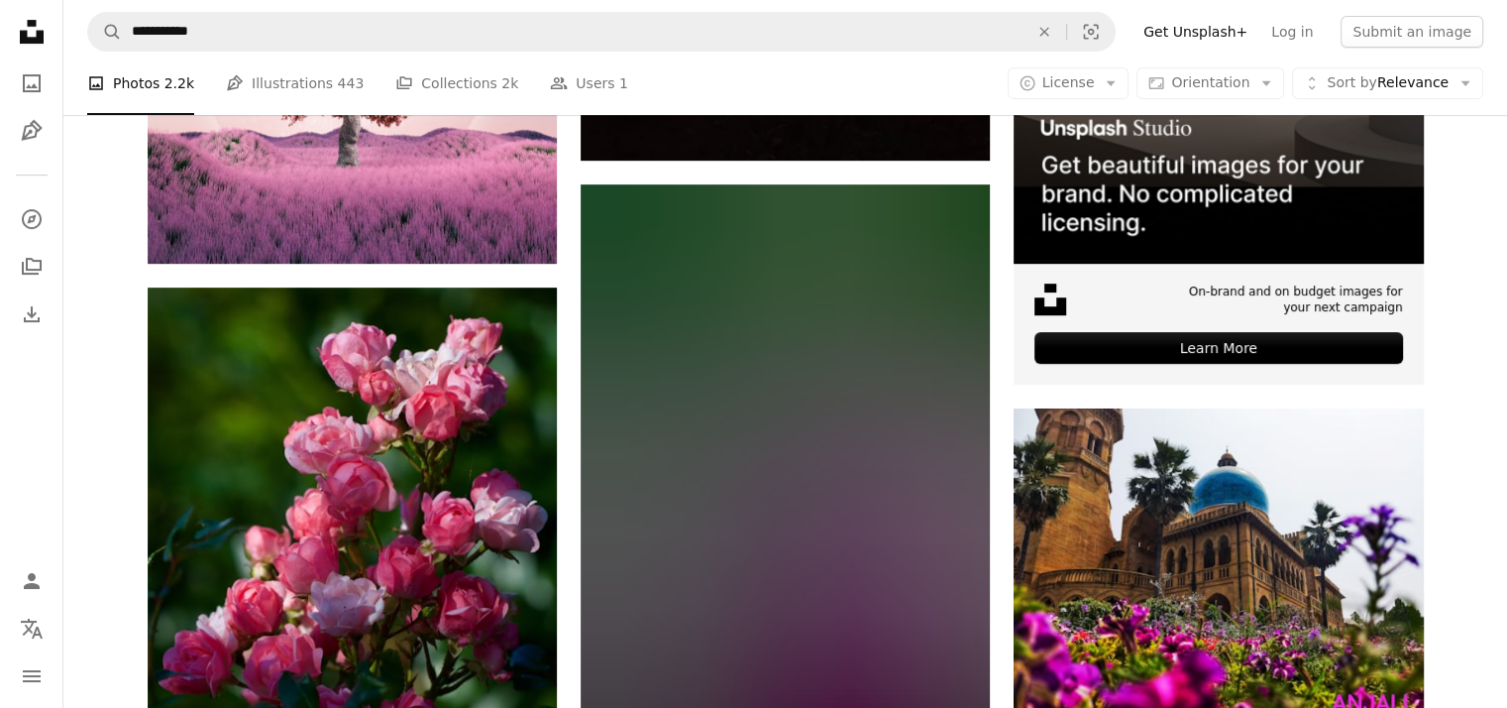
scroll to position [0, 0]
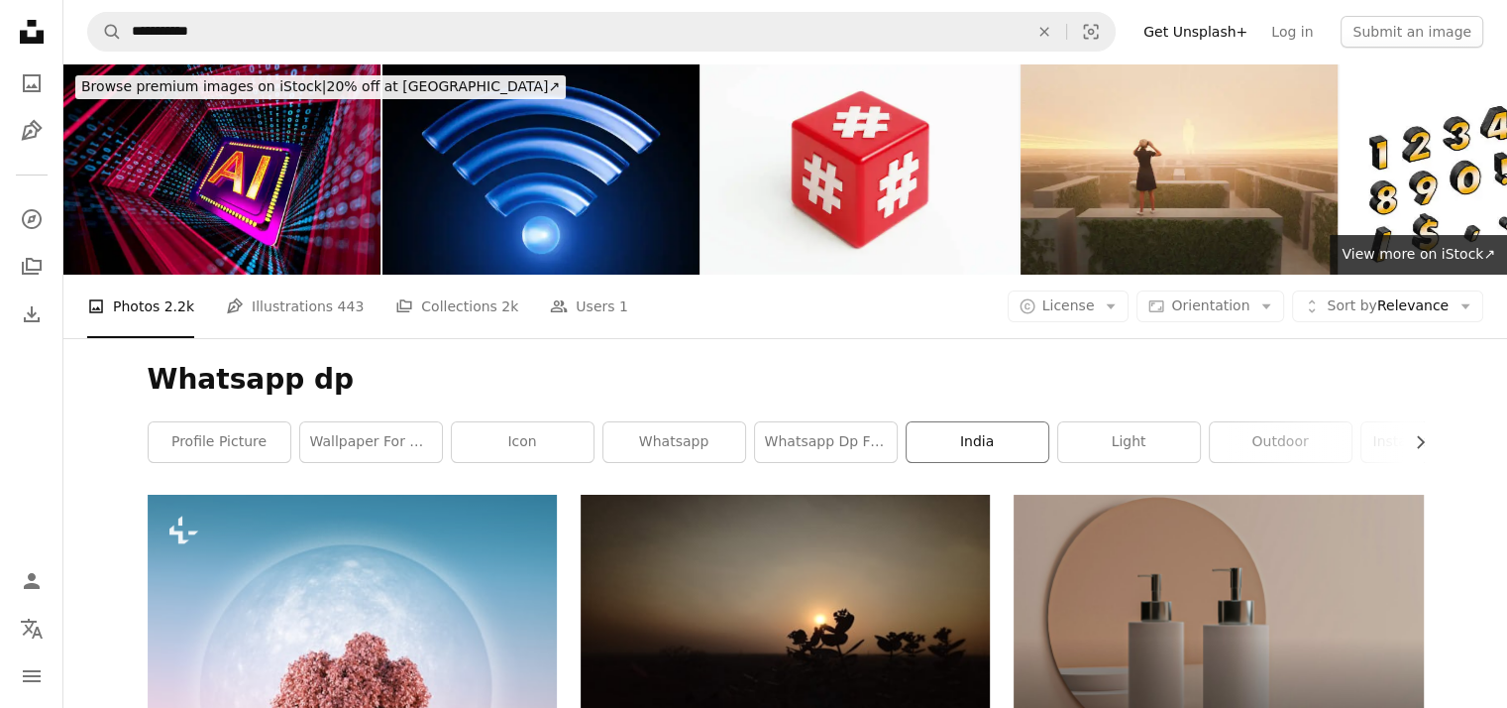
click at [967, 422] on link "india" at bounding box center [978, 442] width 142 height 40
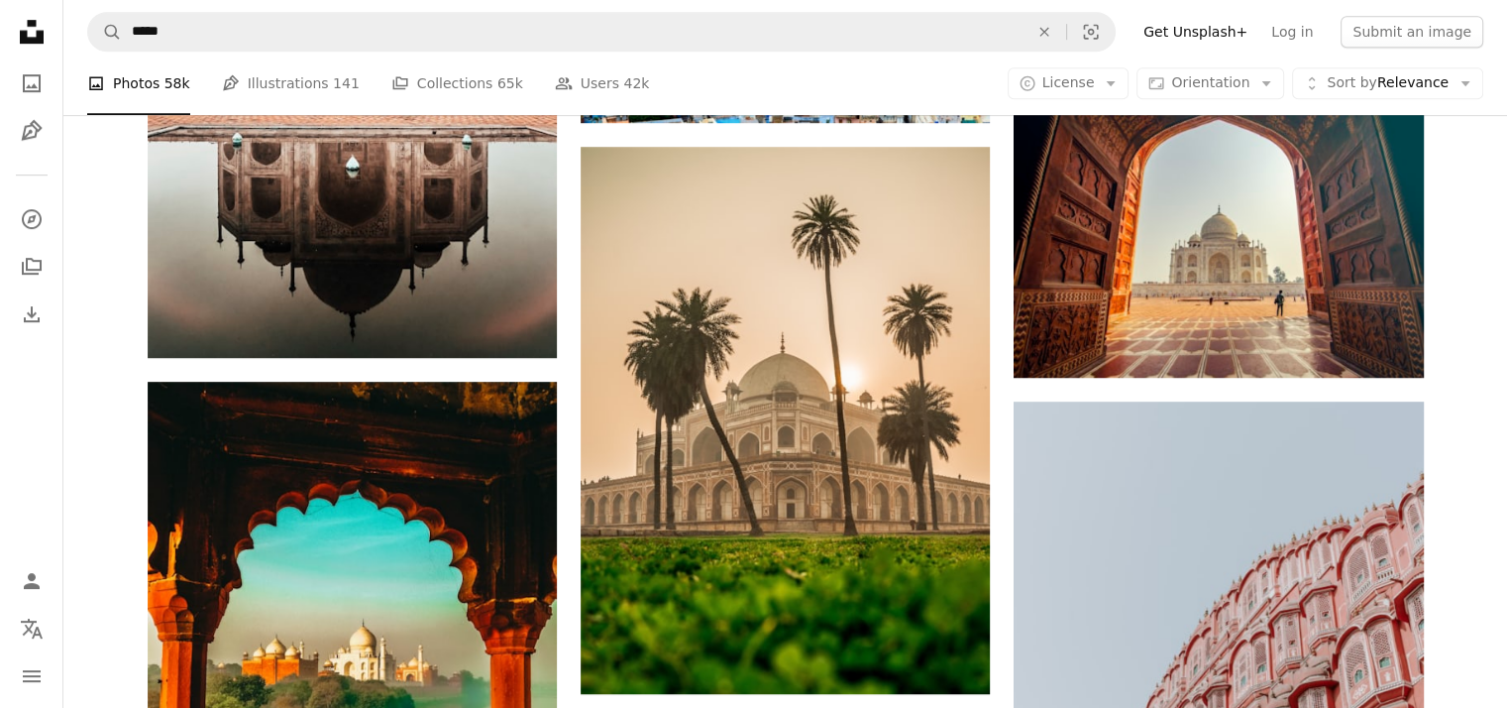
scroll to position [1257, 0]
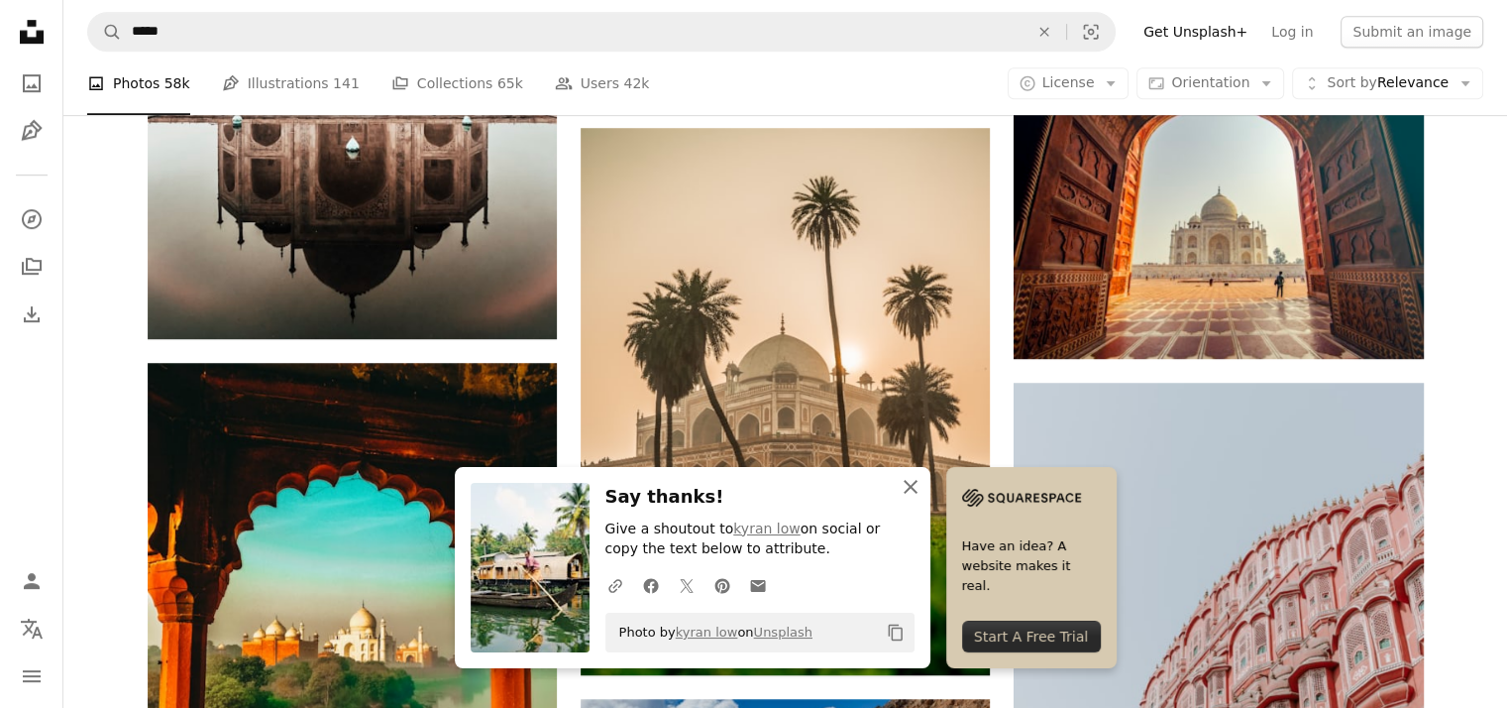
click at [918, 488] on icon "button" at bounding box center [911, 487] width 14 height 14
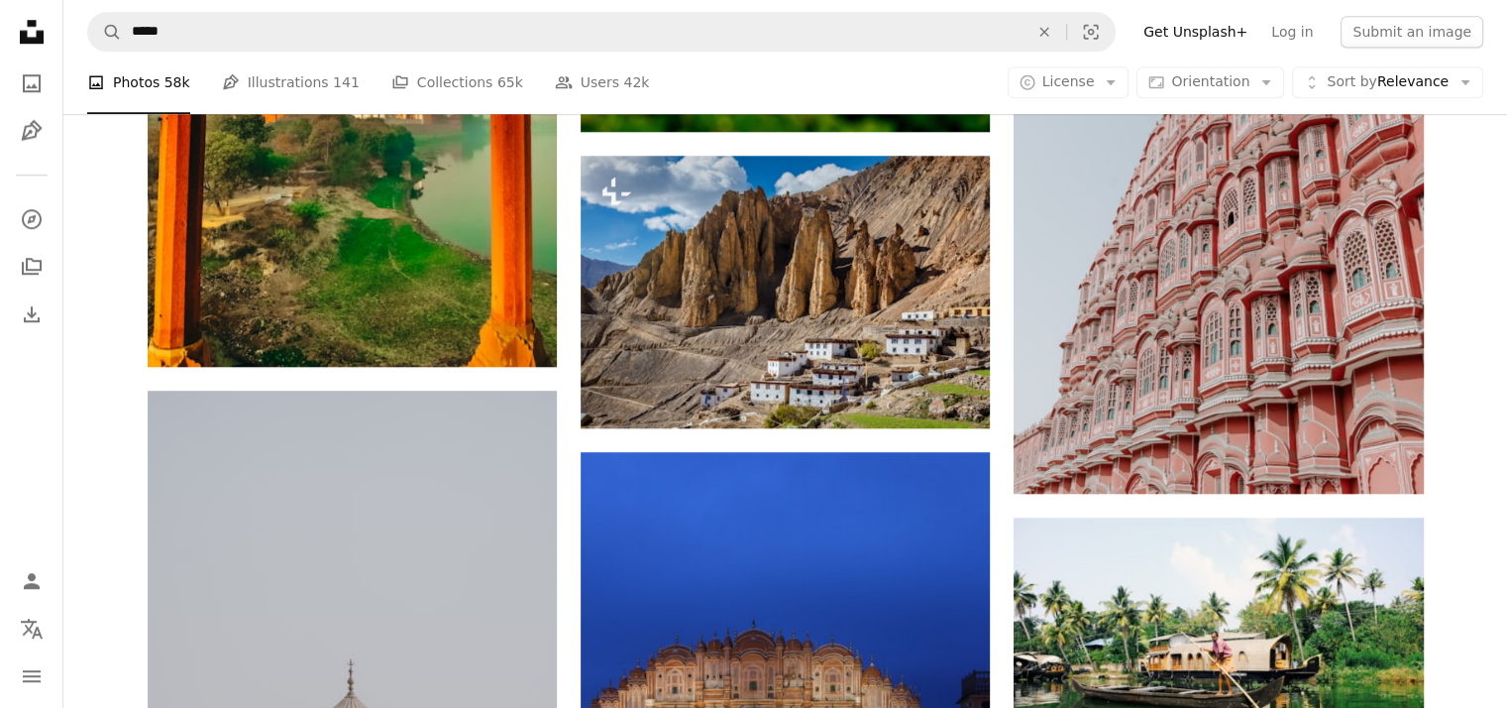
scroll to position [1805, 0]
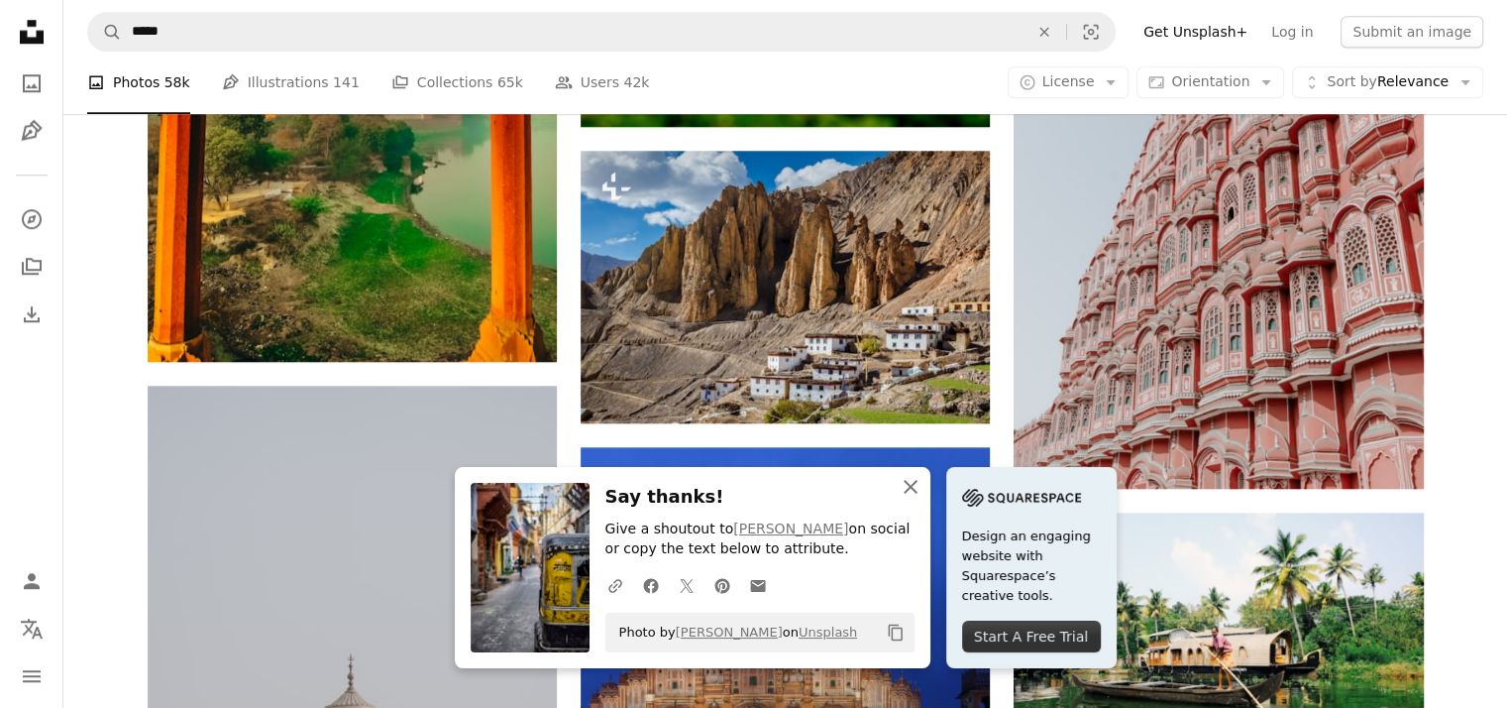
click at [918, 488] on icon "button" at bounding box center [911, 487] width 14 height 14
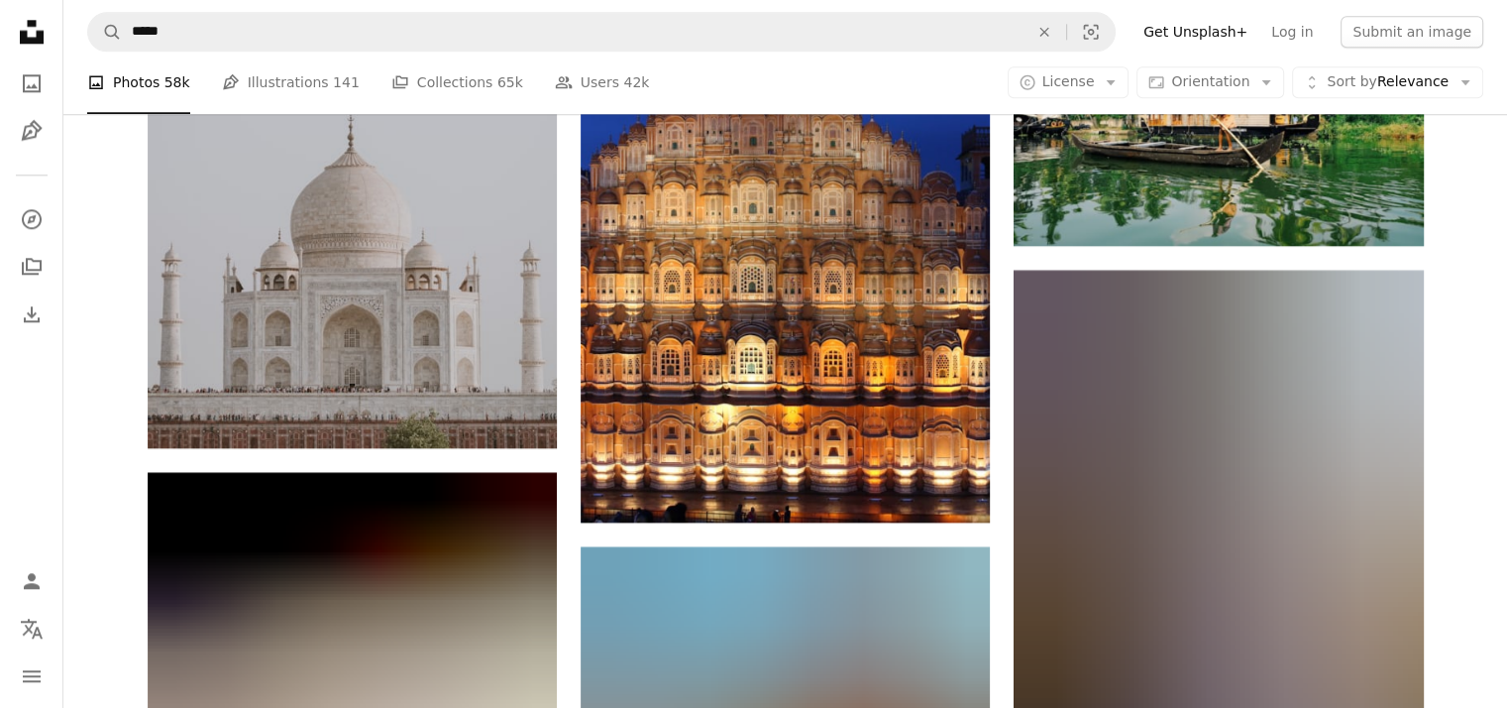
scroll to position [2377, 0]
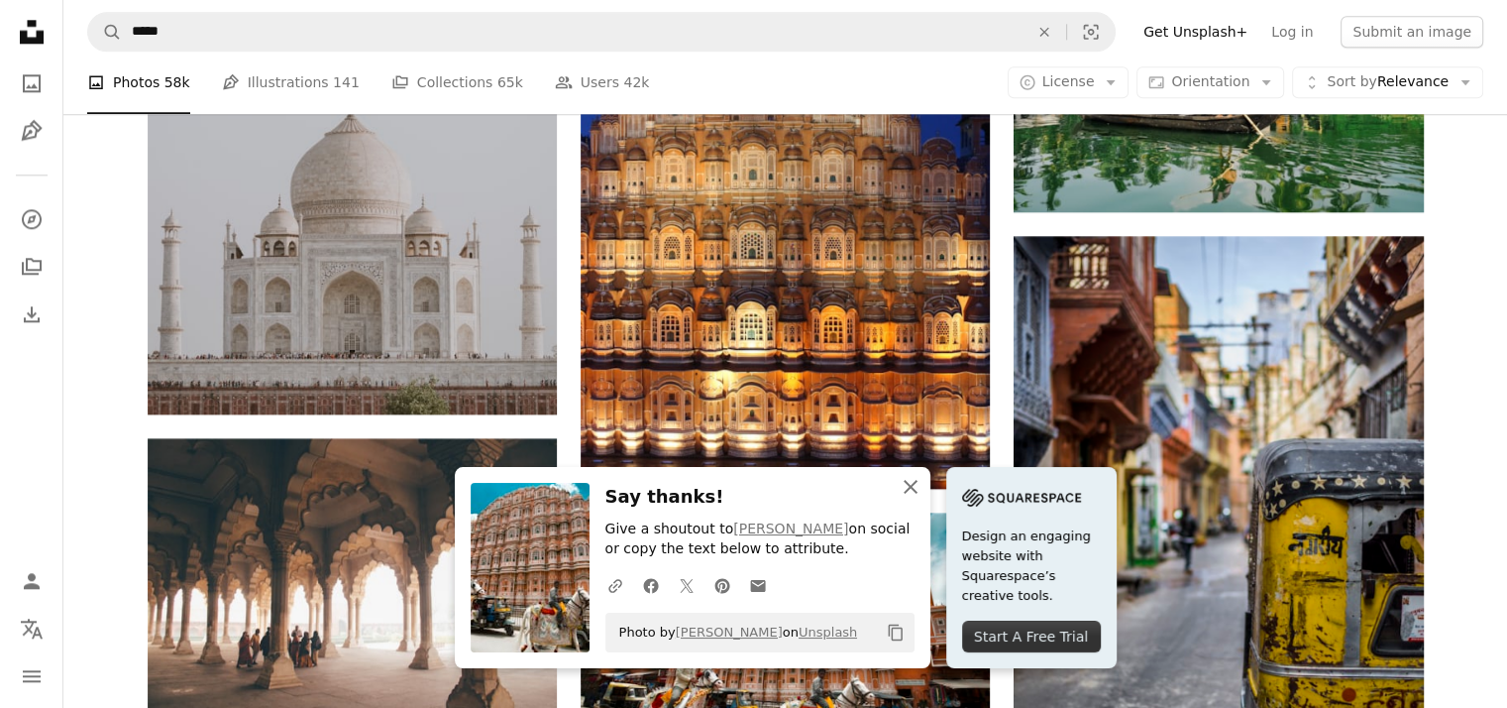
click at [918, 489] on icon "button" at bounding box center [911, 487] width 14 height 14
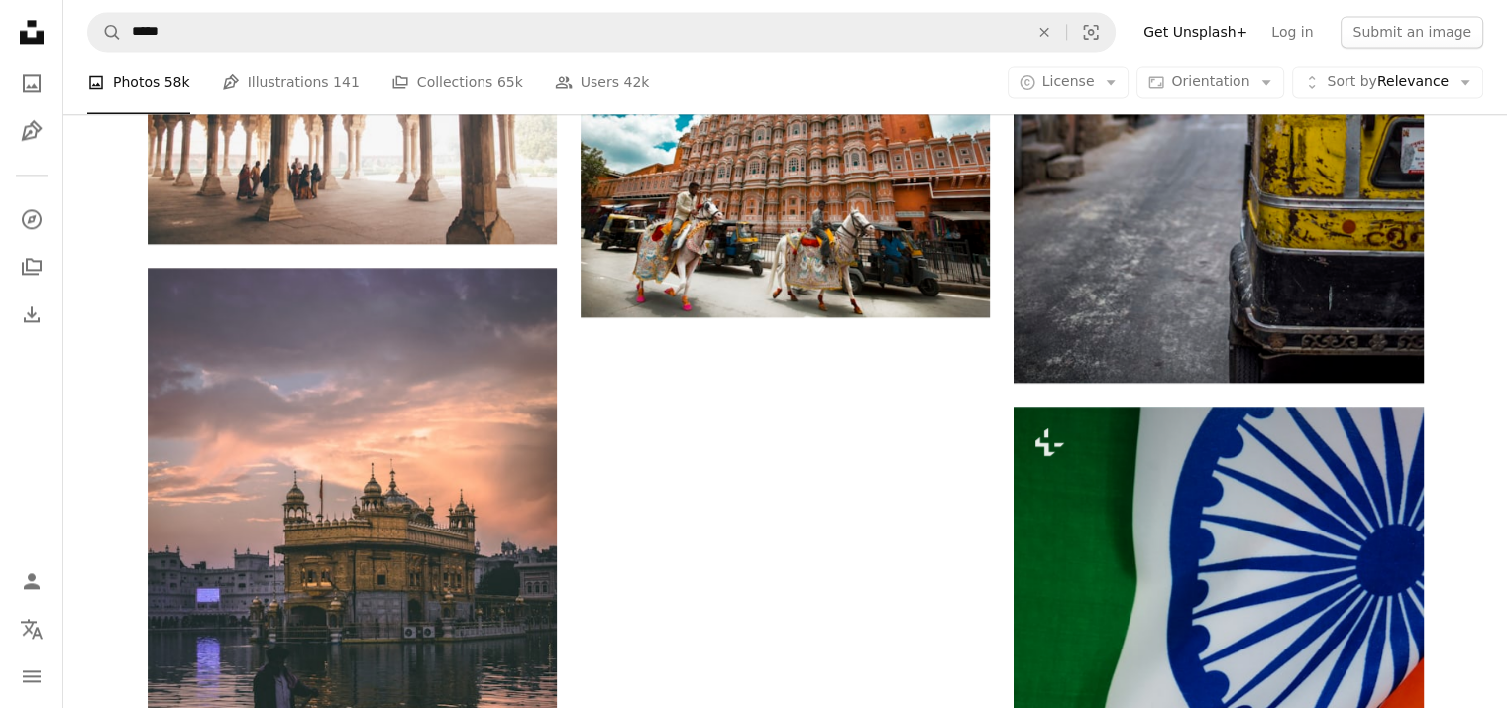
scroll to position [2854, 0]
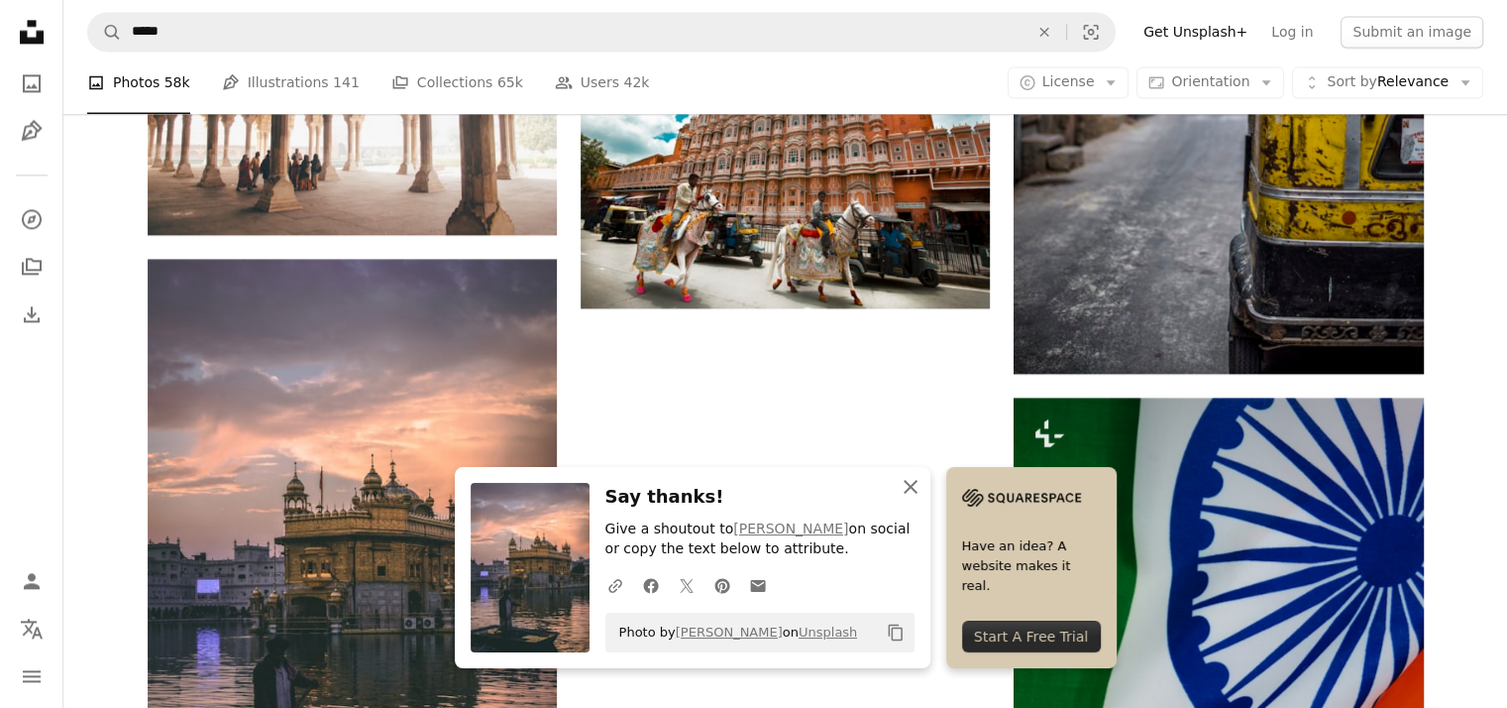
click at [918, 482] on icon "button" at bounding box center [911, 487] width 14 height 14
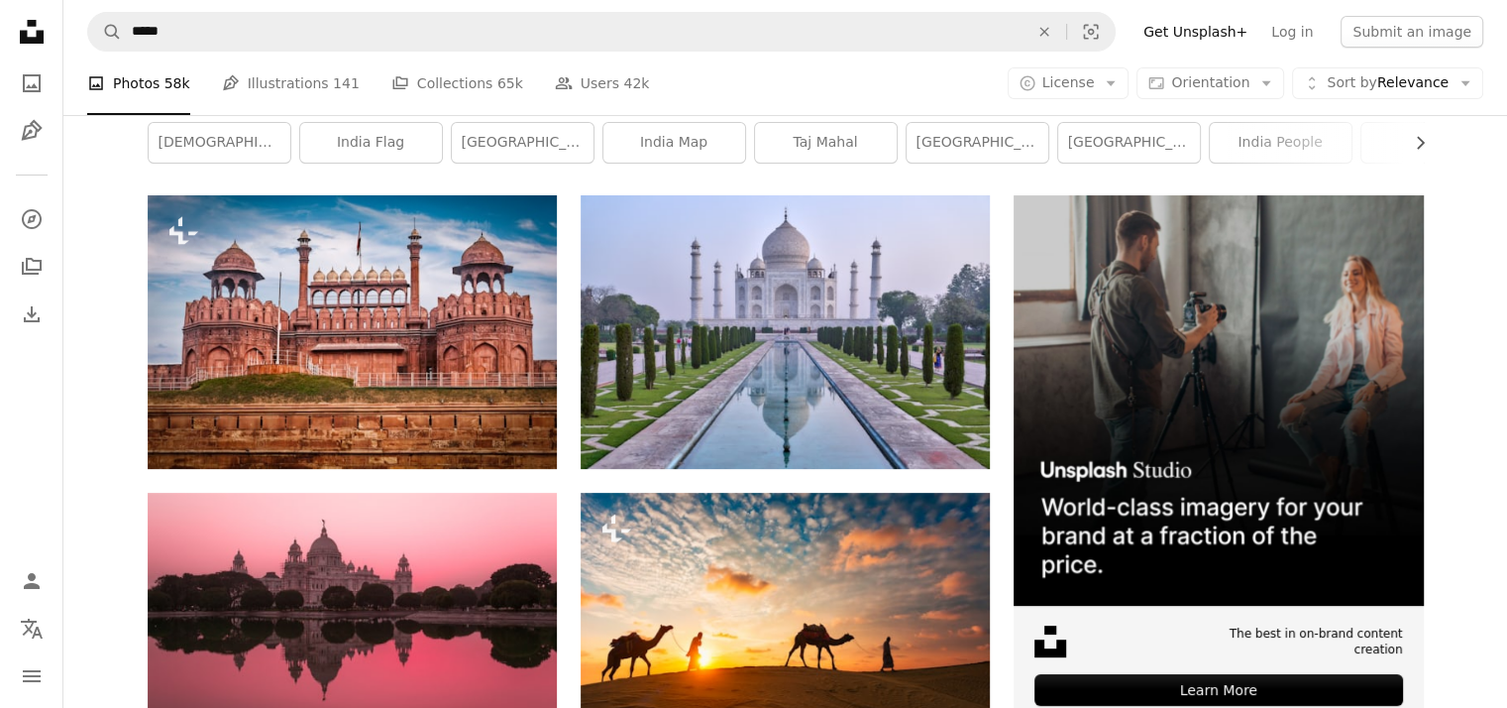
scroll to position [0, 0]
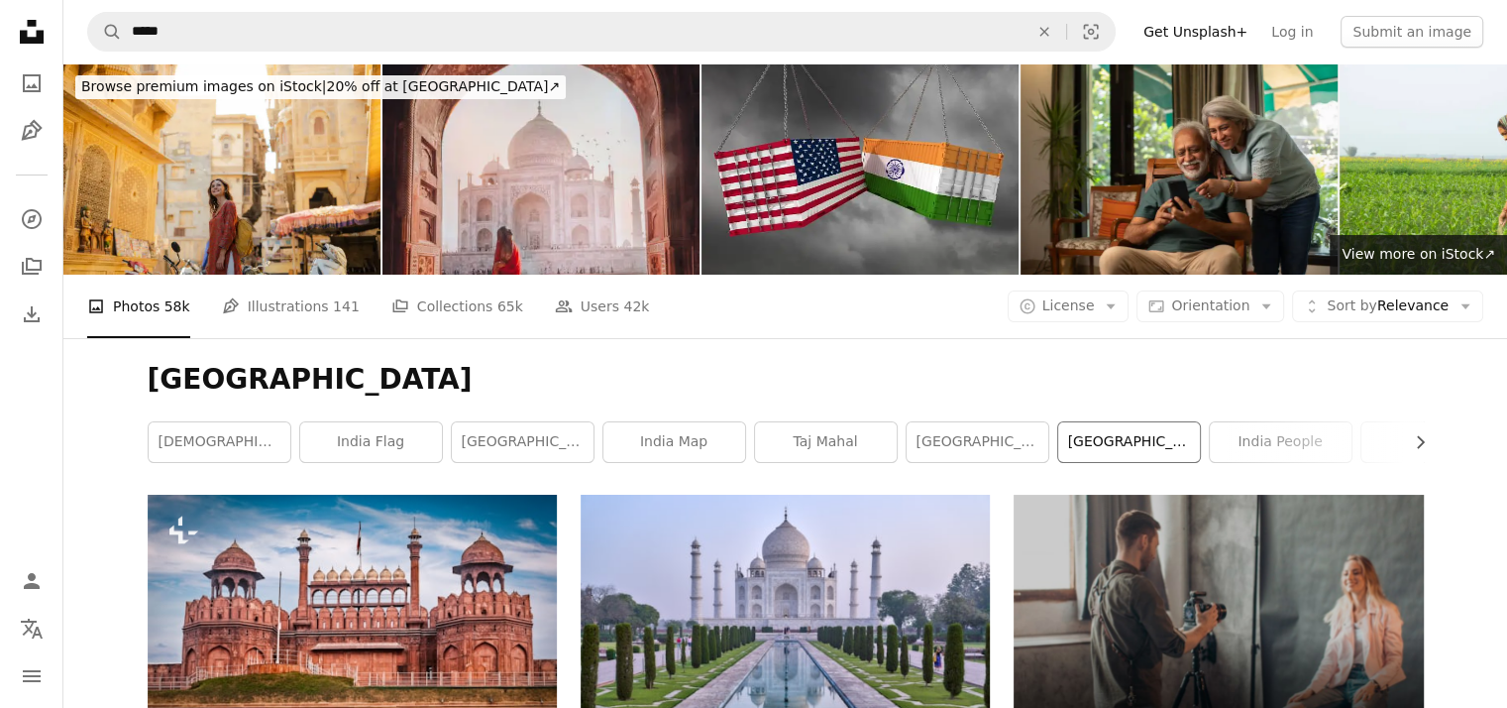
click at [1115, 422] on link "[GEOGRAPHIC_DATA]" at bounding box center [1129, 442] width 142 height 40
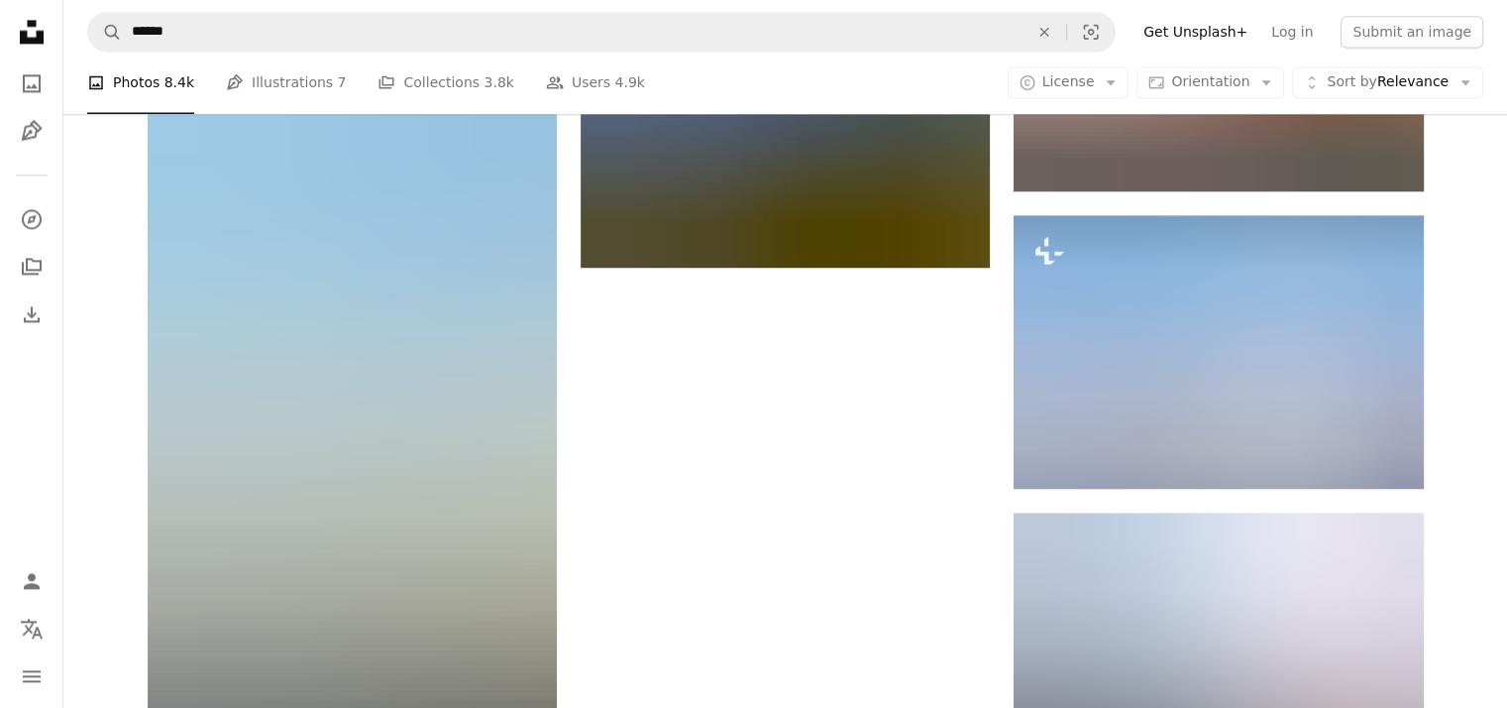
scroll to position [2805, 0]
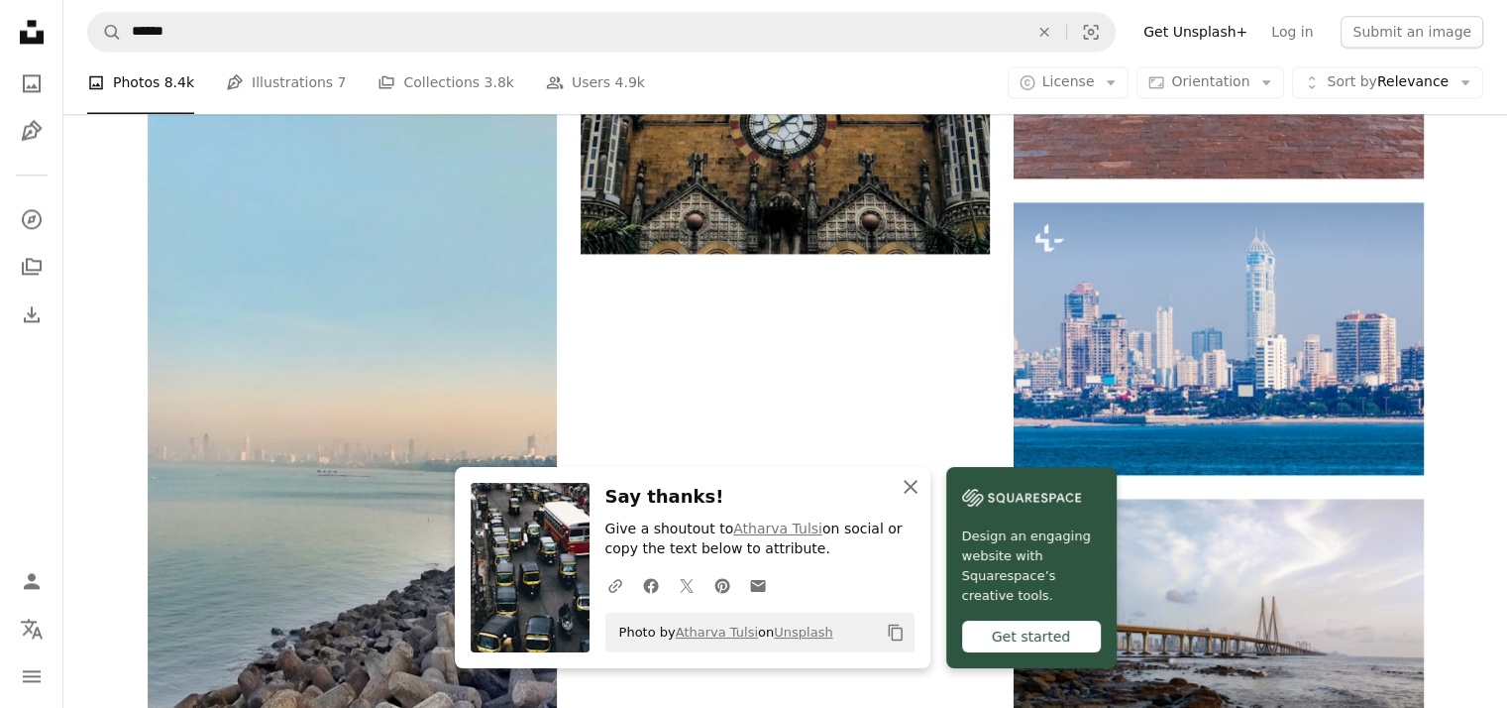
click at [923, 486] on icon "An X shape" at bounding box center [911, 487] width 24 height 24
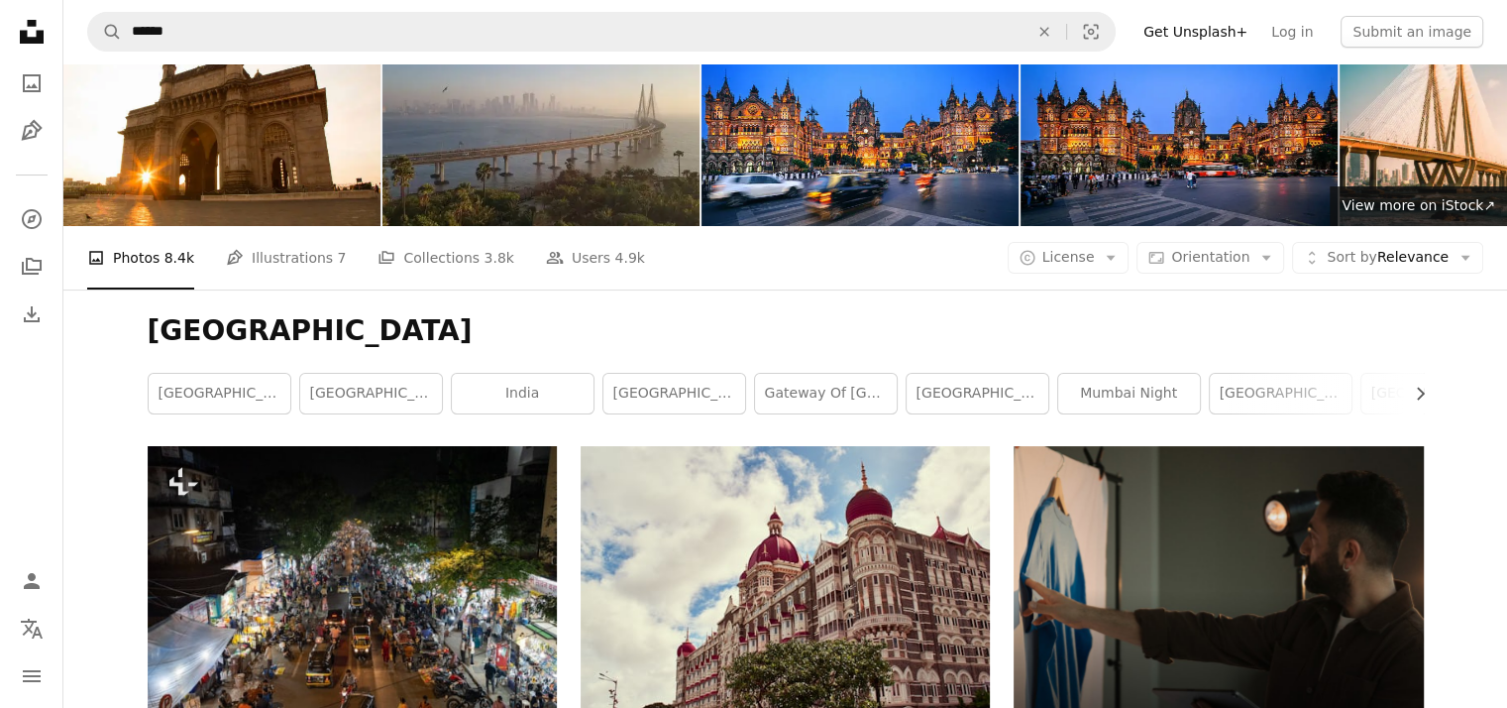
scroll to position [0, 0]
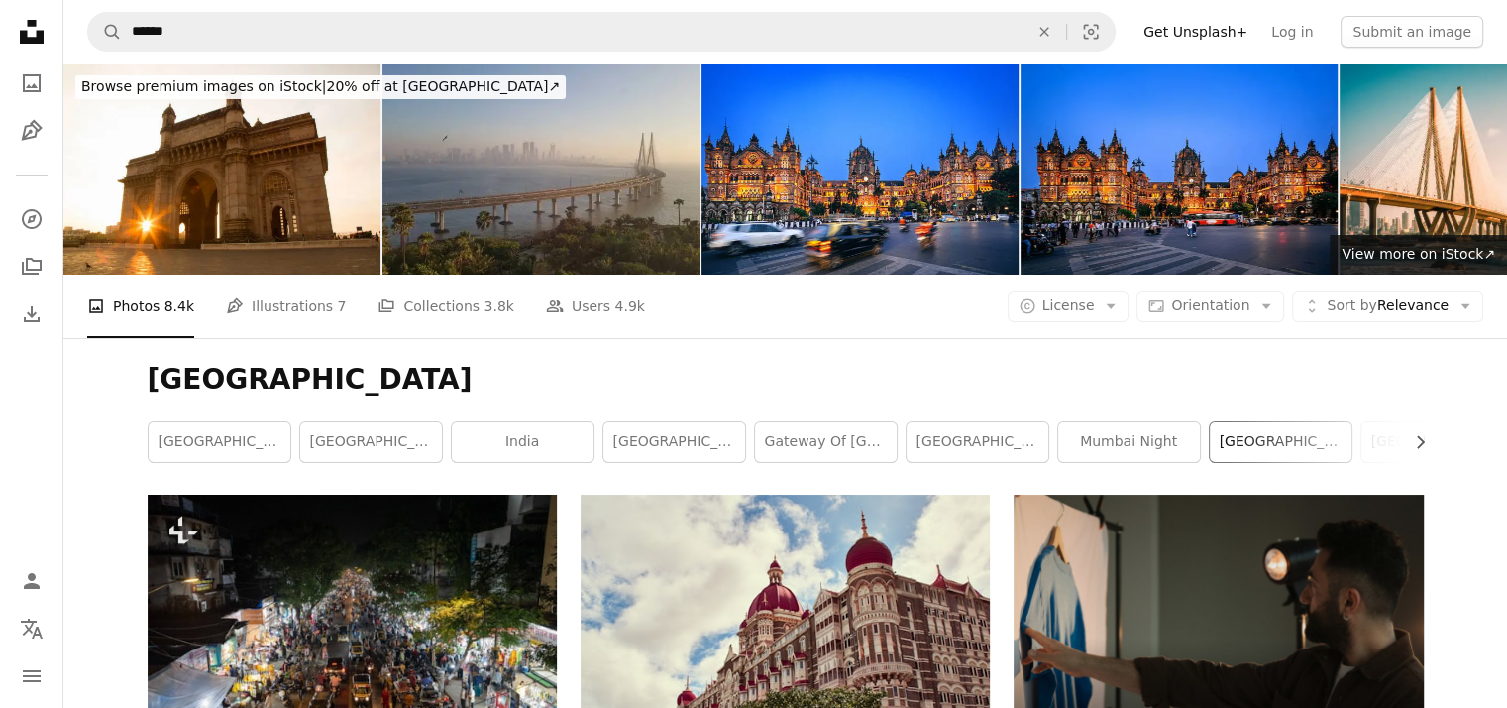
click at [1281, 422] on link "[GEOGRAPHIC_DATA]" at bounding box center [1281, 442] width 142 height 40
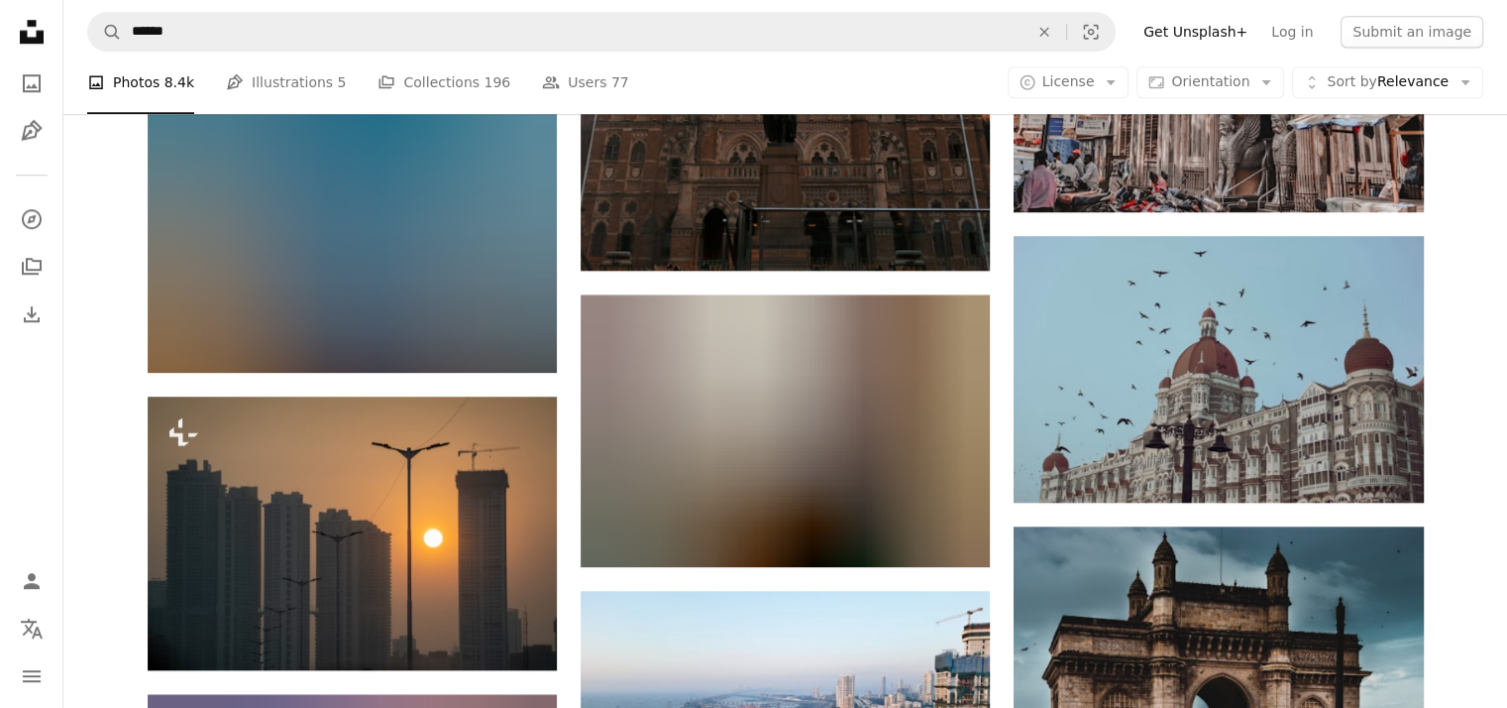
scroll to position [1621, 0]
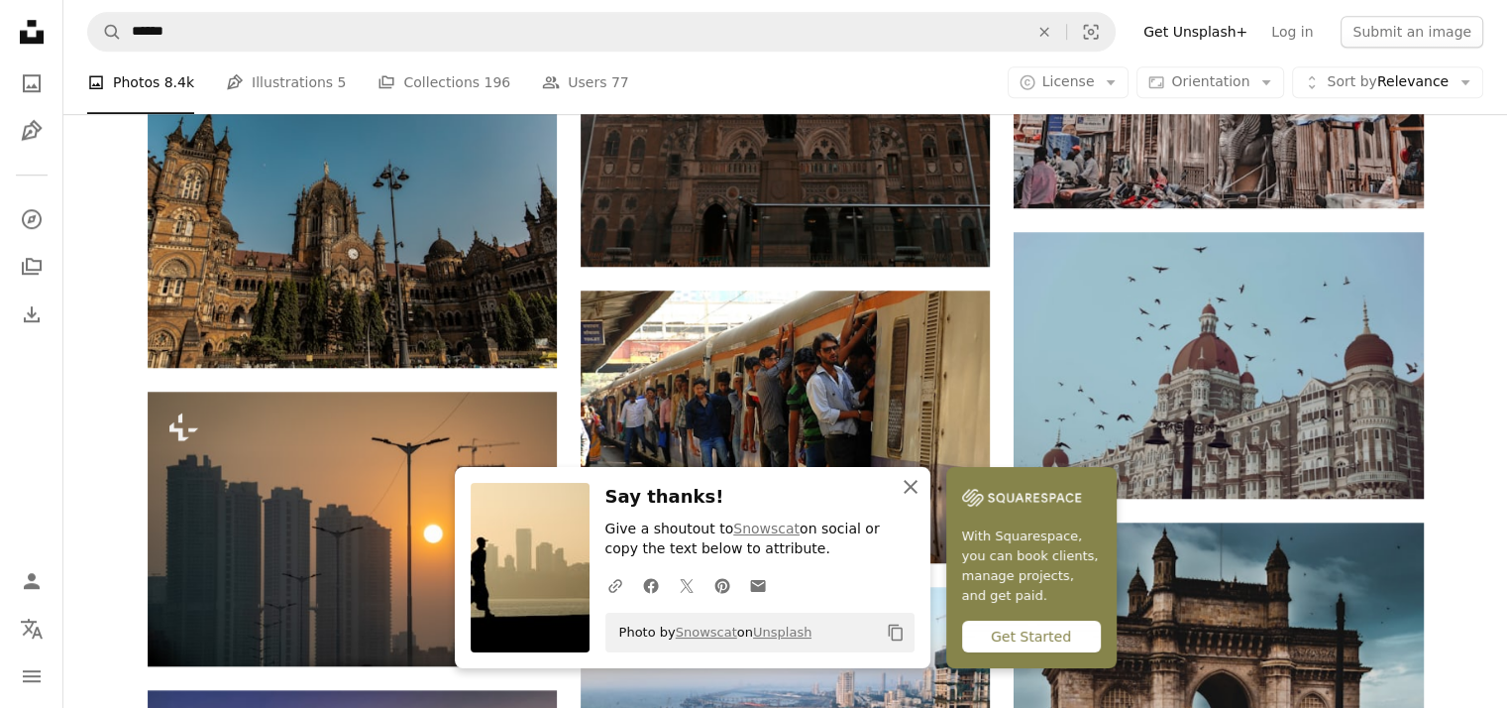
click at [918, 484] on icon "button" at bounding box center [911, 487] width 14 height 14
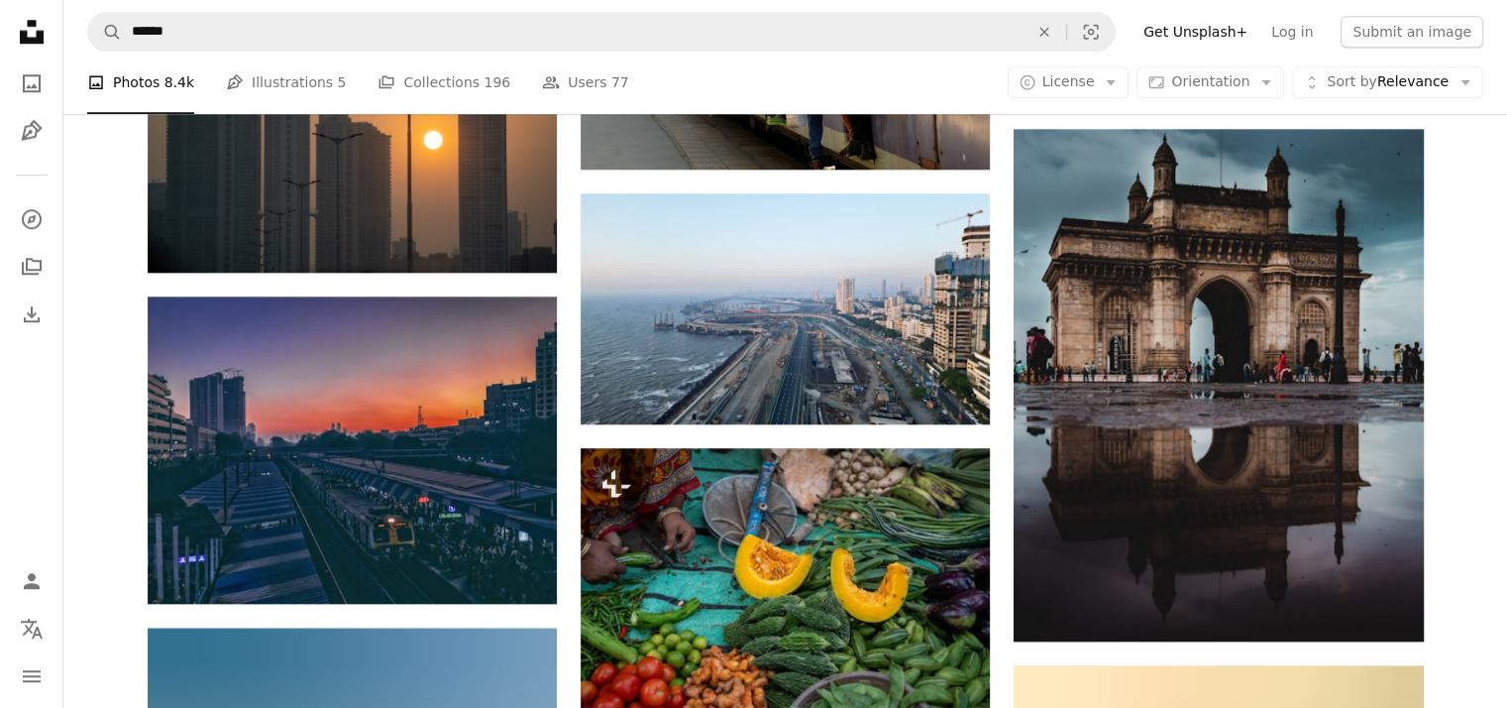
scroll to position [2028, 0]
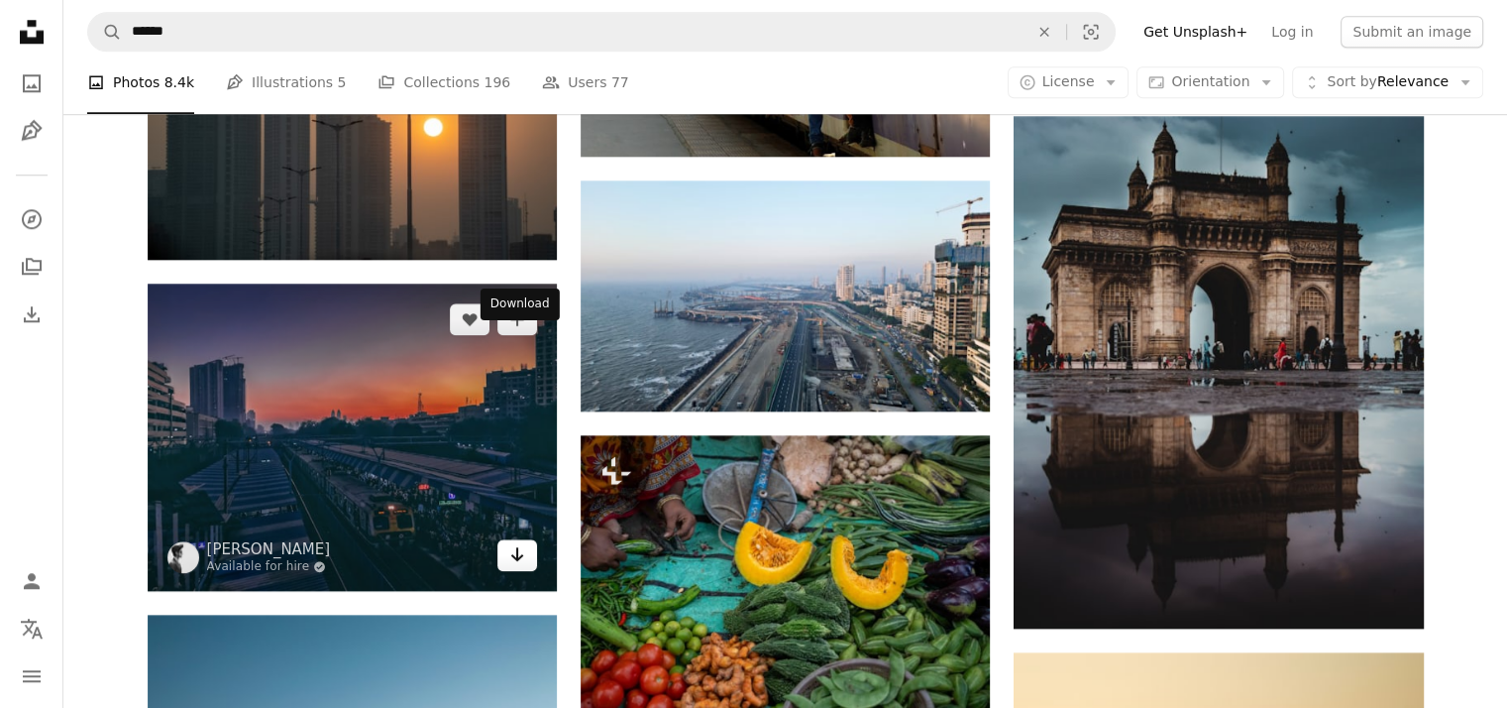
click at [514, 542] on icon "Arrow pointing down" at bounding box center [517, 554] width 16 height 24
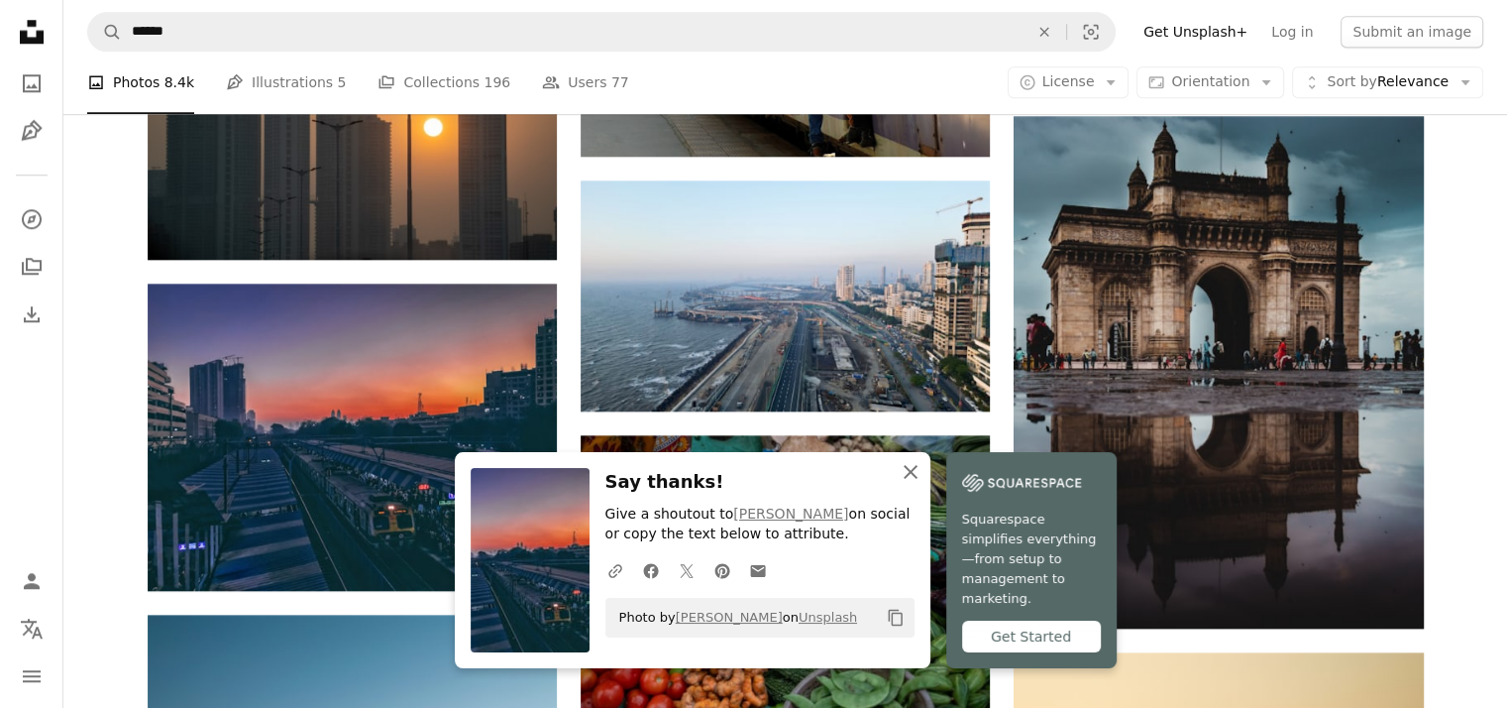
click at [923, 484] on icon "An X shape" at bounding box center [911, 472] width 24 height 24
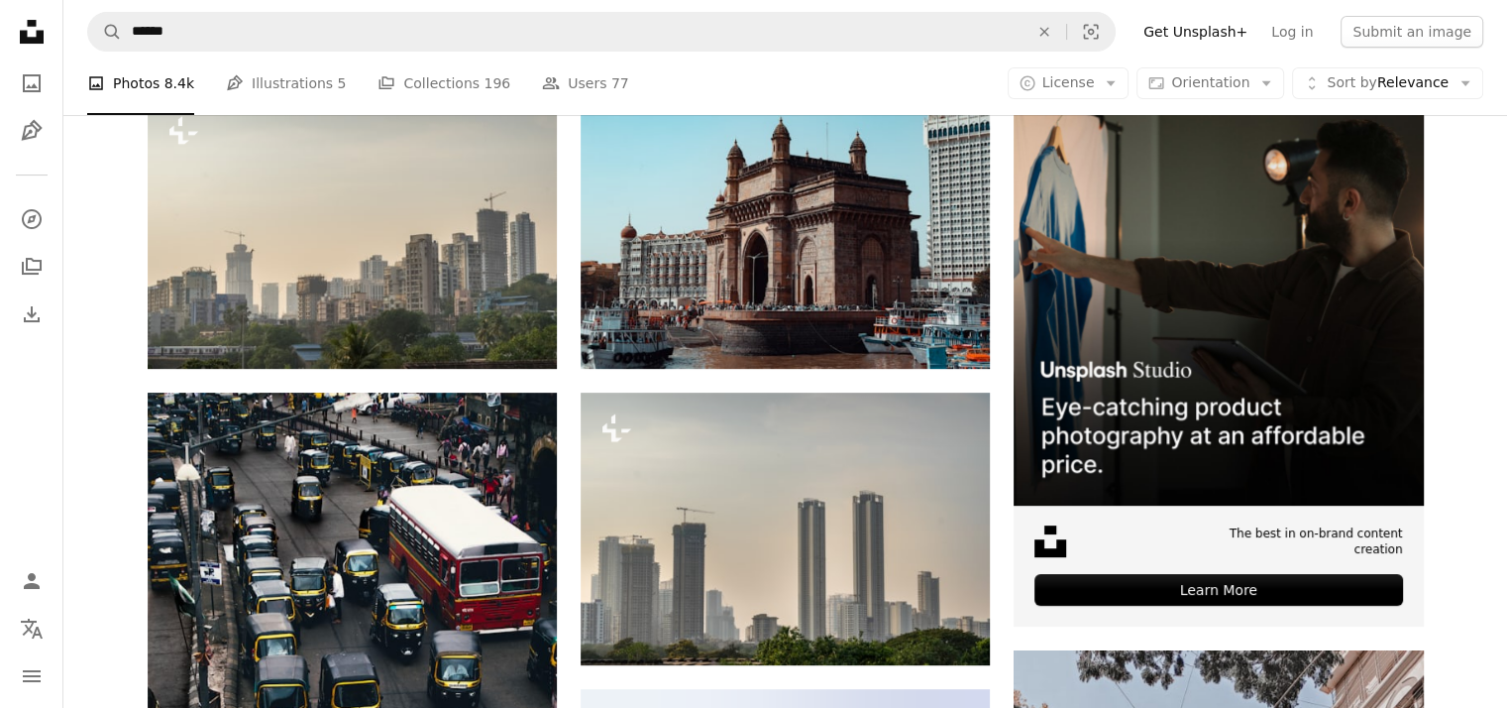
scroll to position [0, 0]
